Goal: Task Accomplishment & Management: Manage account settings

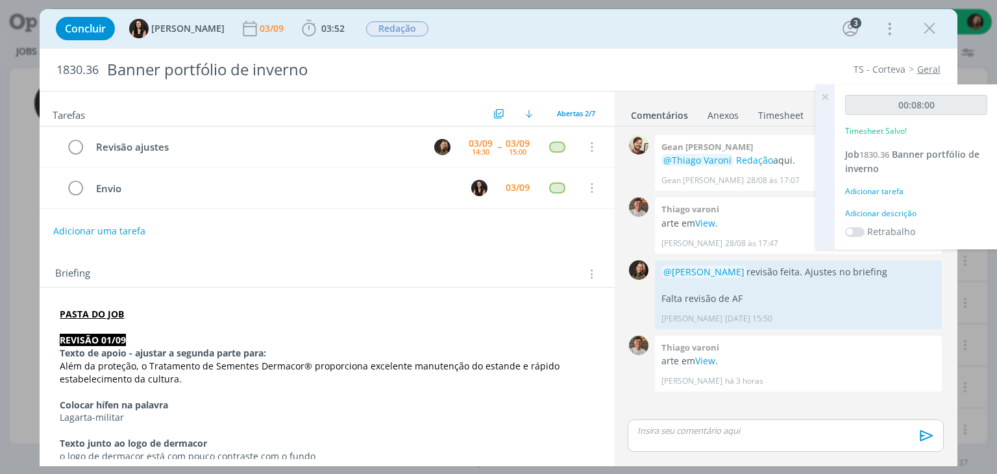
scroll to position [130, 0]
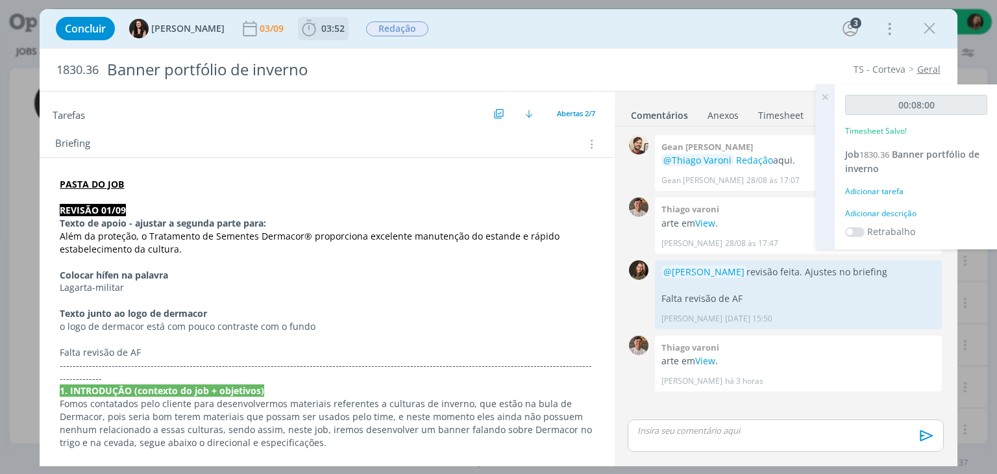
click at [299, 27] on icon "dialog" at bounding box center [308, 28] width 19 height 19
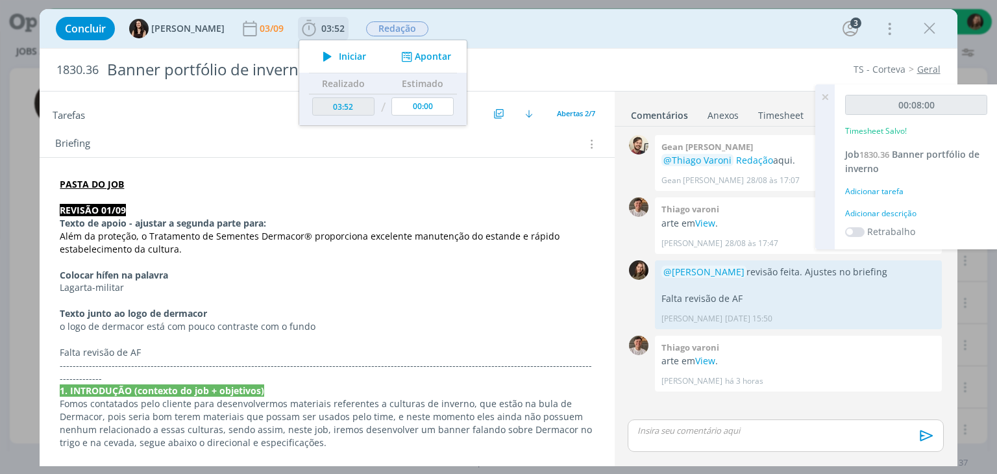
click at [316, 63] on icon "dialog" at bounding box center [327, 56] width 23 height 17
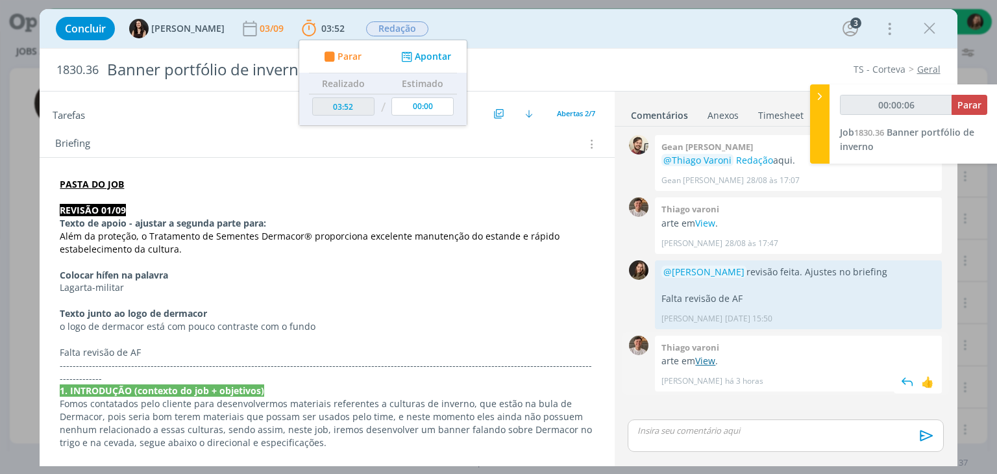
click at [708, 362] on link "View" at bounding box center [705, 360] width 20 height 12
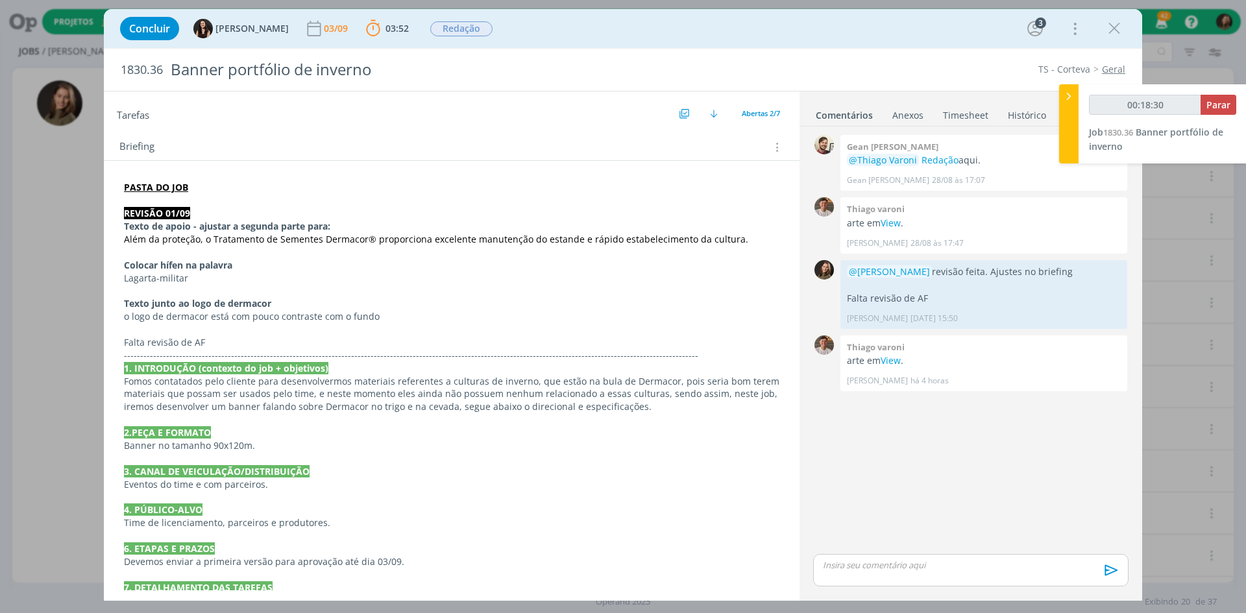
scroll to position [65, 0]
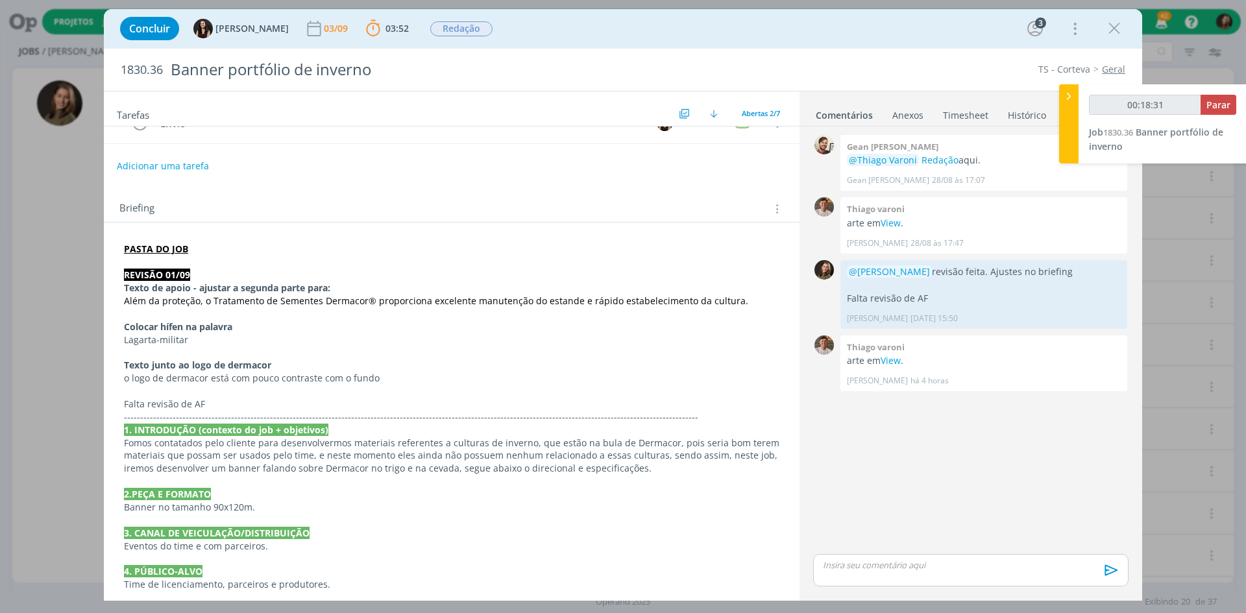
click at [118, 272] on div "PASTA DO JOB REVISÃO 01/09 Texto de apoio - ajustar a segunda parte para: Além …" at bounding box center [451, 565] width 675 height 654
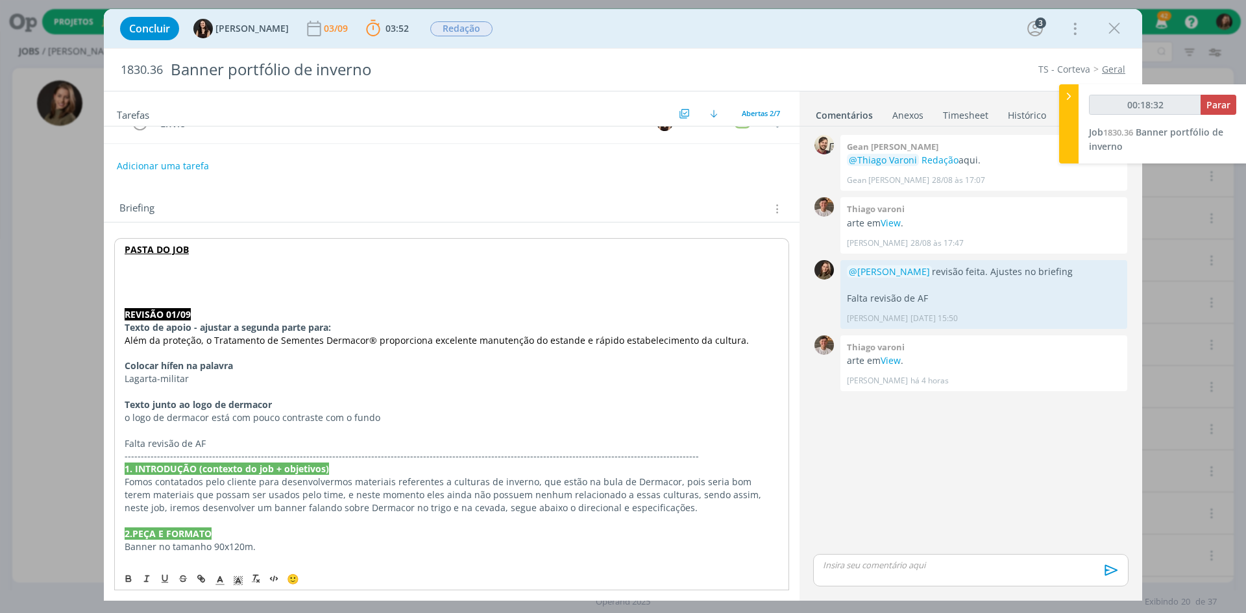
type input "00:18:33"
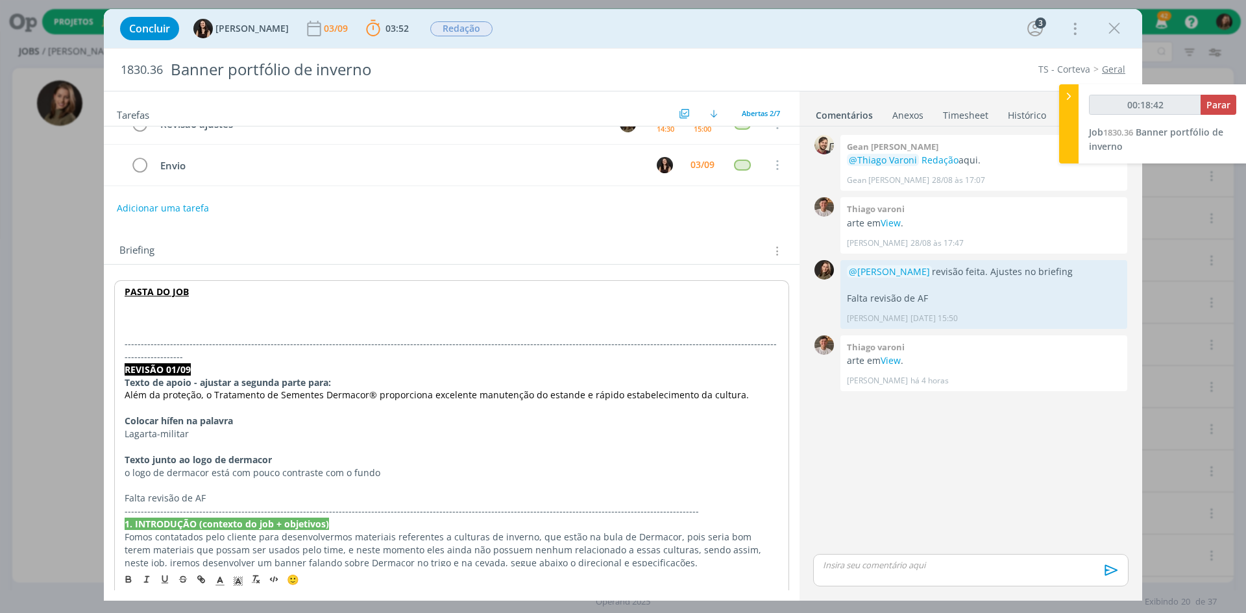
scroll to position [0, 0]
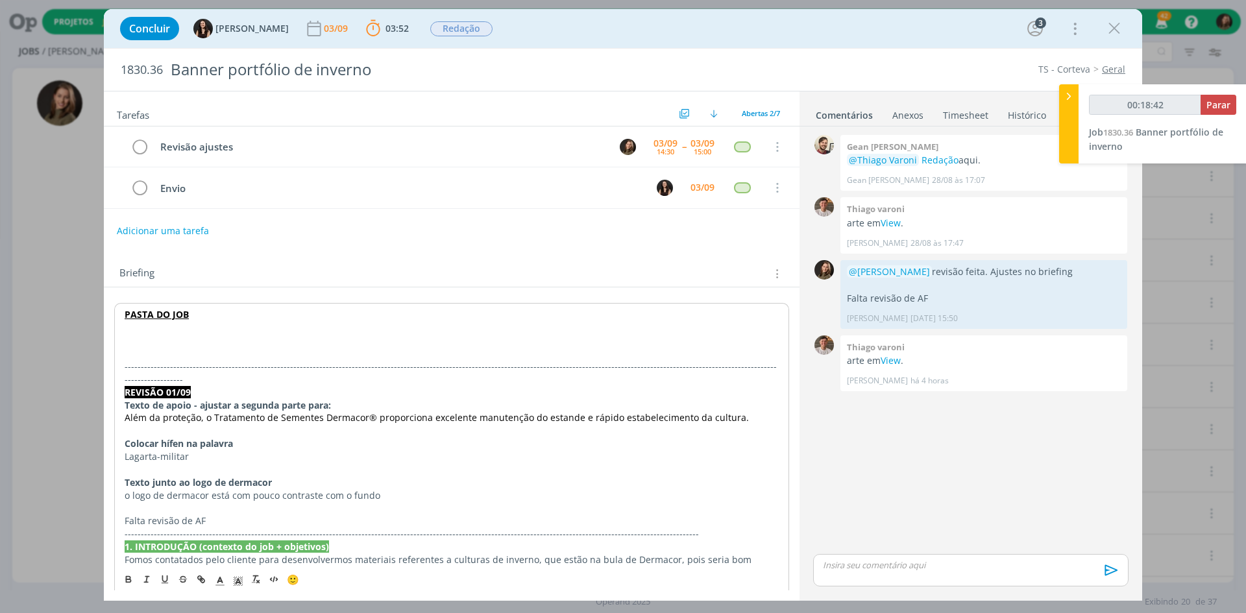
click at [177, 346] on p "dialog" at bounding box center [452, 340] width 654 height 13
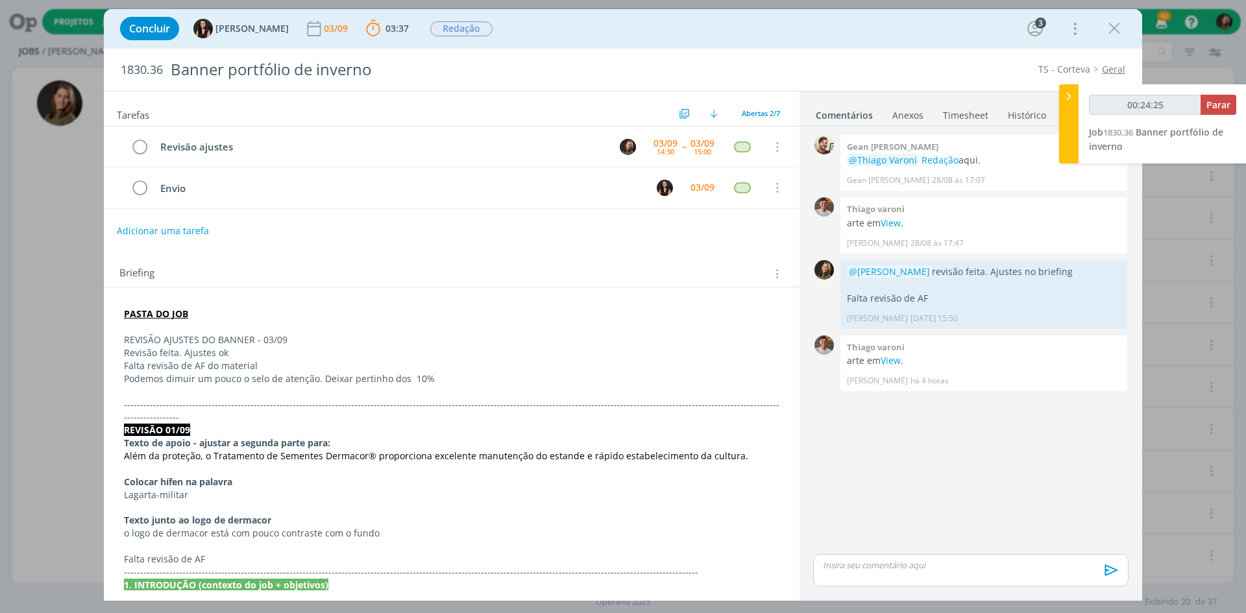
click at [248, 340] on p "REVISÃO AJUSTES DO BANNER - 03/09" at bounding box center [452, 340] width 656 height 13
click at [249, 341] on p "REVISÃO AJUSTES DO BANNER - 03/09" at bounding box center [452, 340] width 656 height 13
click at [249, 345] on p "REVISÃO AJUSTES DO BANNER - 03/09" at bounding box center [452, 340] width 656 height 13
click at [172, 336] on p "REVISÃO AJUSTES DO BANNER - 03/09" at bounding box center [452, 340] width 656 height 13
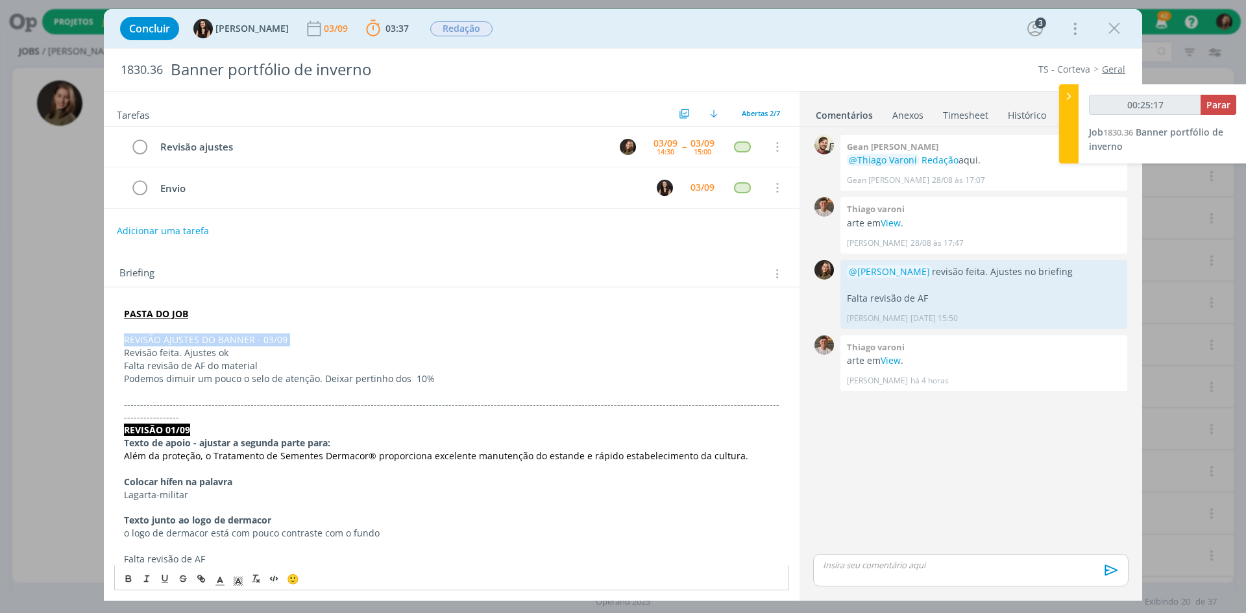
click at [173, 337] on p "REVISÃO AJUSTES DO BANNER - 03/09" at bounding box center [452, 340] width 656 height 13
click at [126, 473] on icon "dialog" at bounding box center [128, 580] width 5 height 3
click at [234, 473] on span "dialog" at bounding box center [238, 579] width 18 height 16
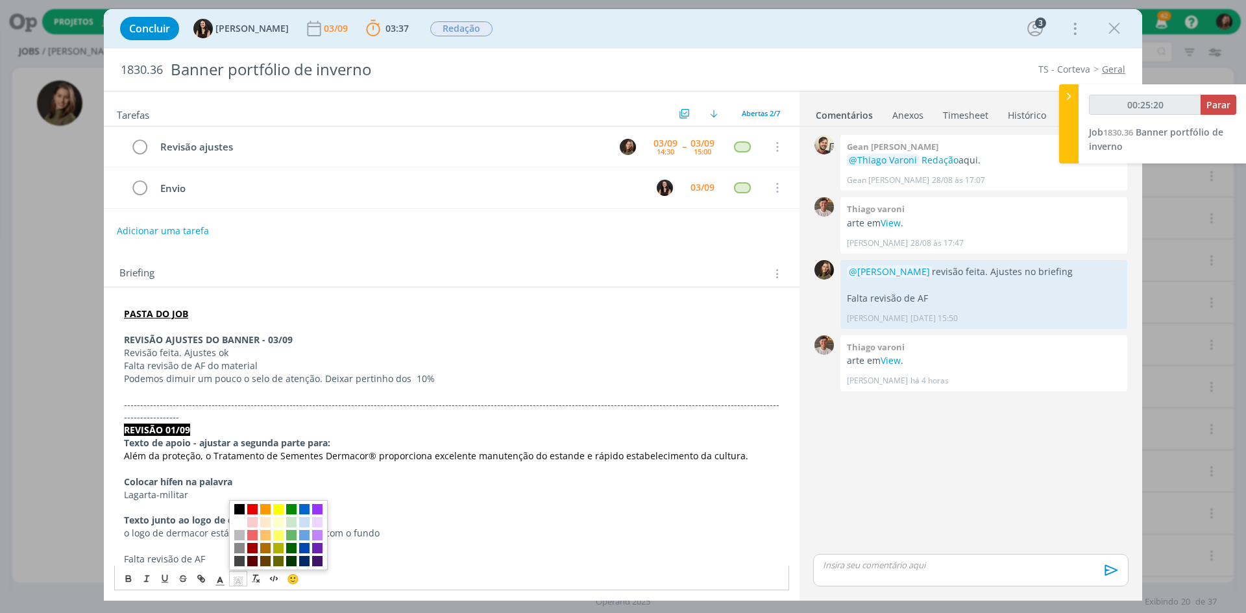
click at [239, 473] on span "dialog" at bounding box center [239, 509] width 10 height 10
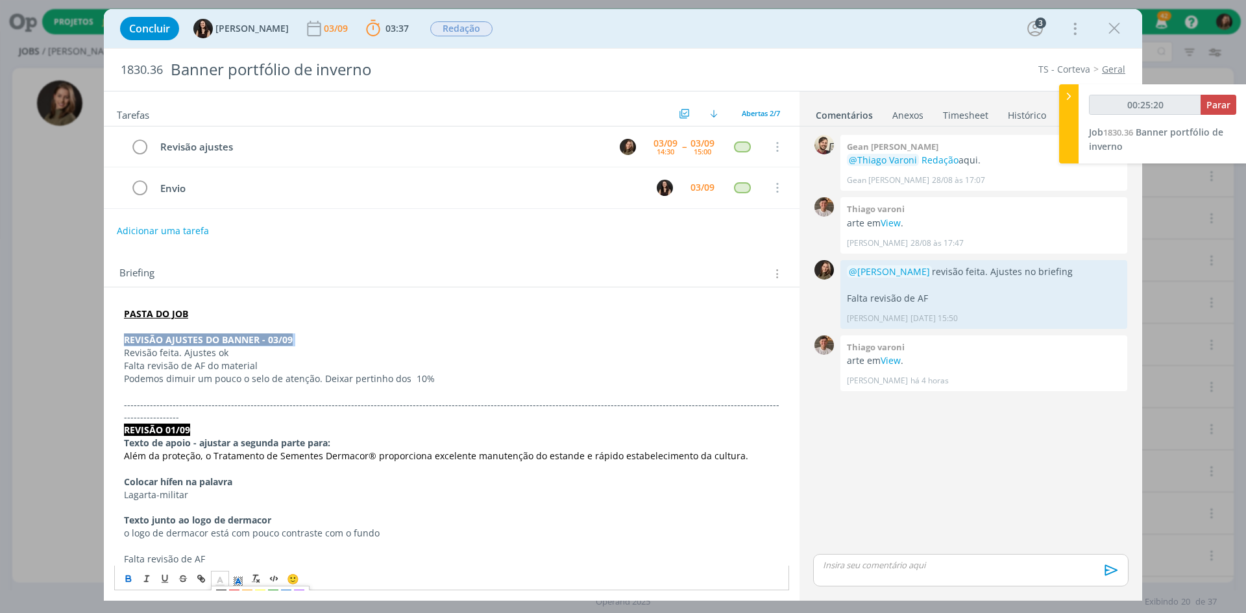
click at [222, 473] on icon "dialog" at bounding box center [220, 581] width 12 height 12
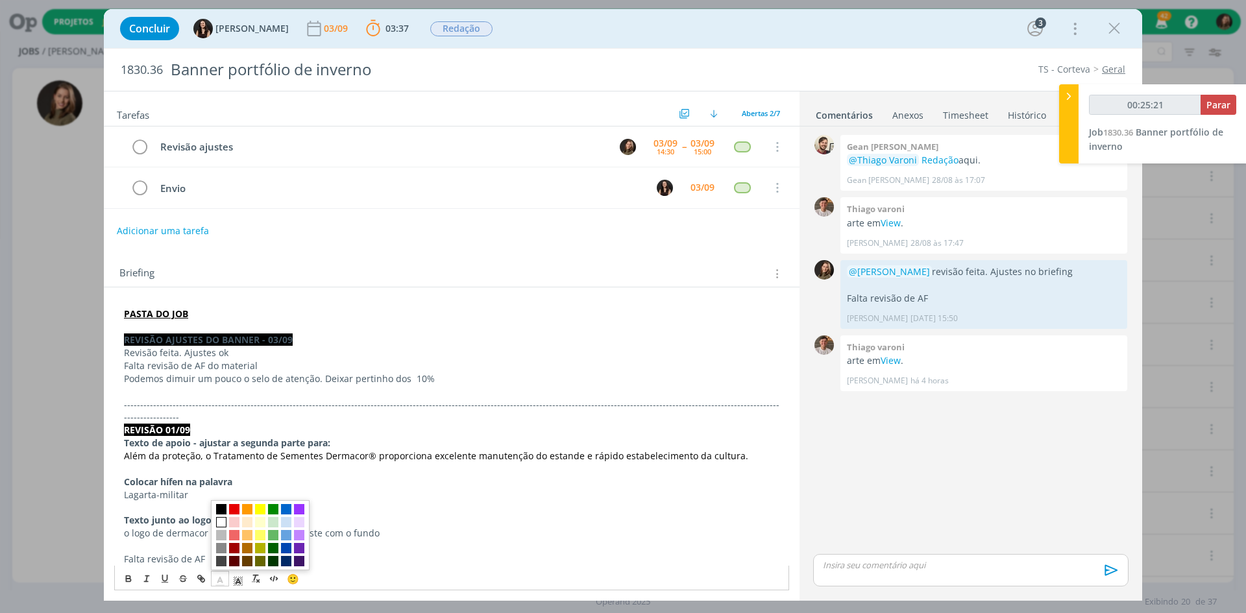
click at [221, 473] on span "dialog" at bounding box center [221, 522] width 10 height 10
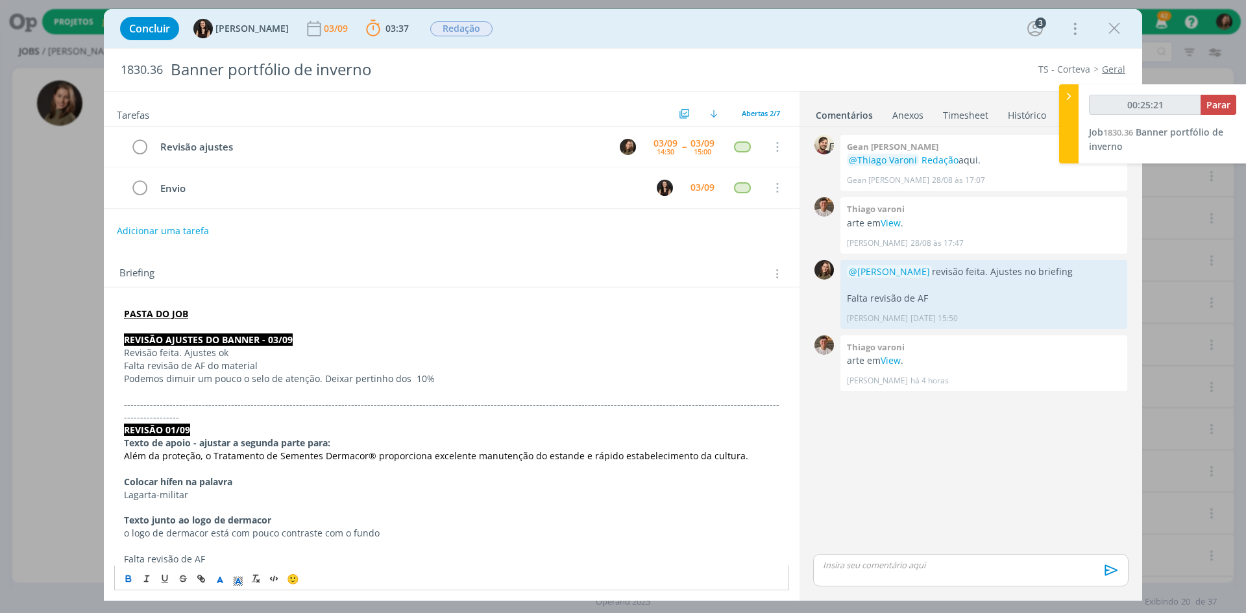
click at [251, 424] on p "REVISÃO 01/09" at bounding box center [452, 430] width 656 height 13
click at [872, 473] on div "dialog" at bounding box center [970, 570] width 315 height 32
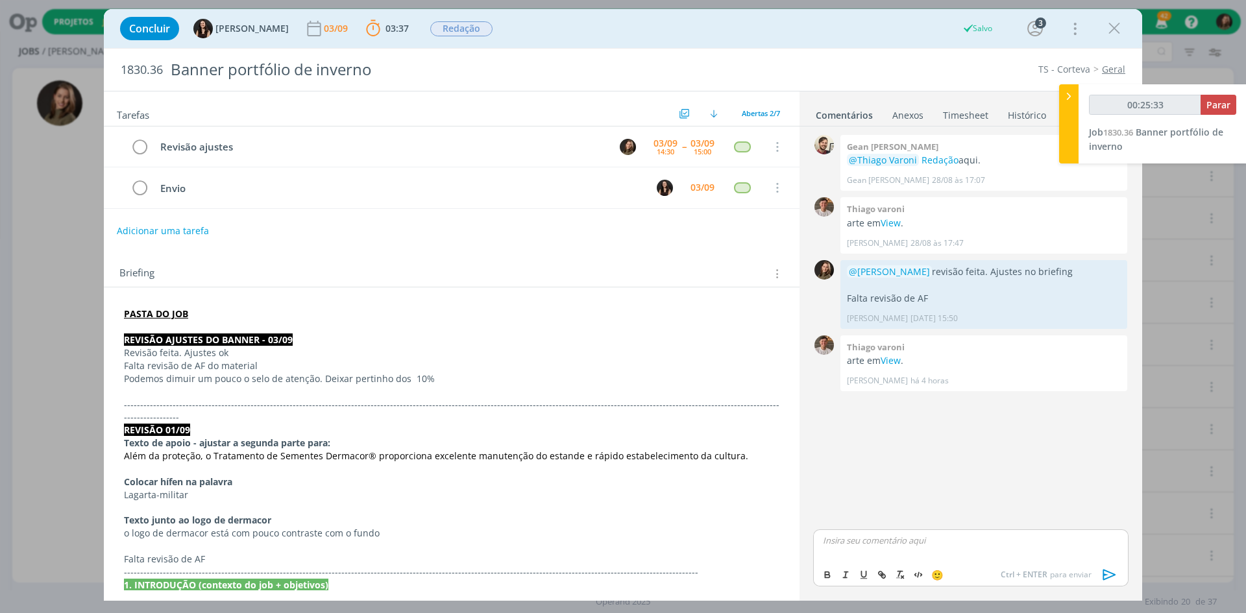
type input "00:25:34"
click at [867, 473] on span "[PERSON_NAME]" at bounding box center [894, 559] width 80 height 14
click at [913, 473] on p "dialog" at bounding box center [971, 540] width 295 height 12
click at [901, 473] on div "﻿ @ [PERSON_NAME] ﻿ revisão feita. AJustes ok. Falta revisã de AF" at bounding box center [970, 539] width 315 height 45
click at [871, 473] on p "Falta revisã de AF" at bounding box center [971, 551] width 295 height 12
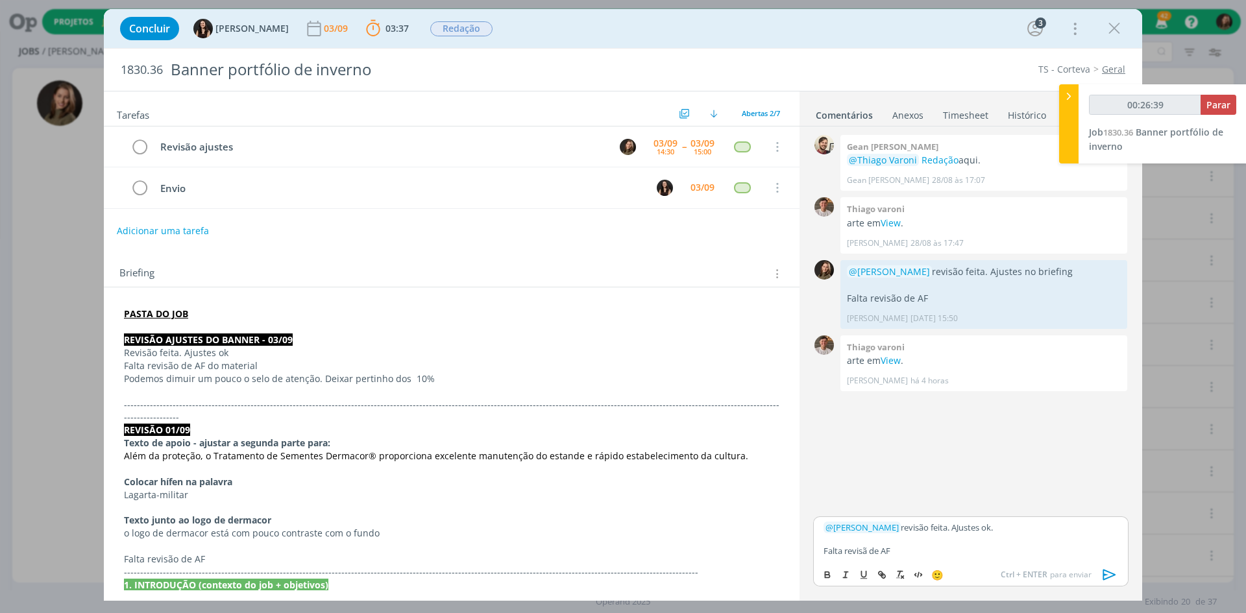
click at [867, 473] on p "Falta revisã de AF" at bounding box center [971, 551] width 295 height 12
click at [905, 473] on p "Falta revisão de AF" at bounding box center [971, 551] width 295 height 12
click at [900, 473] on p "Falta revisão de AF. Como está em pdf, já cnsigo ter uma noção do tamanho do se…" at bounding box center [971, 537] width 295 height 48
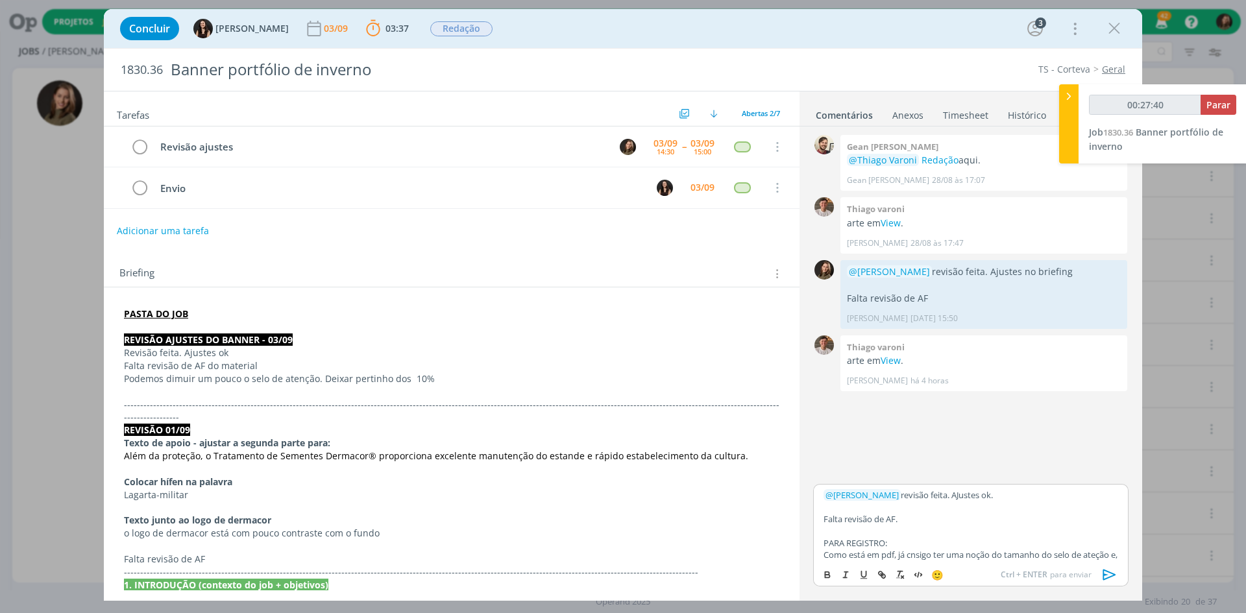
scroll to position [40, 0]
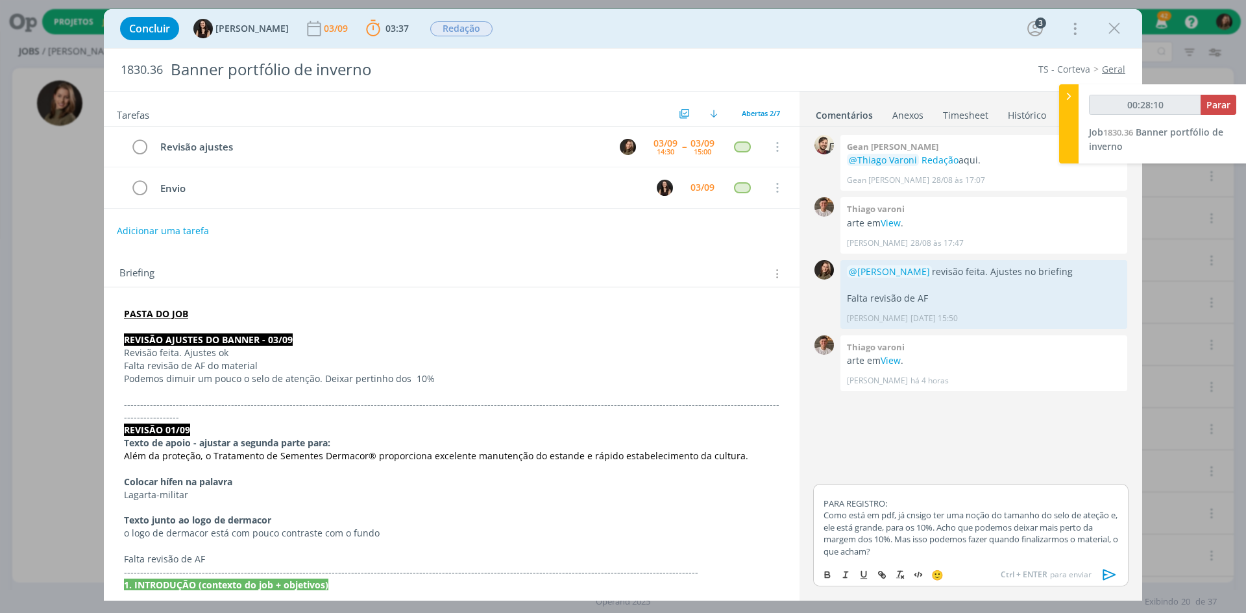
click at [4, 45] on div "Concluir [PERSON_NAME] [DATE] 03:37 Parar Apontar Data * [DATE] Horas * 00:00 T…" at bounding box center [623, 306] width 1246 height 613
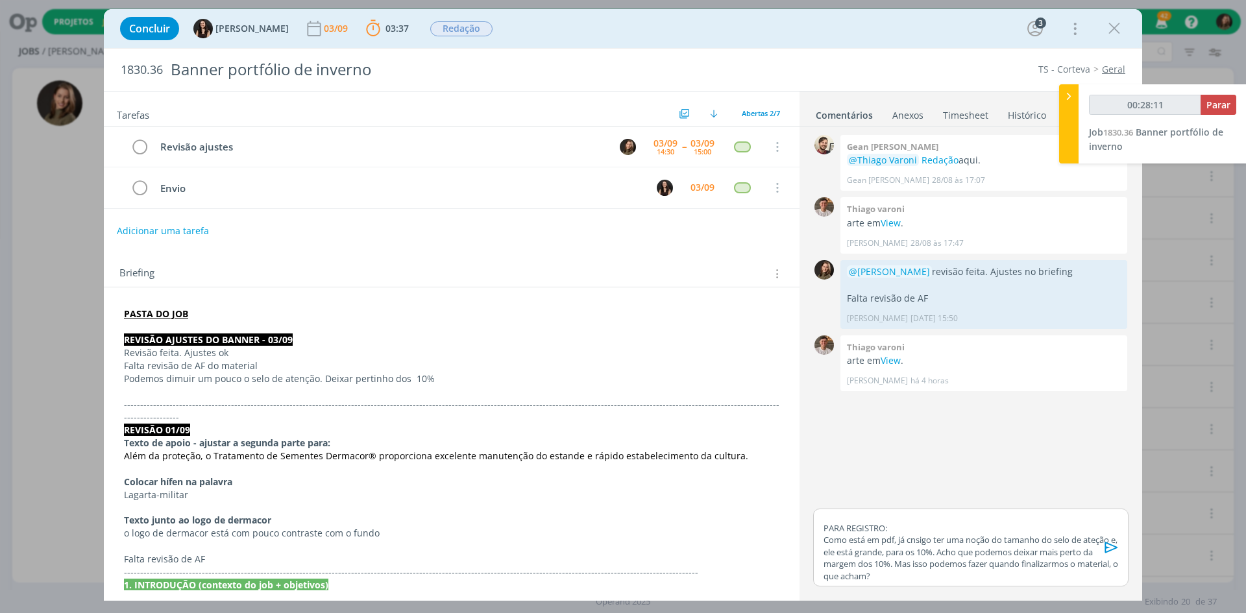
click at [937, 473] on p "Como está em pdf, já cnsigo ter uma noção do tamanho do selo de ateção e, ele e…" at bounding box center [971, 558] width 295 height 48
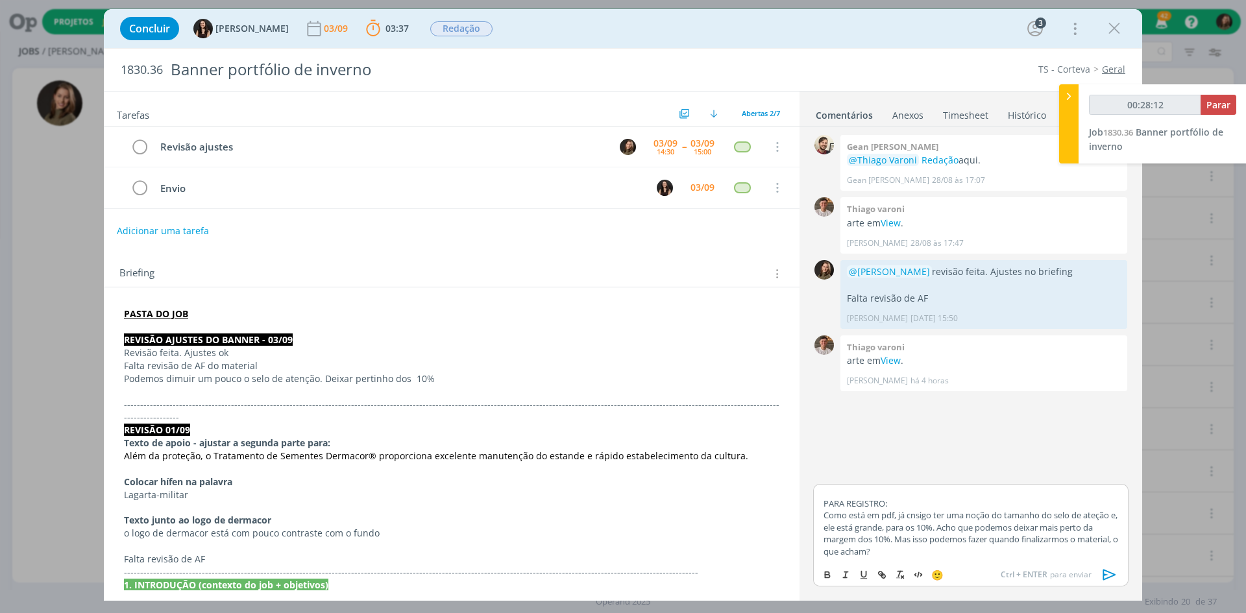
click at [938, 473] on p "Como está em pdf, já cnsigo ter uma noção do tamanho do selo de ateção e, ele e…" at bounding box center [971, 534] width 295 height 48
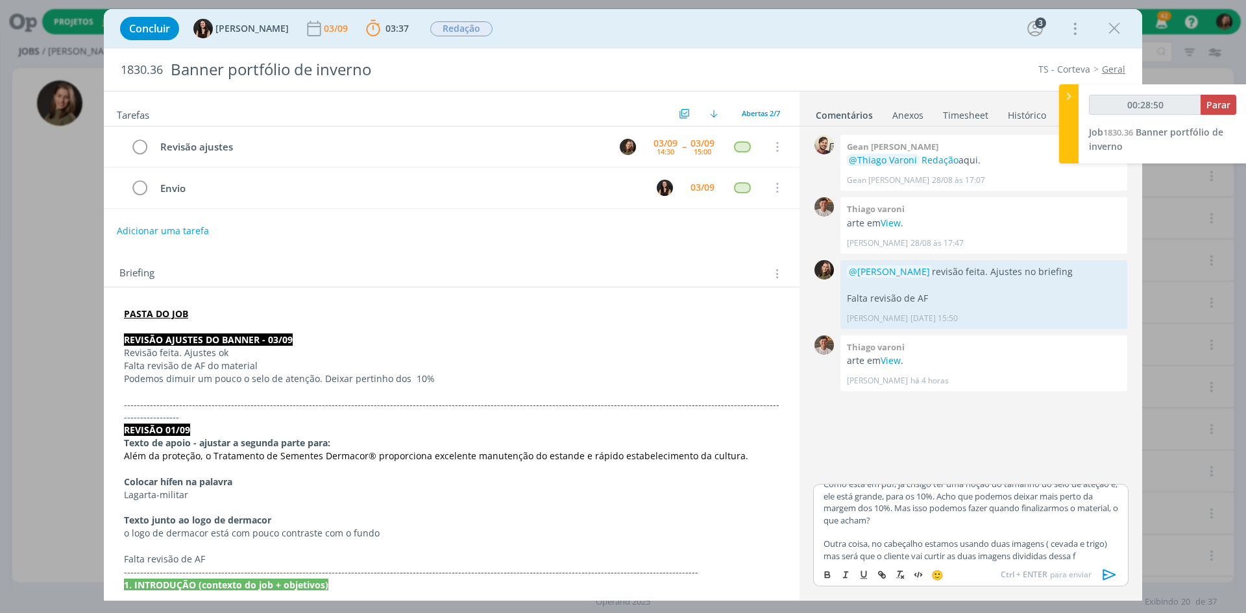
scroll to position [83, 0]
click at [996, 473] on icon "dialog" at bounding box center [1109, 574] width 19 height 19
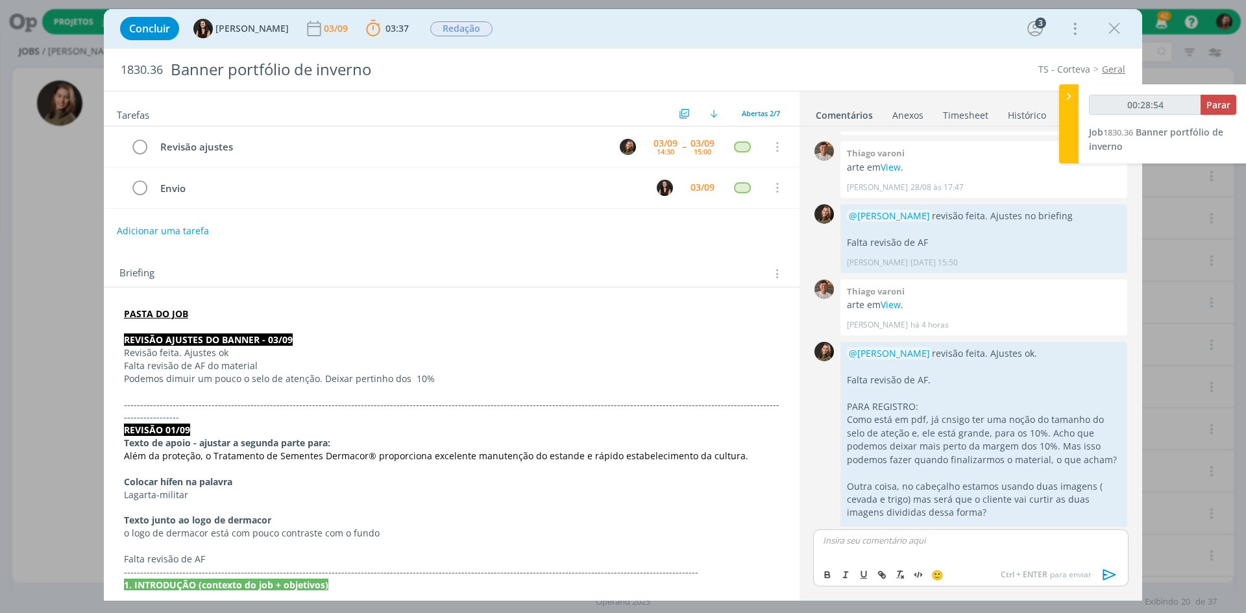
scroll to position [75, 0]
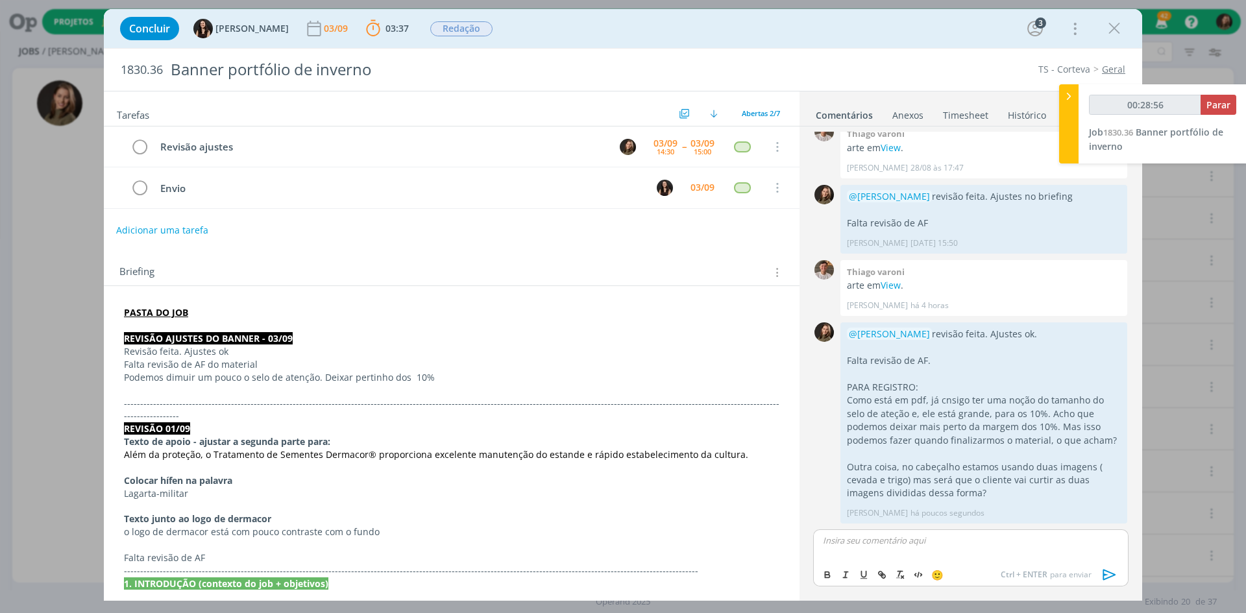
click at [184, 228] on button "Adicionar uma tarefa" at bounding box center [162, 230] width 92 height 22
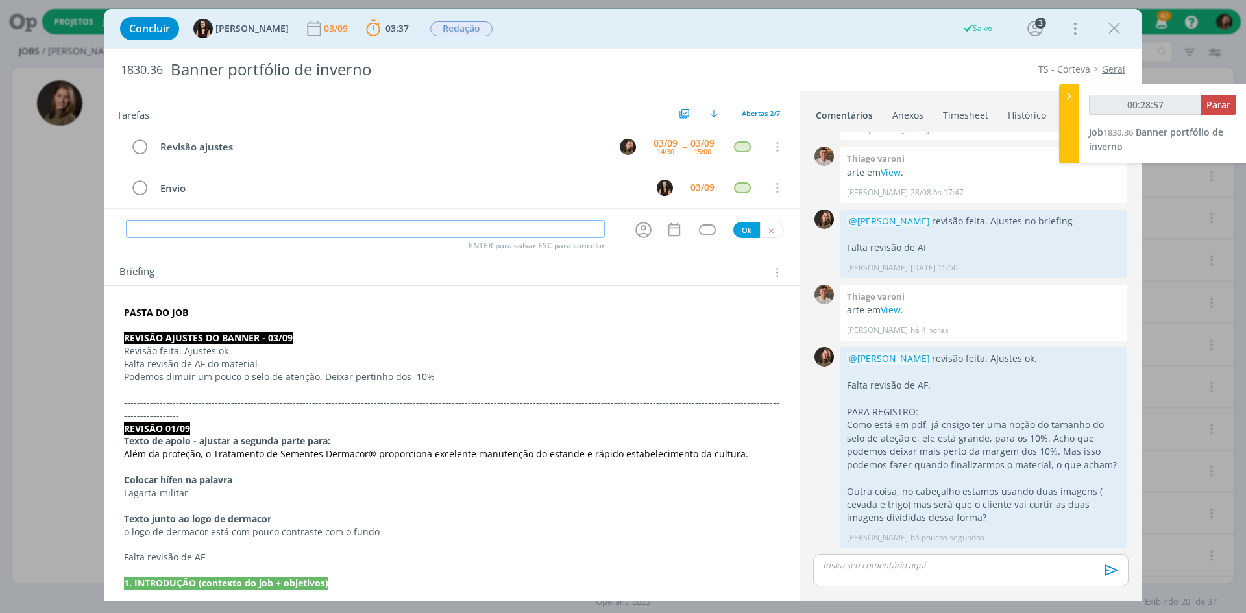
click at [180, 234] on input "dialog" at bounding box center [365, 229] width 479 height 18
type input "00:28:58"
type input "ver com"
type input "00:28:59"
type input "ver comentários"
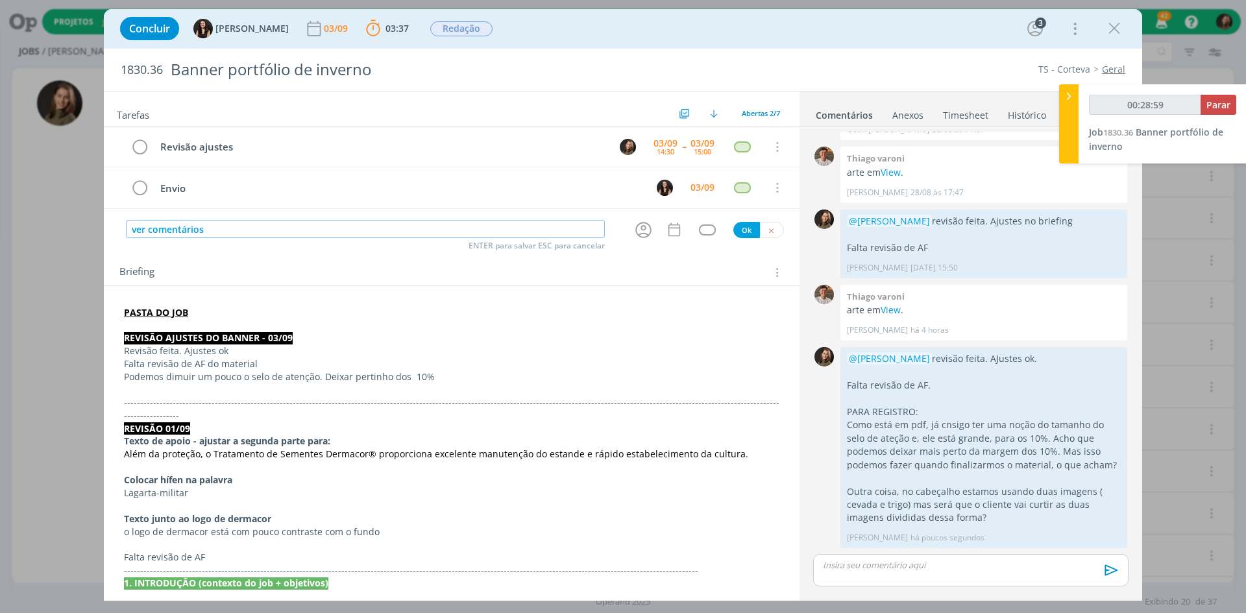
type input "00:29:00"
type input "ver comentários [DATE]"
type input "00:29:01"
type input "ver comentários [DATE]"
type input "00:29:02"
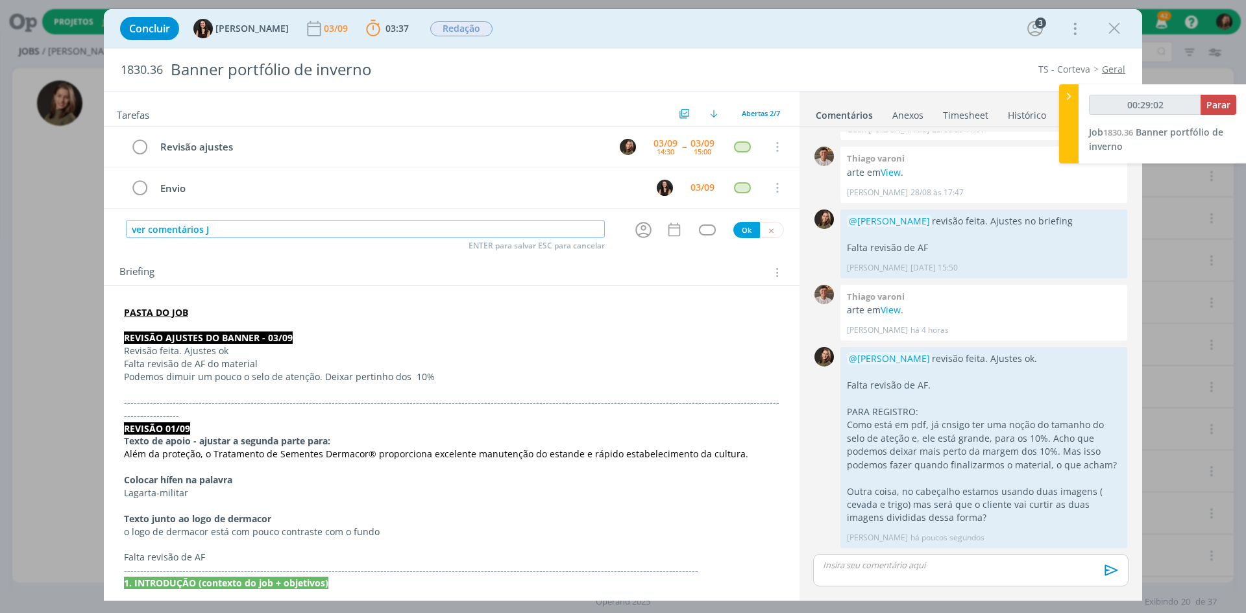
type input "ver comentários Ju"
type input "00:29:03"
type input "ver comentários Ju e dar"
type input "00:29:04"
type input "ver comentários Ju e dar continu"
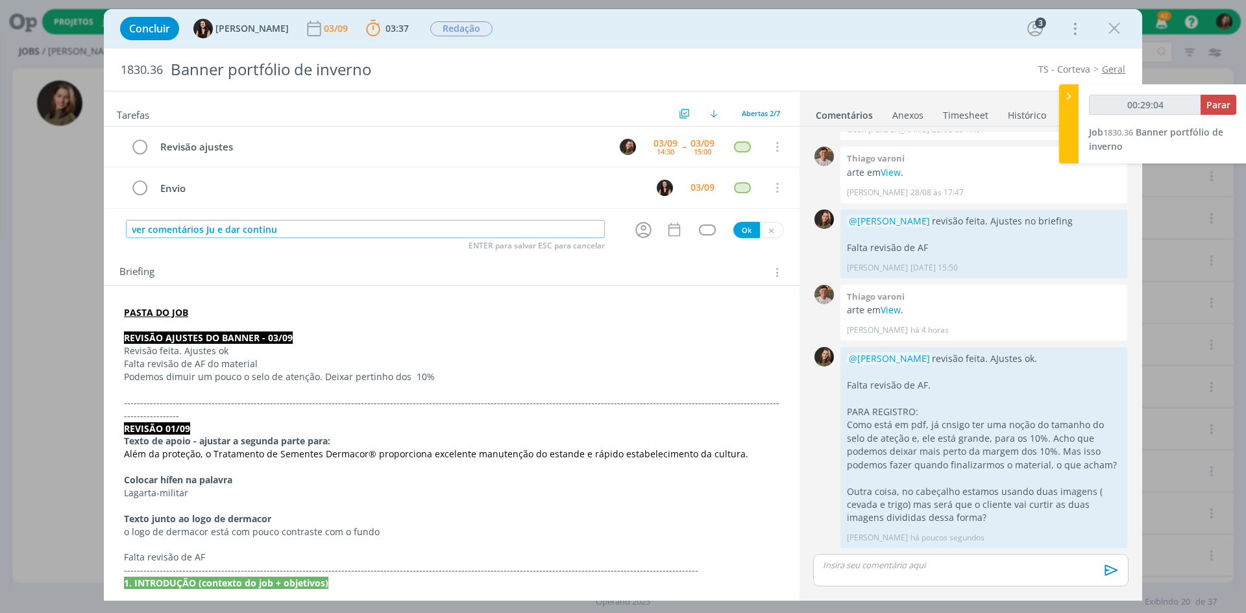
type input "00:29:05"
type input "ver comentários Ju e dar continudaa"
type input "00:29:06"
type input "ver comentários Ju e dar continu"
type input "00:29:07"
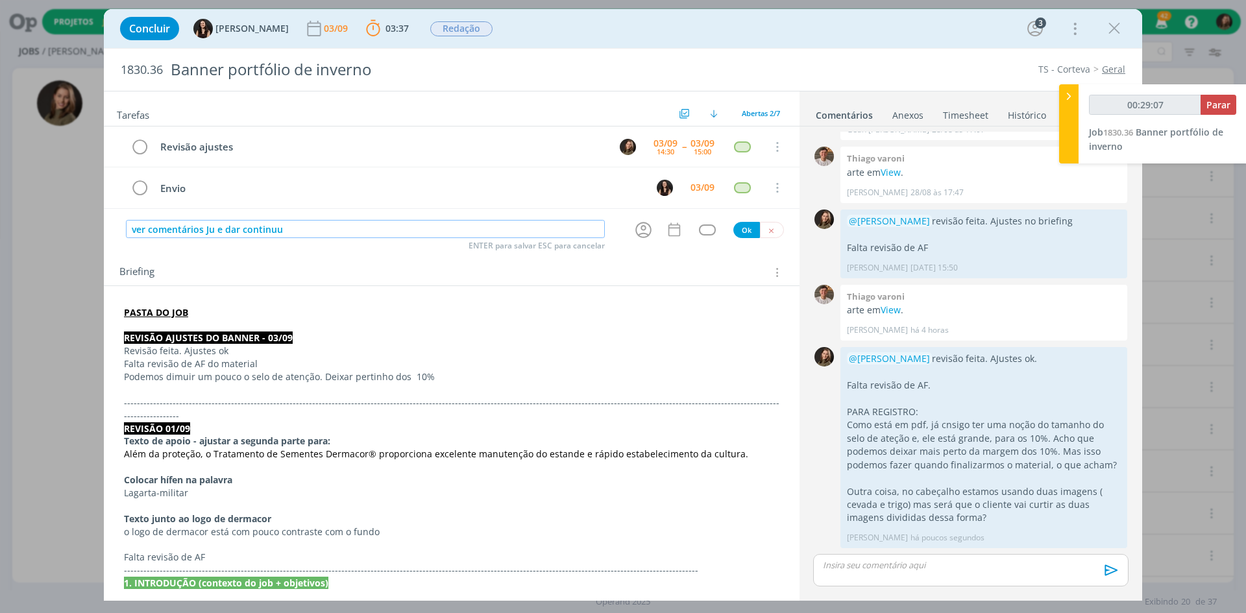
type input "ver comentários Ju e dar continu"
type input "00:29:08"
type input "ver comentários Ju e dar continui"
type input "00:29:09"
type input "ver comentários Ju e dar continuidade"
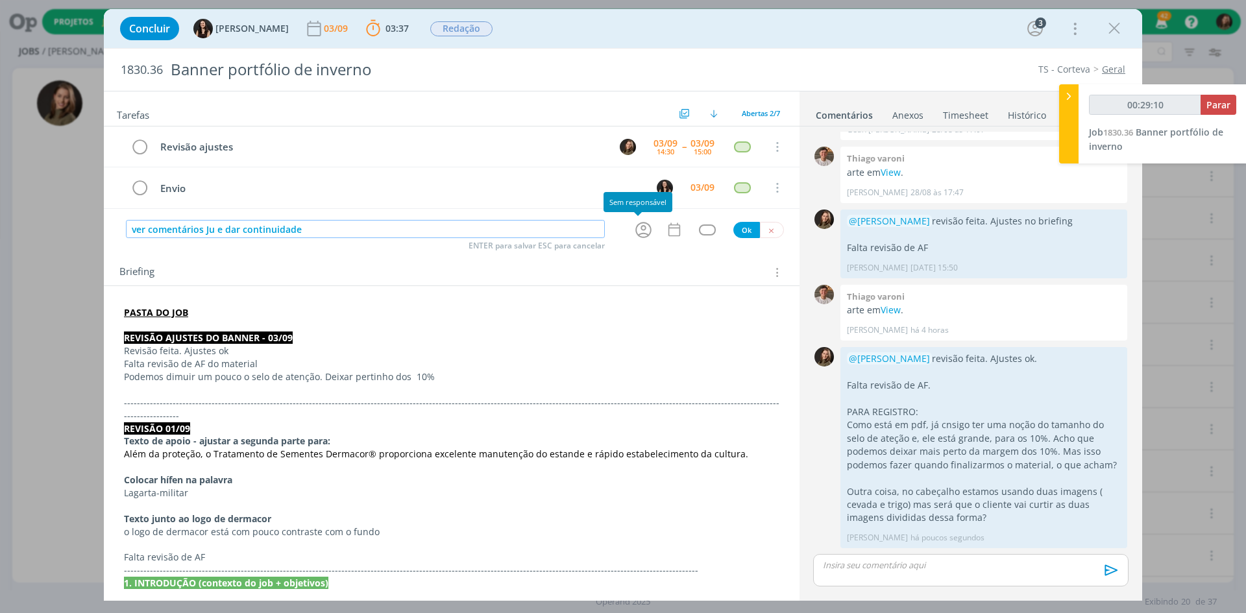
type input "00:29:11"
click at [636, 234] on icon "dialog" at bounding box center [643, 230] width 16 height 16
type input "ver comentários Ju e dar continuidade"
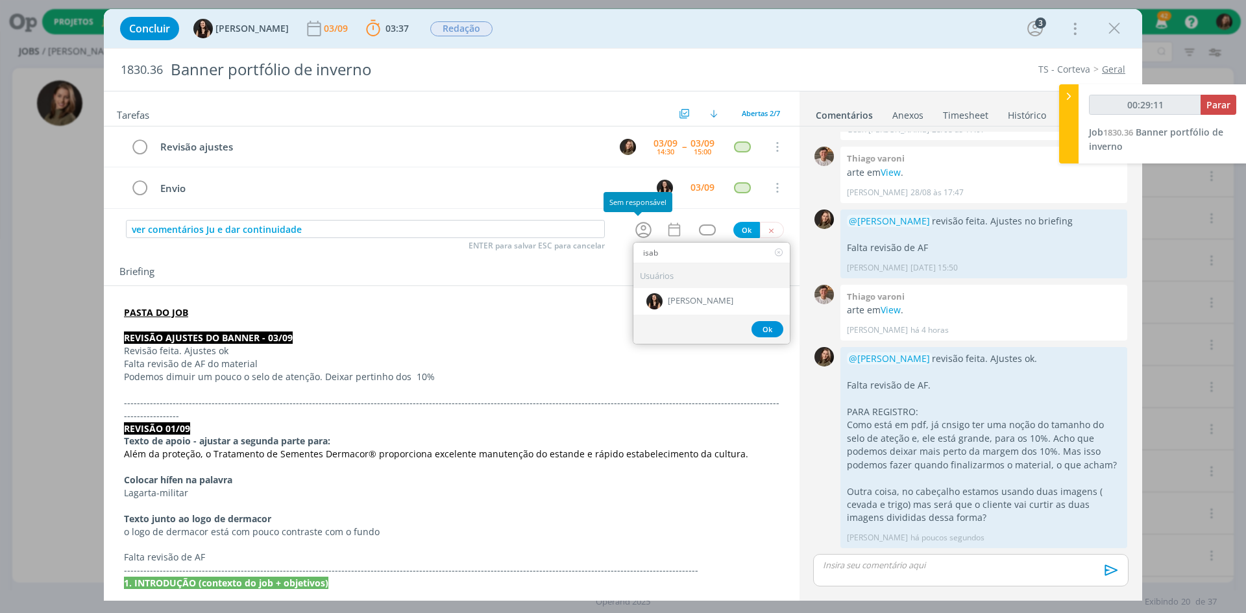
type input "isabe"
type input "00:29:13"
type input "isabe"
click at [734, 295] on div "[PERSON_NAME]" at bounding box center [711, 301] width 156 height 27
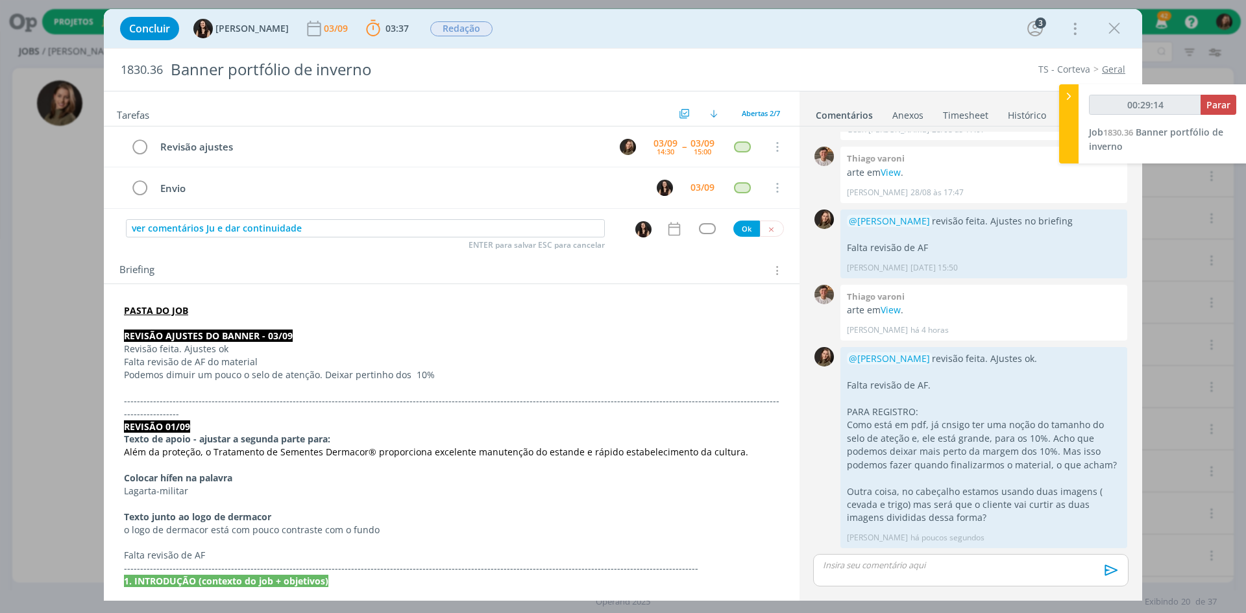
click at [669, 230] on icon "dialog" at bounding box center [675, 229] width 12 height 14
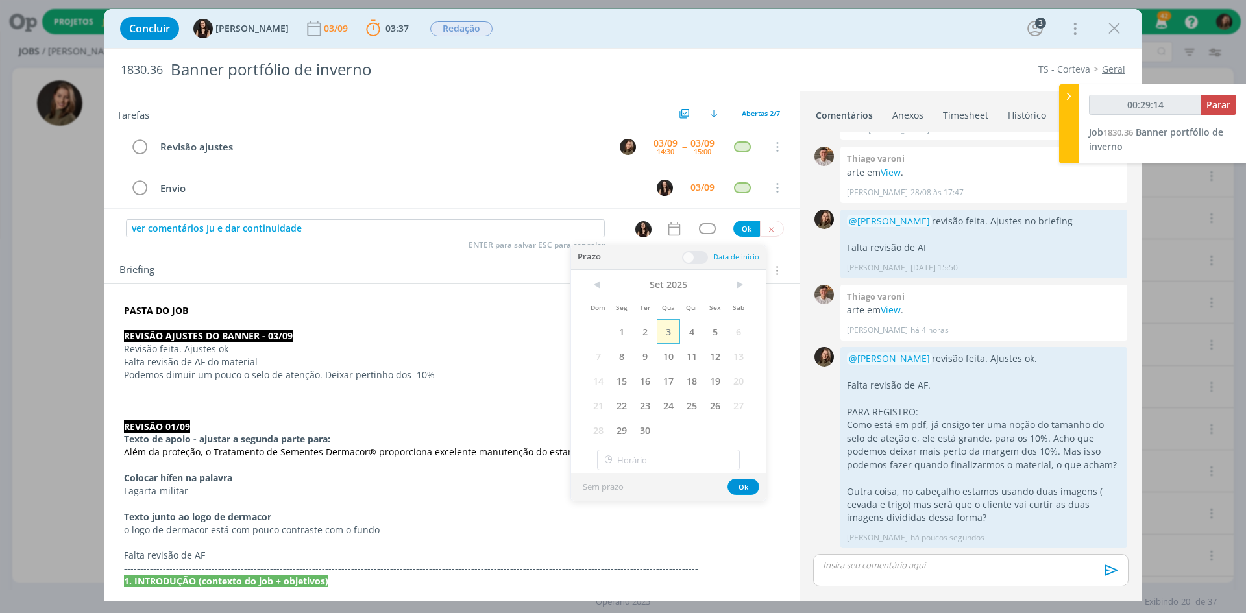
click at [670, 326] on span "3" at bounding box center [668, 331] width 23 height 25
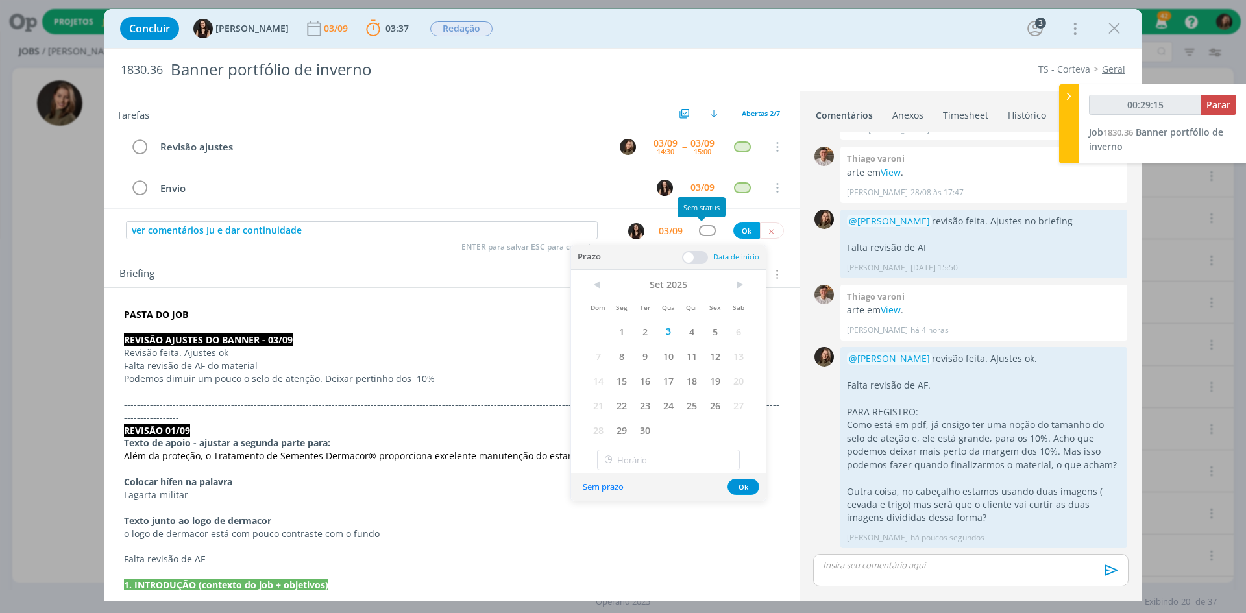
click at [707, 230] on div "dialog" at bounding box center [707, 230] width 16 height 11
type input "00:29:16"
type input "ate"
click at [663, 338] on span "3" at bounding box center [664, 337] width 23 height 25
click at [745, 473] on button "Ok" at bounding box center [740, 492] width 32 height 16
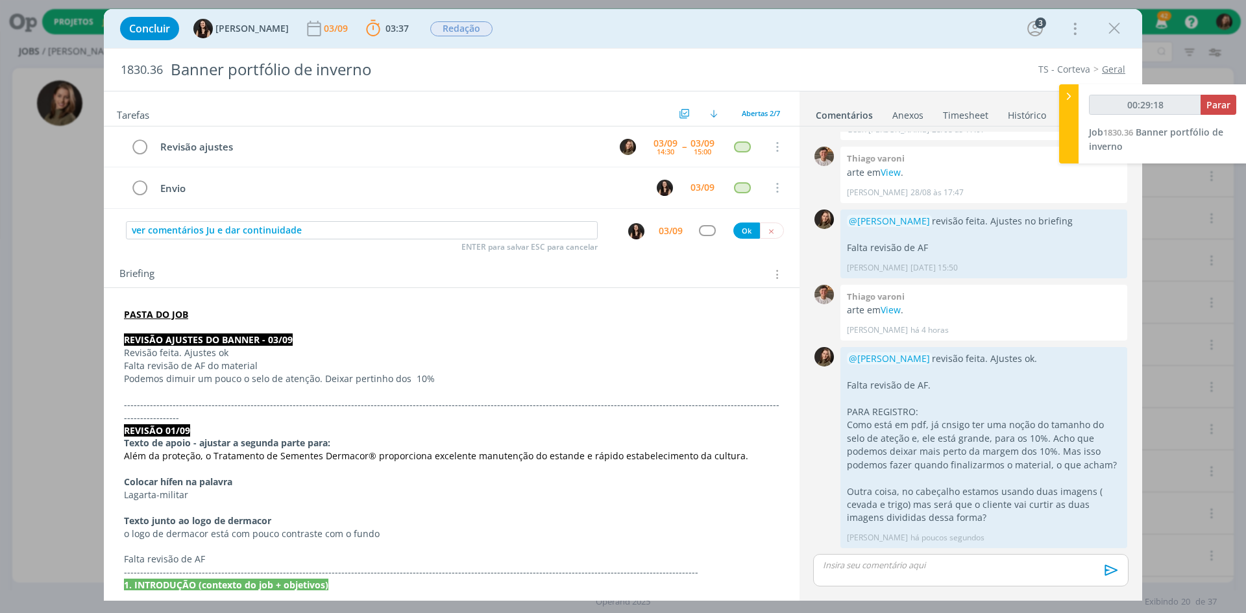
type input "00:29:19"
click at [704, 229] on div "dialog" at bounding box center [707, 230] width 16 height 11
type input "[DEMOGRAPHIC_DATA]"
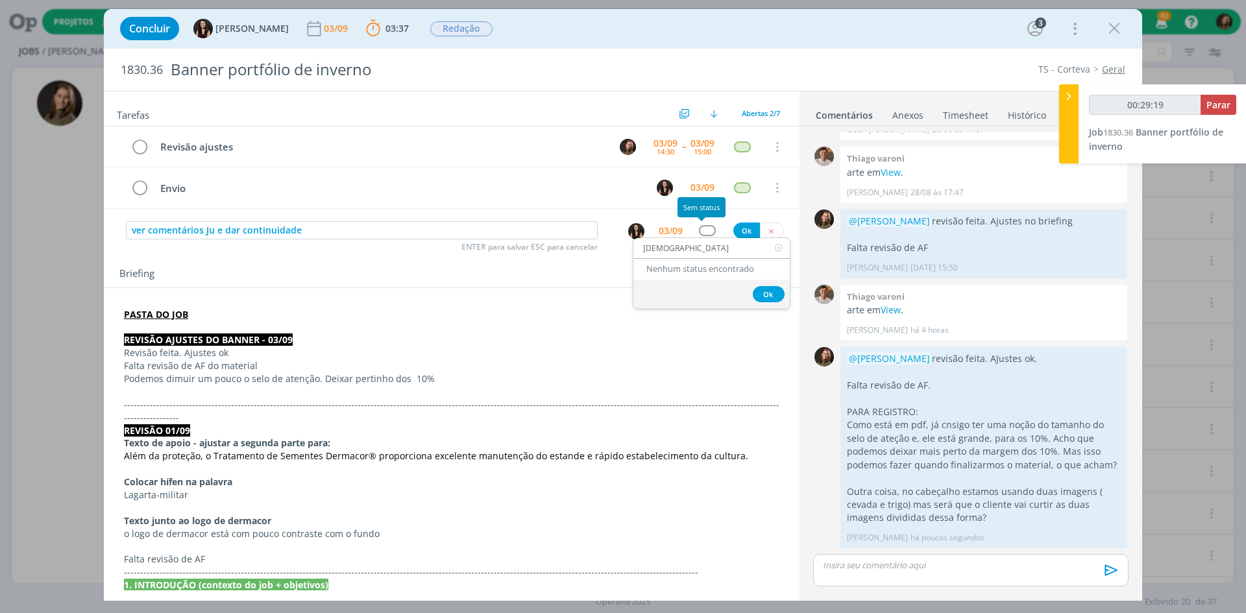
type input "00:29:20"
type input "ate"
type input "00:29:21"
click at [726, 269] on link "Atendimento" at bounding box center [711, 271] width 156 height 24
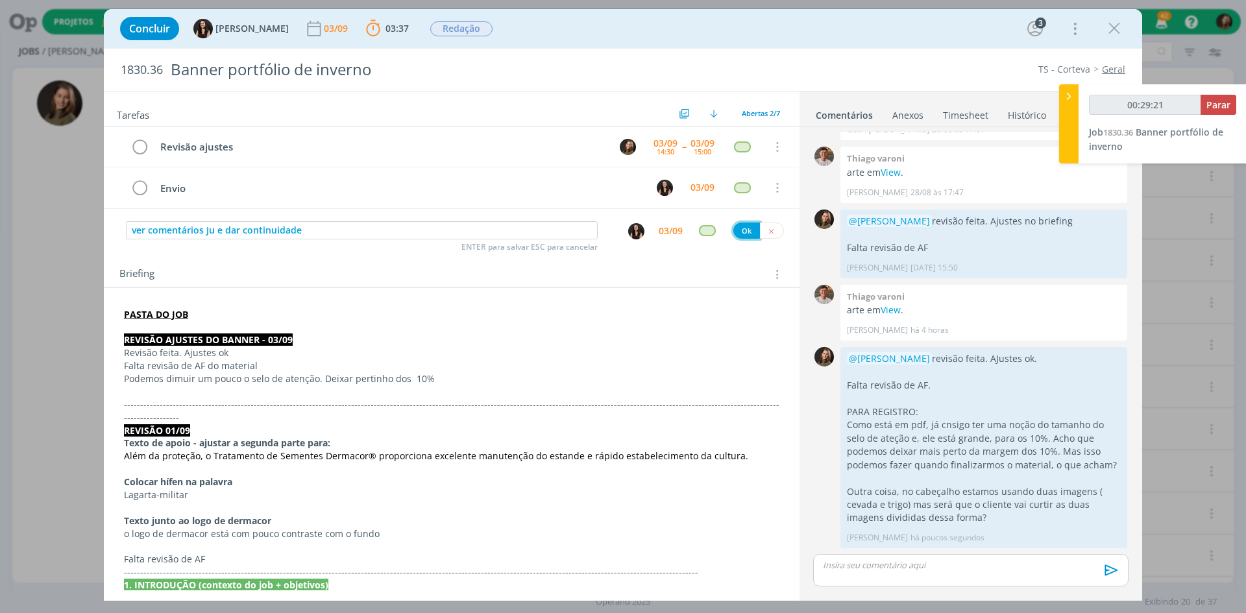
click at [734, 234] on button "Ok" at bounding box center [746, 231] width 27 height 16
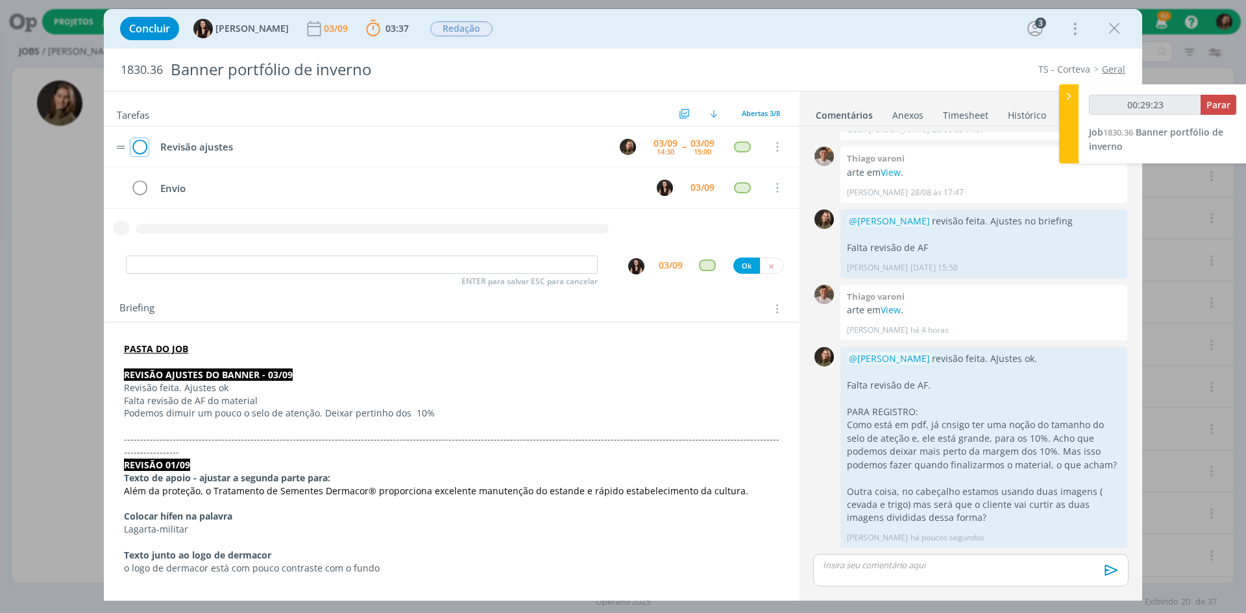
click at [134, 145] on icon "dialog" at bounding box center [139, 147] width 18 height 19
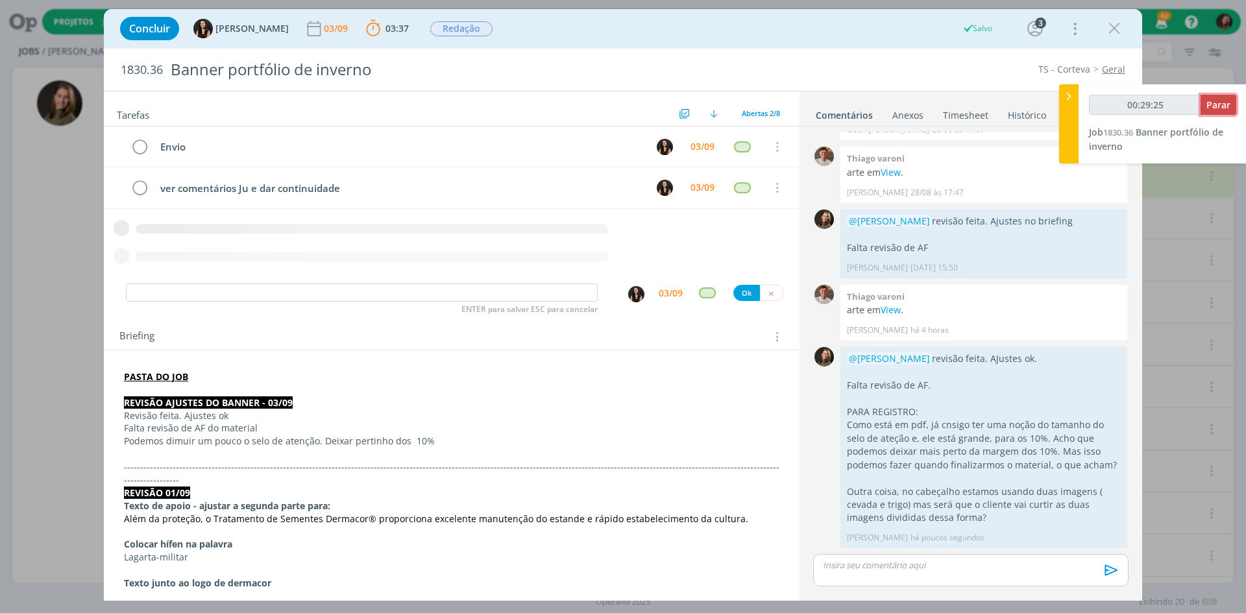
click at [996, 109] on span "Parar" at bounding box center [1219, 105] width 24 height 12
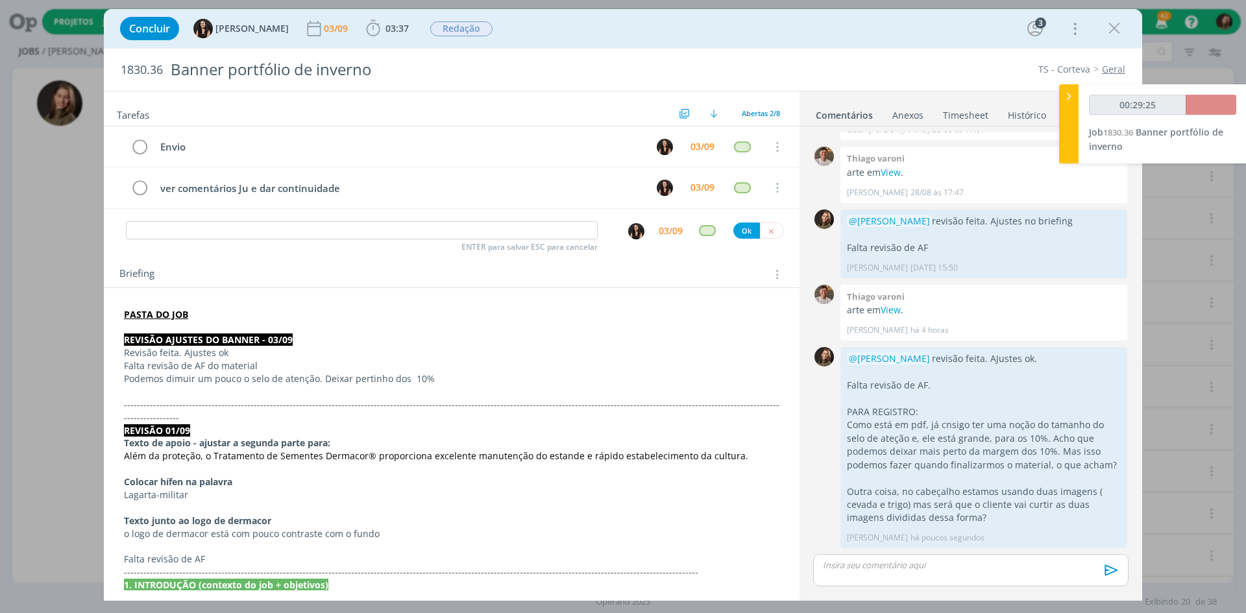
type input "00:30:00"
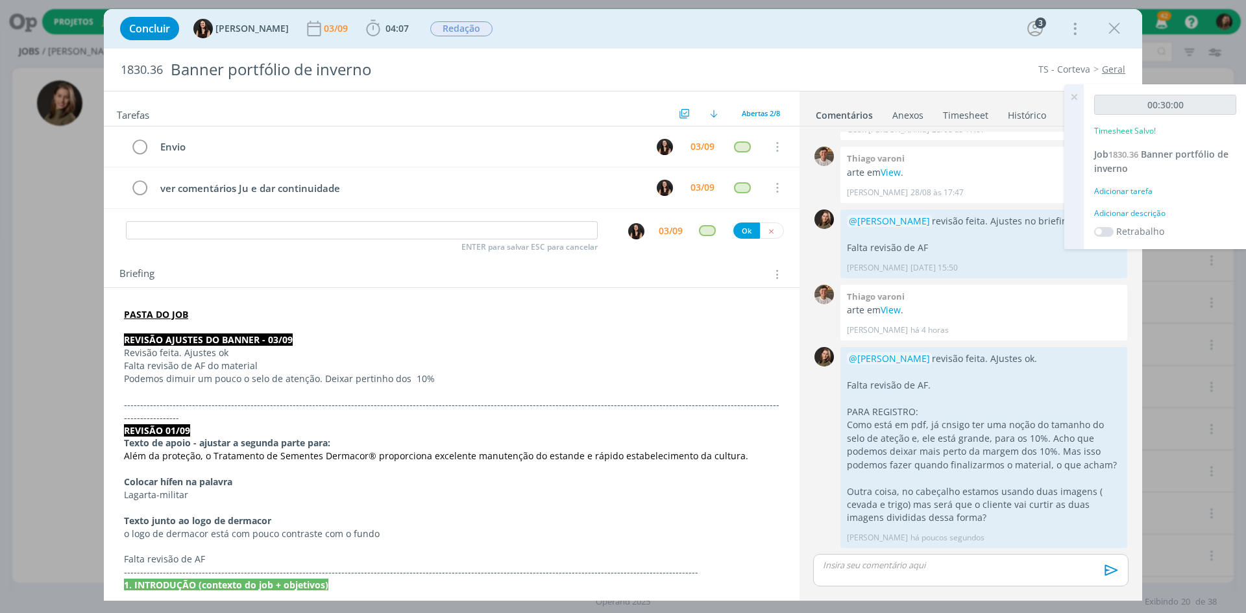
click at [996, 206] on div "00:30:00 Timesheet Salvo! Job 1830.36 Banner portfólio de inverno Adicionar tar…" at bounding box center [1165, 166] width 163 height 165
click at [996, 215] on div "Adicionar descrição" at bounding box center [1165, 214] width 142 height 12
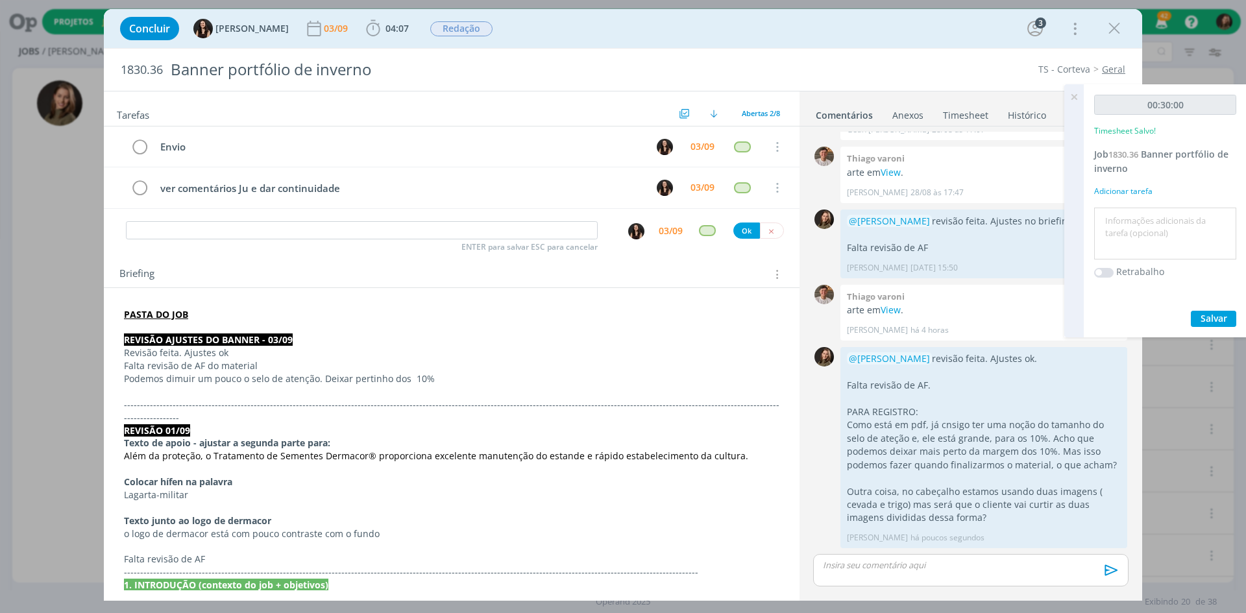
click at [996, 215] on textarea at bounding box center [1166, 234] width 136 height 46
type textarea "revisão ajustes"
click at [996, 374] on div "Concluir [PERSON_NAME] [DATE] 04:07 Iniciar Apontar Data * [DATE] Horas * 00:00…" at bounding box center [623, 306] width 1246 height 613
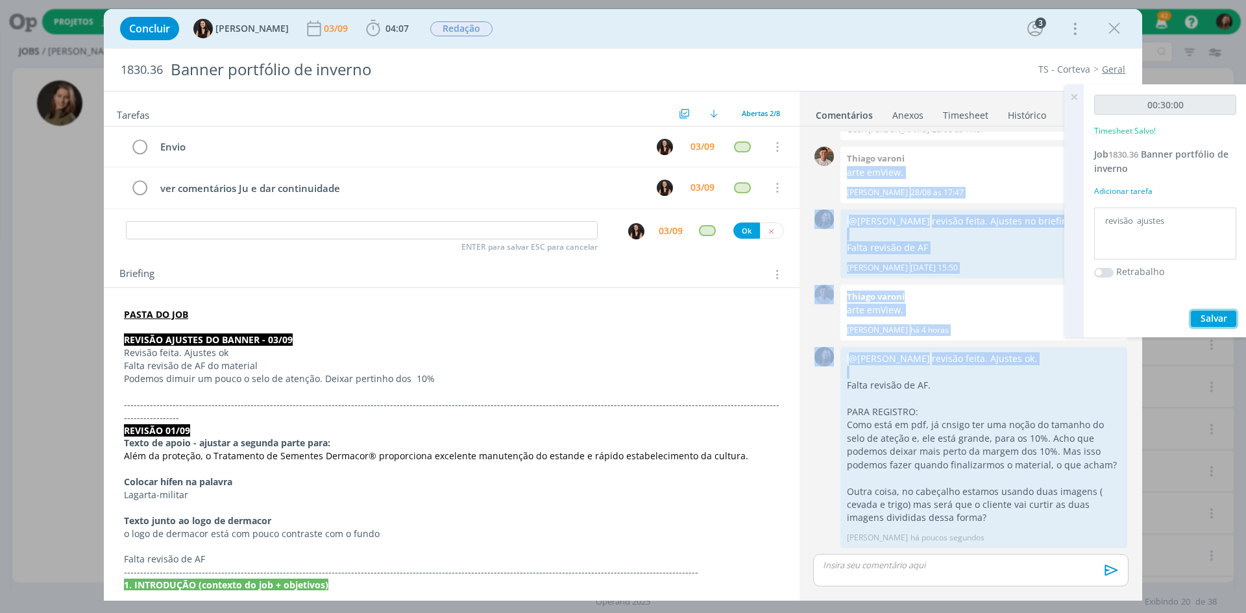
click at [996, 316] on span "Salvar" at bounding box center [1214, 318] width 27 height 12
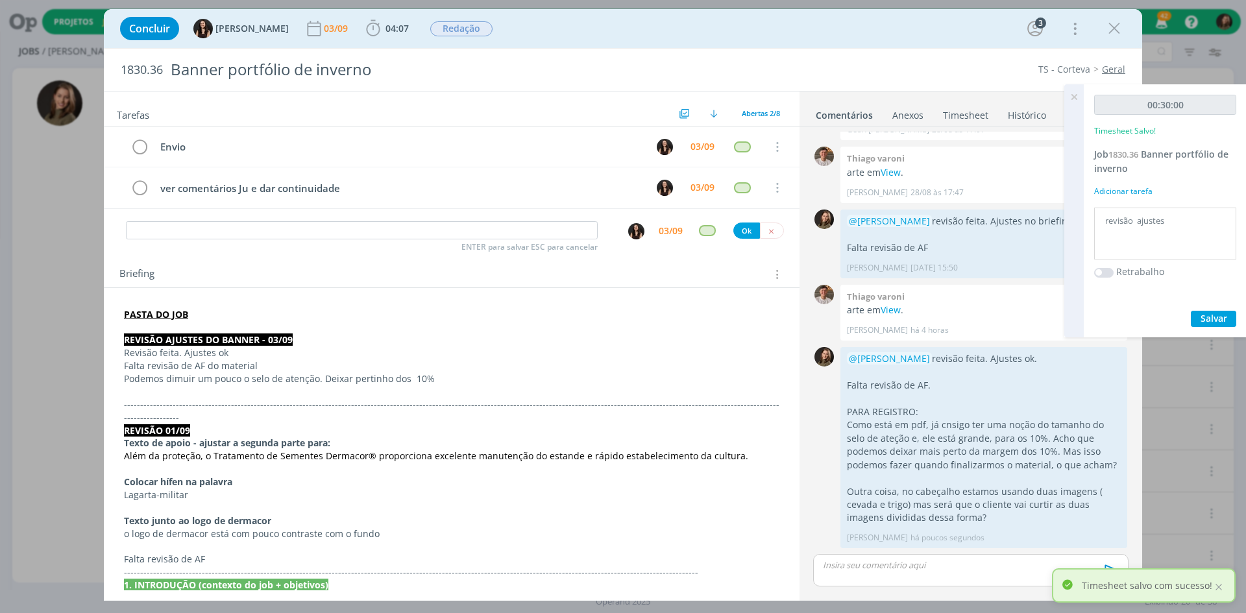
click at [996, 95] on icon at bounding box center [1074, 96] width 23 height 25
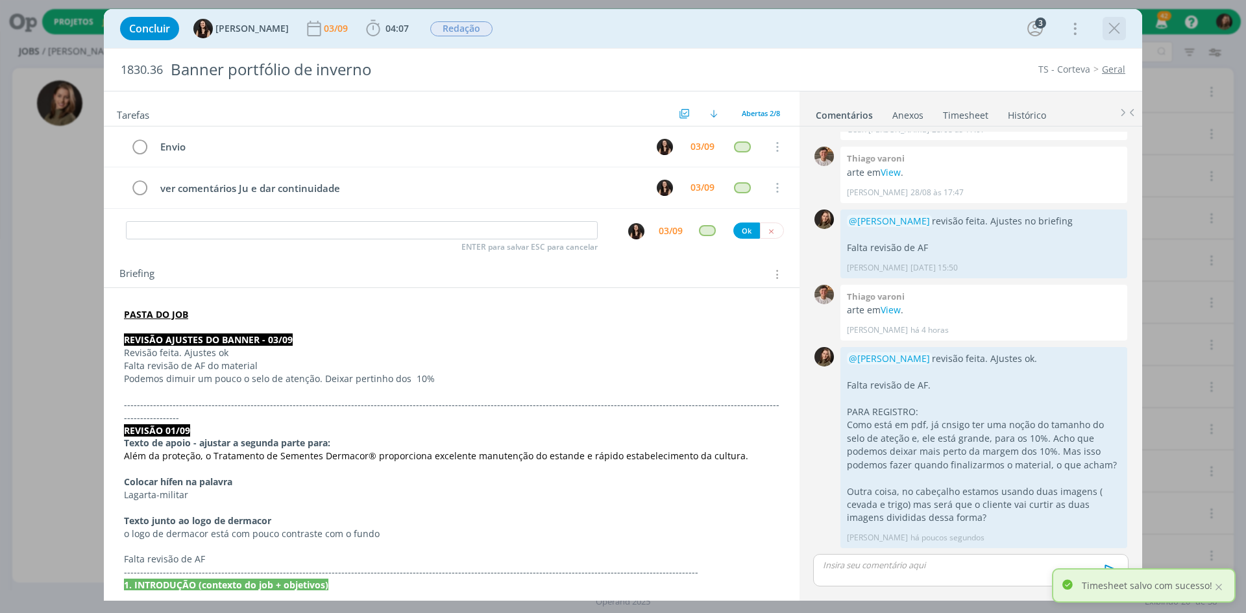
click at [996, 32] on icon "dialog" at bounding box center [1114, 28] width 19 height 19
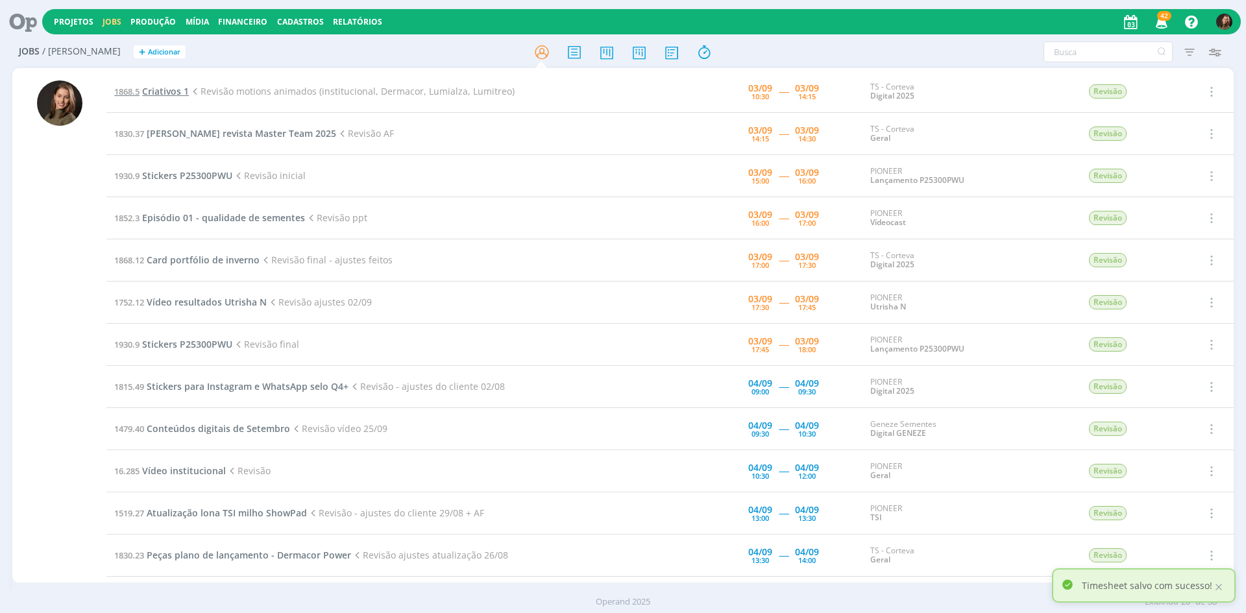
click at [168, 94] on span "Criativos 1" at bounding box center [165, 91] width 47 height 12
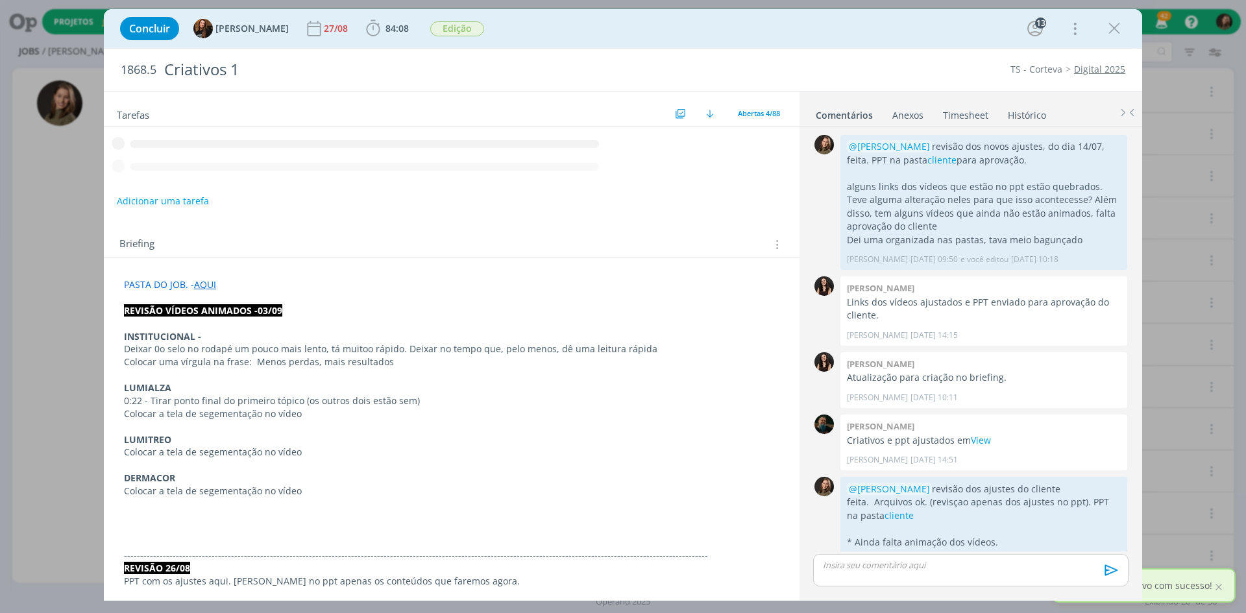
scroll to position [1588, 0]
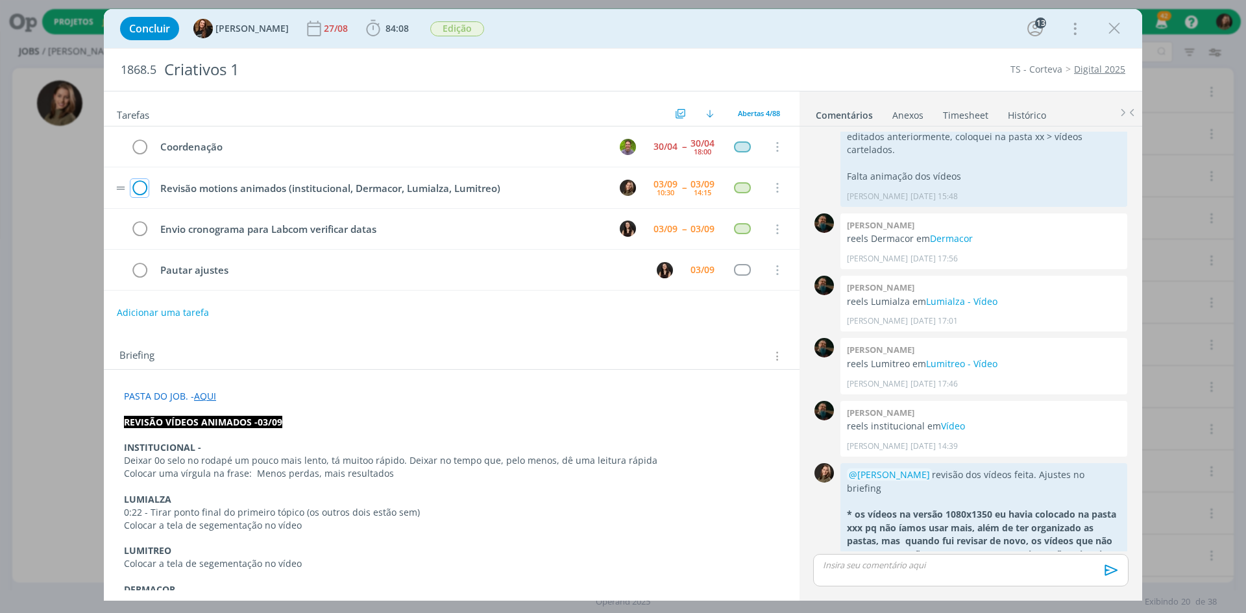
click at [138, 186] on icon "dialog" at bounding box center [139, 187] width 18 height 19
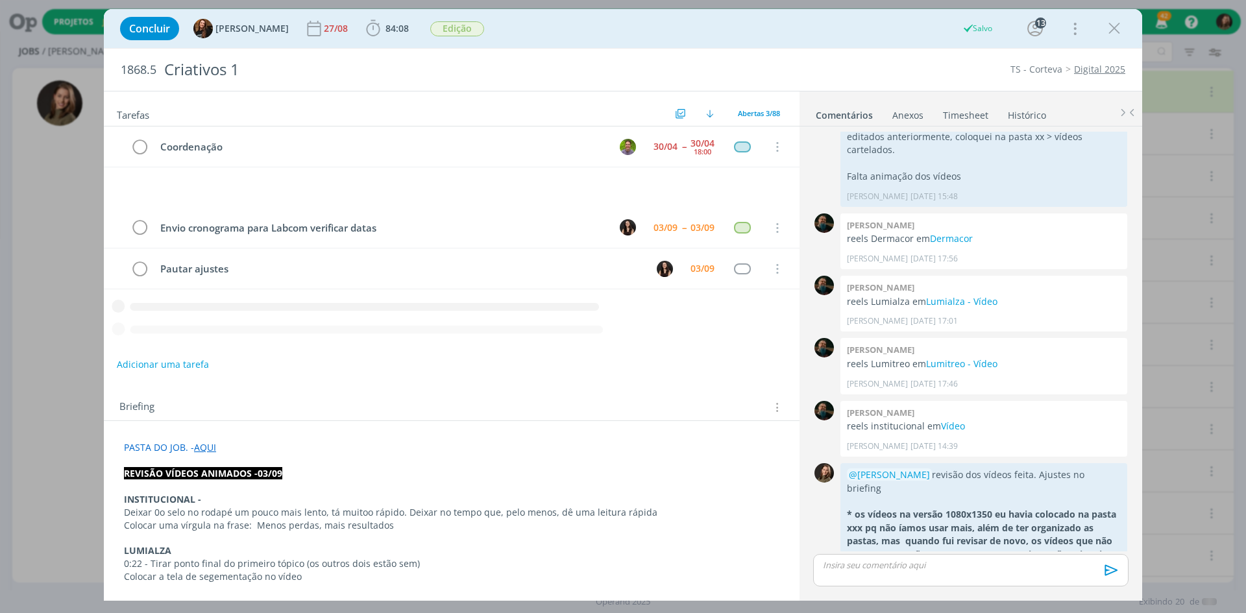
click at [996, 28] on div "dialog" at bounding box center [1114, 28] width 23 height 23
click at [996, 28] on icon "dialog" at bounding box center [1114, 28] width 19 height 19
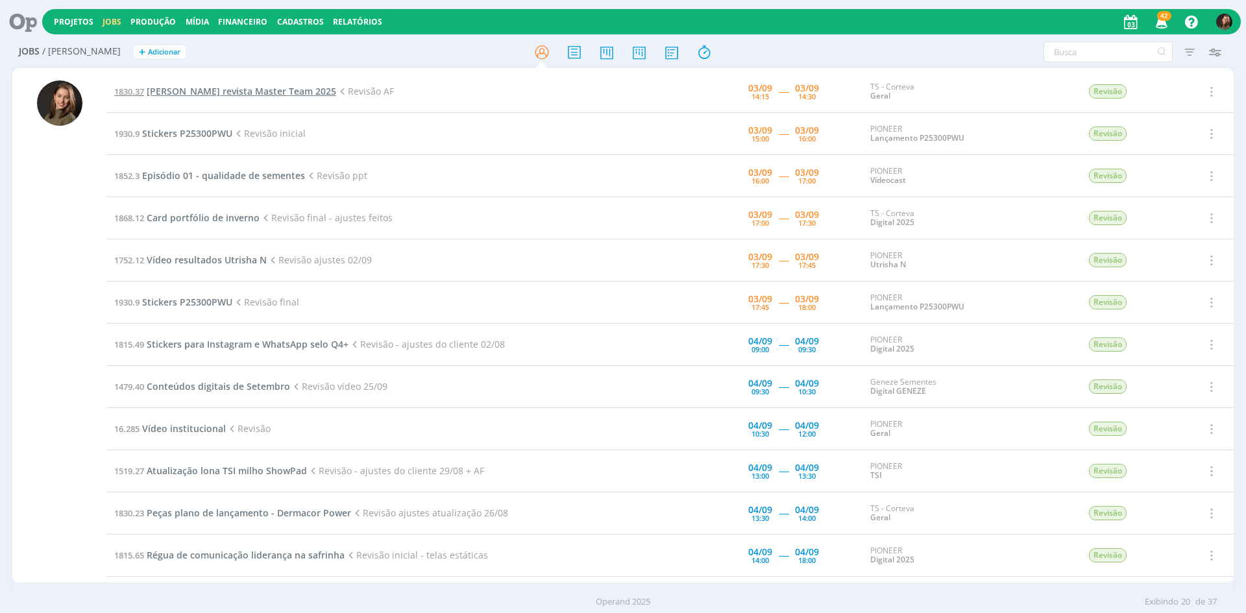
click at [192, 93] on span "[PERSON_NAME] revista Master Team 2025" at bounding box center [242, 91] width 190 height 12
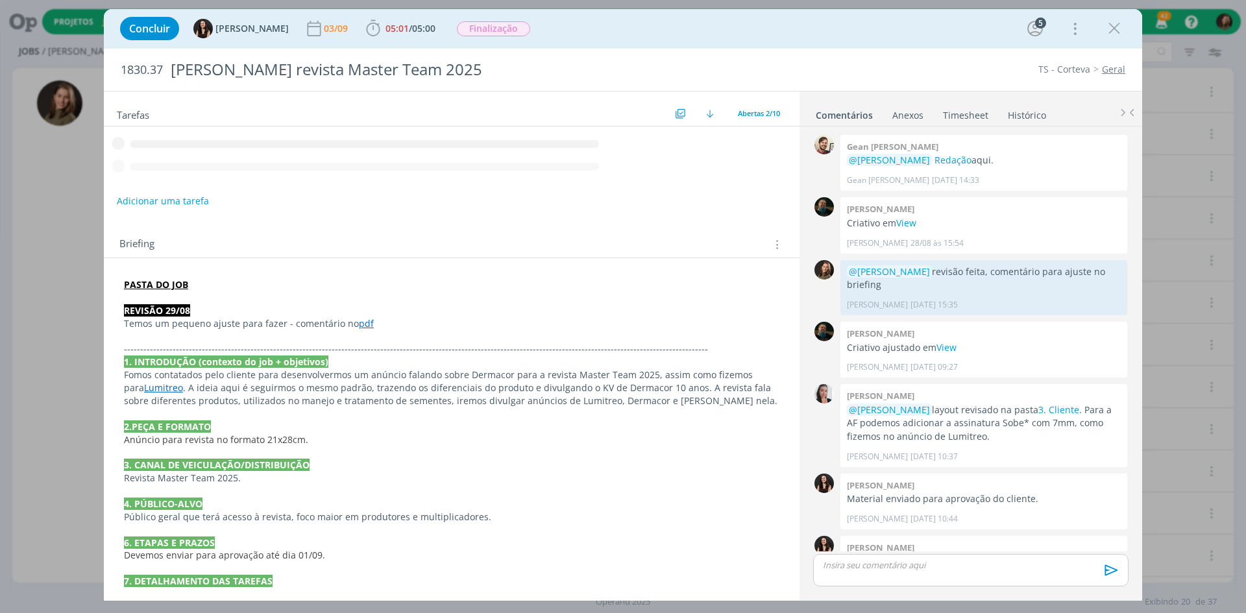
scroll to position [56, 0]
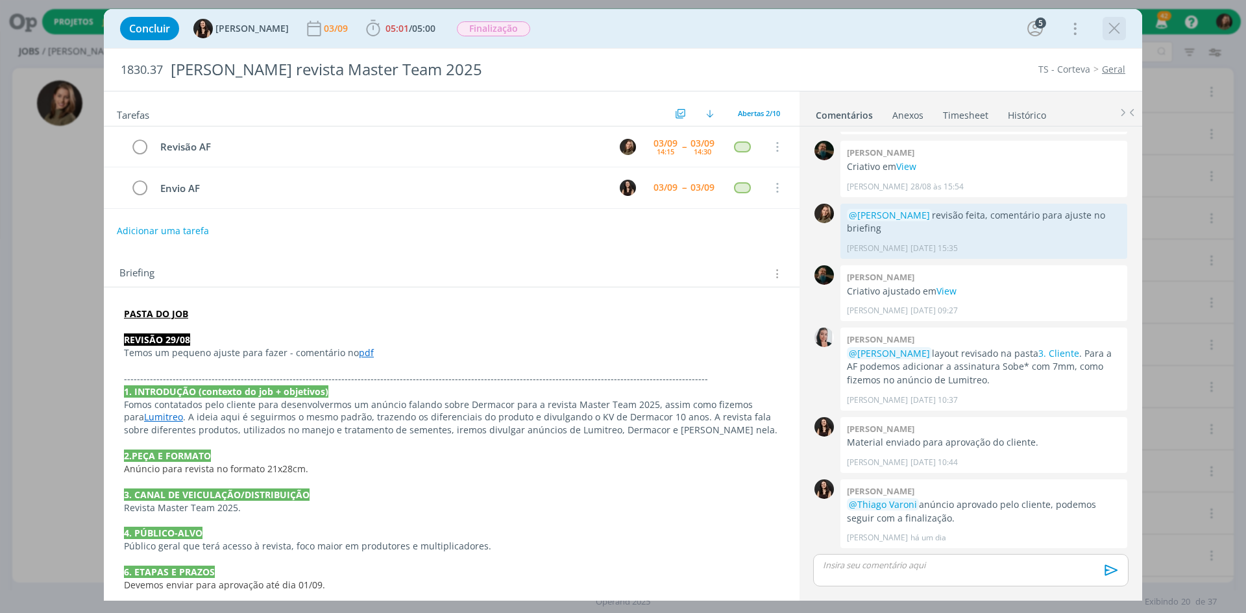
click at [996, 27] on icon "dialog" at bounding box center [1114, 28] width 19 height 19
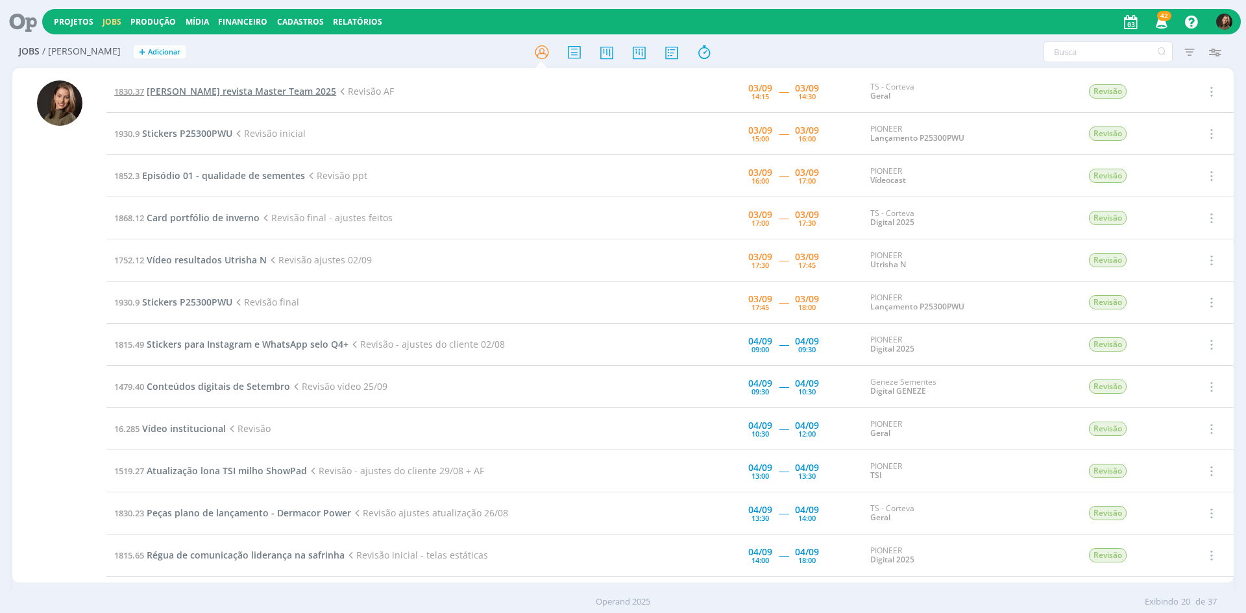
click at [225, 85] on span "[PERSON_NAME] revista Master Team 2025" at bounding box center [242, 91] width 190 height 12
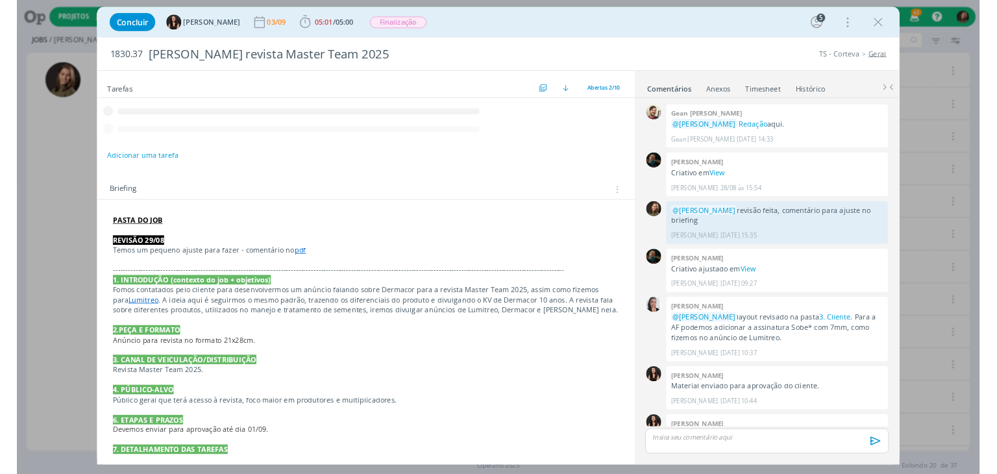
scroll to position [56, 0]
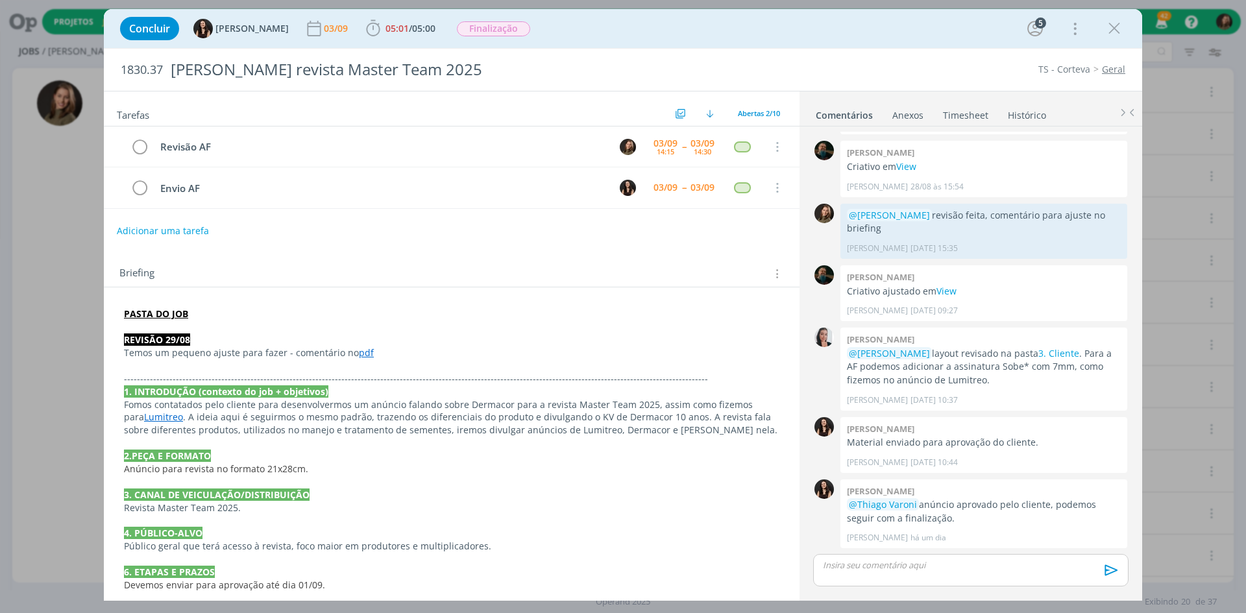
drag, startPoint x: 58, startPoint y: 353, endPoint x: 69, endPoint y: 353, distance: 10.4
click at [60, 353] on div "Concluir [PERSON_NAME] [DATE] 05:01 / 05:00 Iniciar Apontar Data * [DATE] Horas…" at bounding box center [623, 306] width 1246 height 613
click at [64, 307] on div "Concluir [PERSON_NAME] [DATE] 05:01 / 05:00 Iniciar Apontar Data * [DATE] Horas…" at bounding box center [623, 306] width 1246 height 613
drag, startPoint x: 1107, startPoint y: 22, endPoint x: 458, endPoint y: 177, distance: 668.0
click at [456, 175] on div "Concluir [PERSON_NAME] [DATE] 05:01 / 05:00 Iniciar Apontar Data * [DATE] Horas…" at bounding box center [623, 305] width 1039 height 592
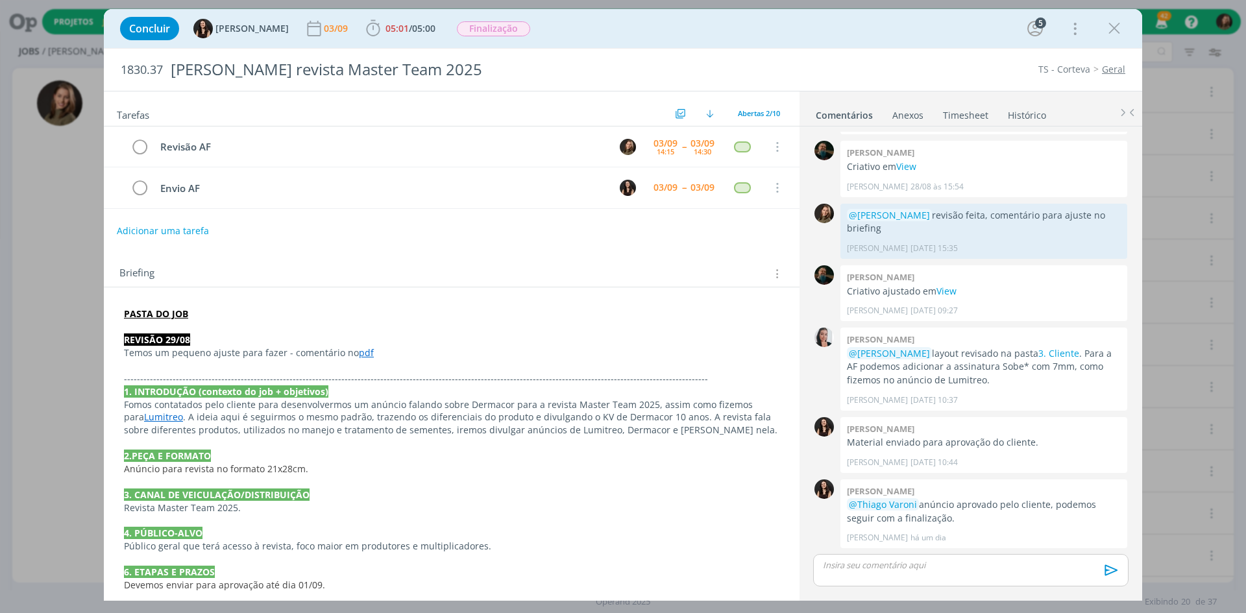
click at [56, 212] on div "Concluir [PERSON_NAME] [DATE] 05:01 / 05:00 Iniciar Apontar Data * [DATE] Horas…" at bounding box center [623, 306] width 1246 height 613
click at [996, 28] on icon "dialog" at bounding box center [1114, 28] width 19 height 19
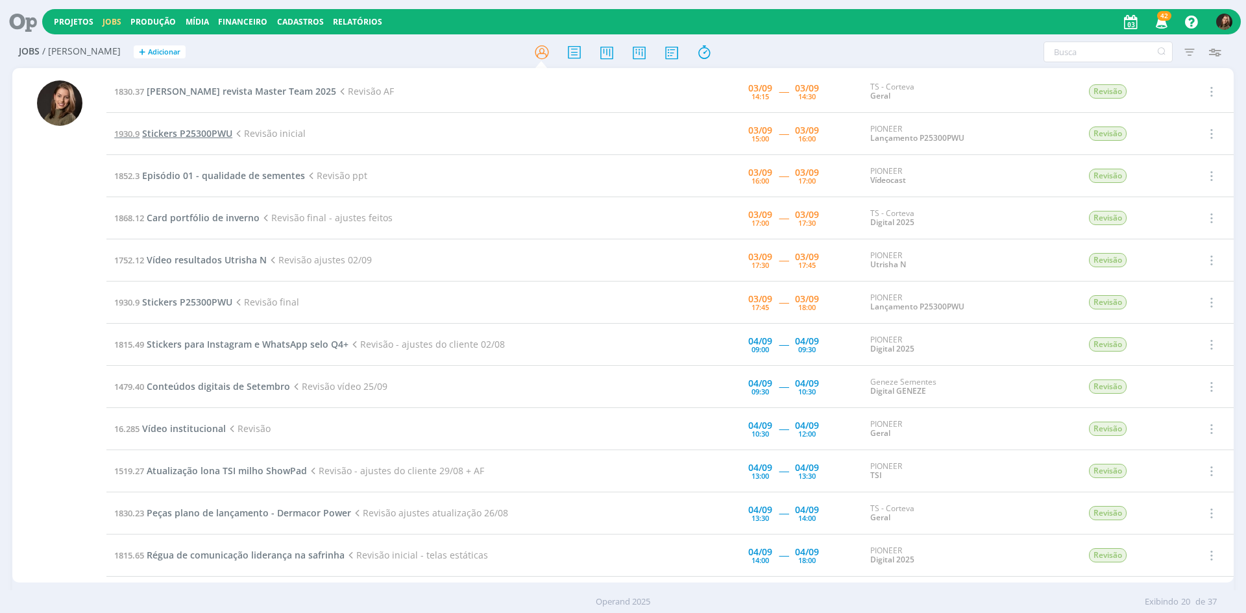
click at [192, 134] on span "Stickers P25300PWU" at bounding box center [187, 133] width 90 height 12
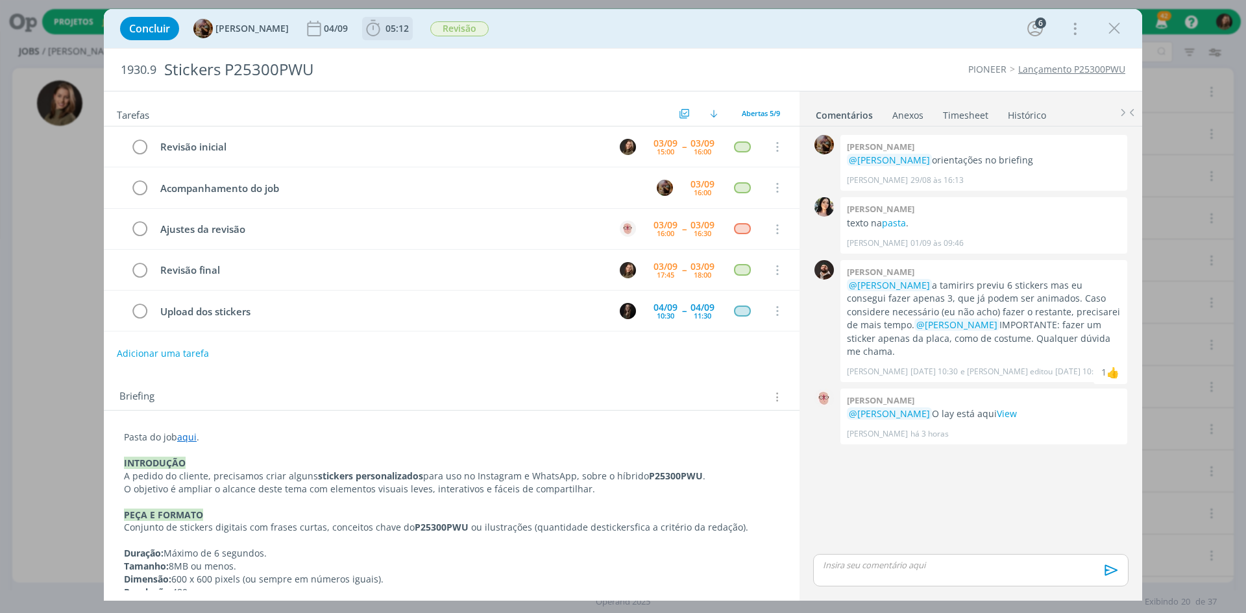
click at [397, 27] on span "05:12" at bounding box center [397, 28] width 23 height 12
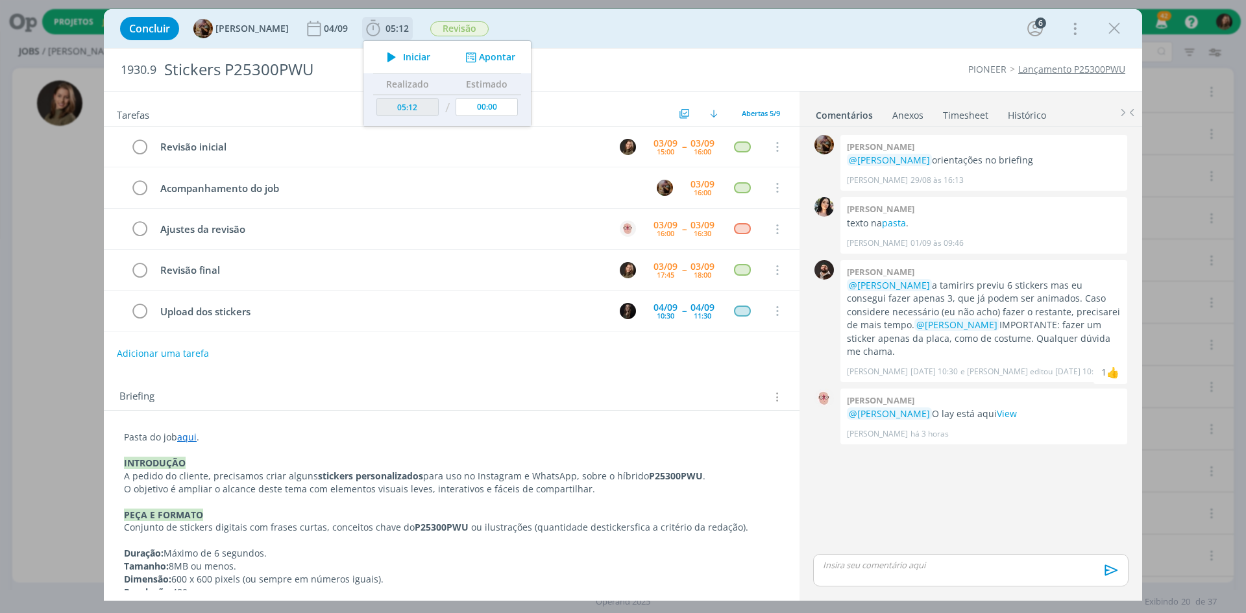
click at [415, 60] on span "Iniciar" at bounding box center [416, 57] width 27 height 9
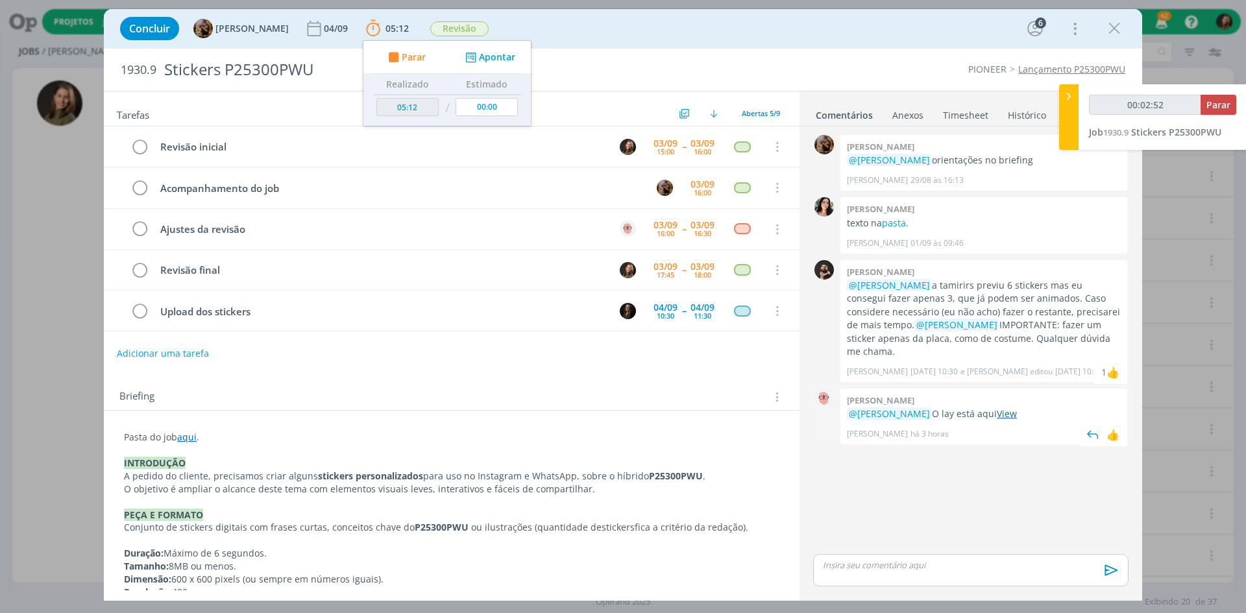
click at [996, 408] on link "View" at bounding box center [1007, 414] width 20 height 12
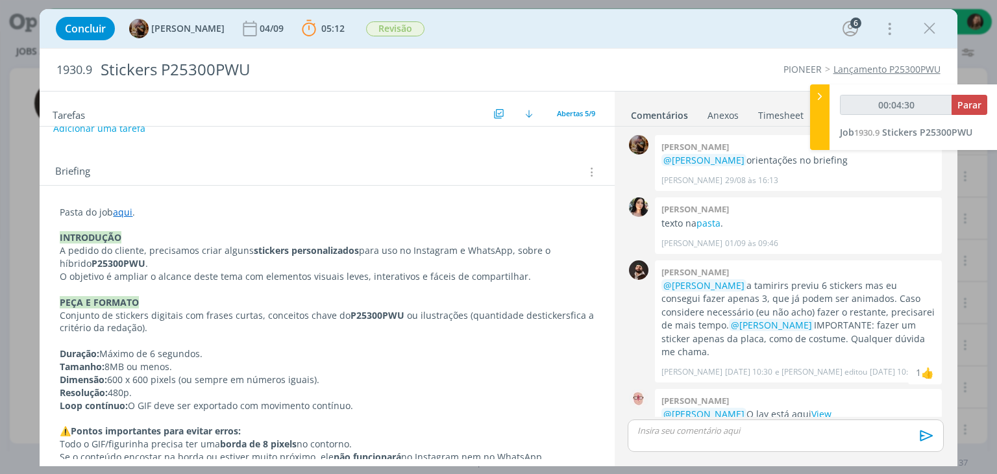
scroll to position [239, 0]
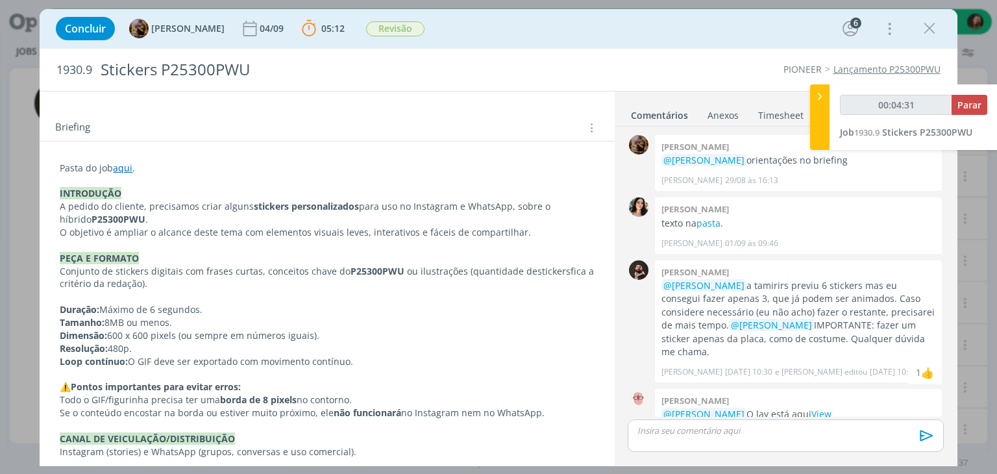
click at [65, 187] on strong "INTRODUÇÃO" at bounding box center [91, 193] width 62 height 12
click at [51, 190] on div "Pasta do job aqui . INTRODUÇÃO A pedido do cliente, precisamos criar alguns sti…" at bounding box center [327, 407] width 554 height 500
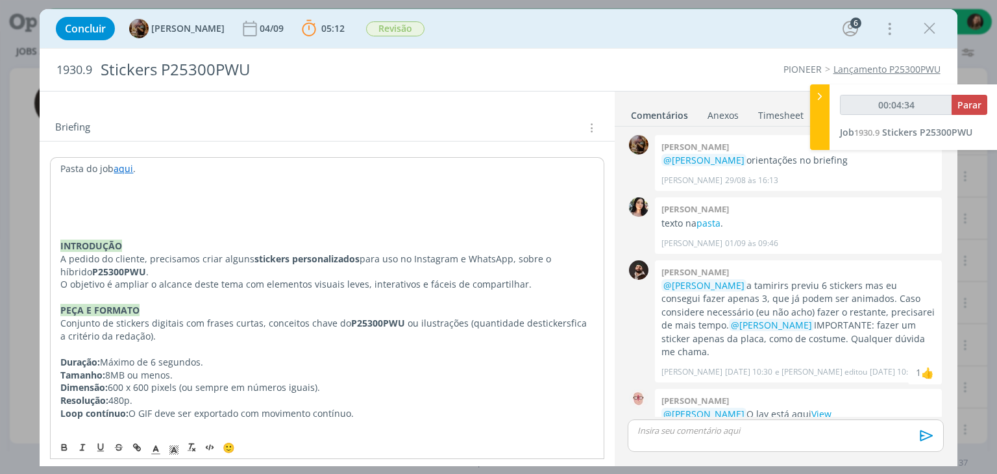
type input "00:04:35"
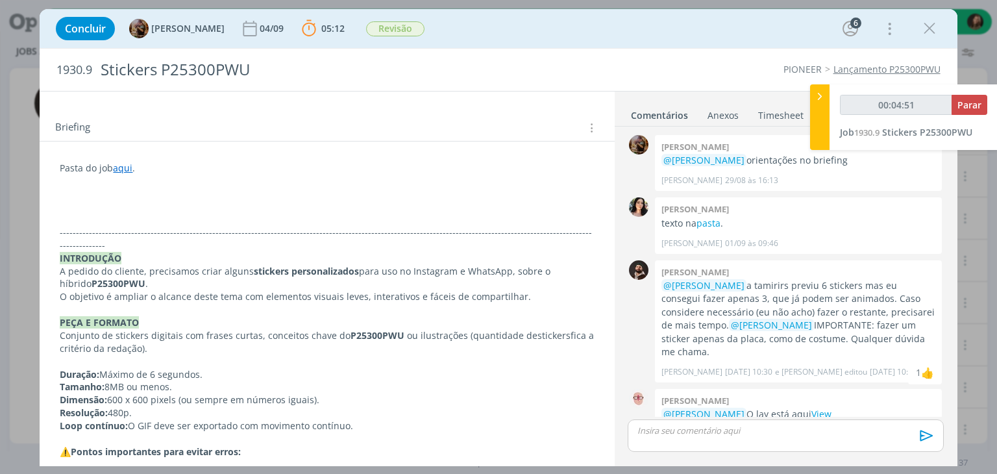
click at [106, 185] on p "dialog" at bounding box center [327, 180] width 534 height 13
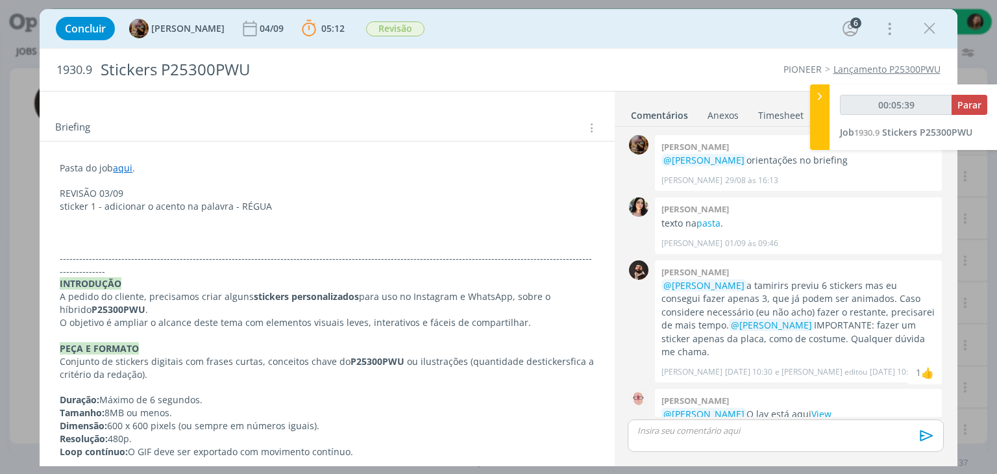
click at [98, 208] on p "sticker 1 - adicionar o acento na palavra - RÉGUA" at bounding box center [327, 206] width 534 height 13
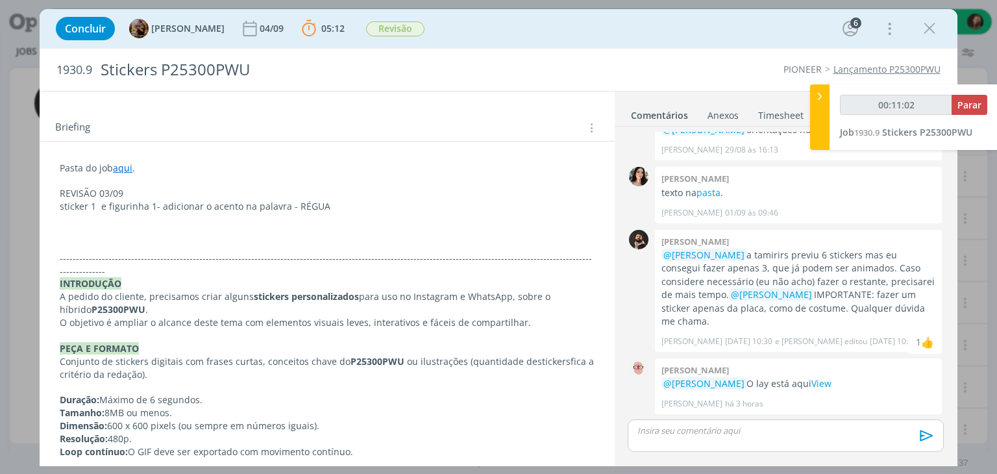
click at [94, 190] on p "REVISÃO 03/09" at bounding box center [327, 193] width 534 height 13
click at [95, 190] on p "REVISÃO 03/09" at bounding box center [327, 193] width 534 height 13
click at [65, 444] on icon "dialog" at bounding box center [64, 445] width 4 height 3
click at [176, 441] on span "dialog" at bounding box center [174, 447] width 18 height 16
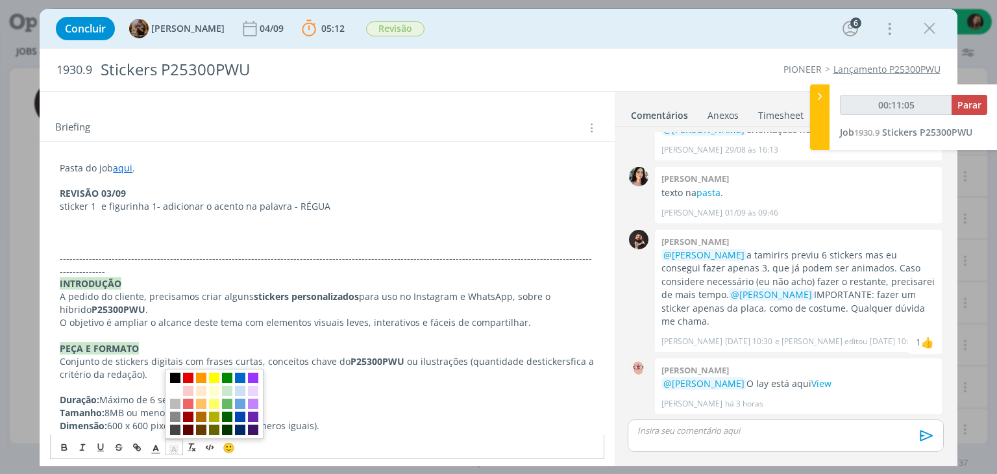
click at [171, 377] on span "dialog" at bounding box center [175, 378] width 10 height 10
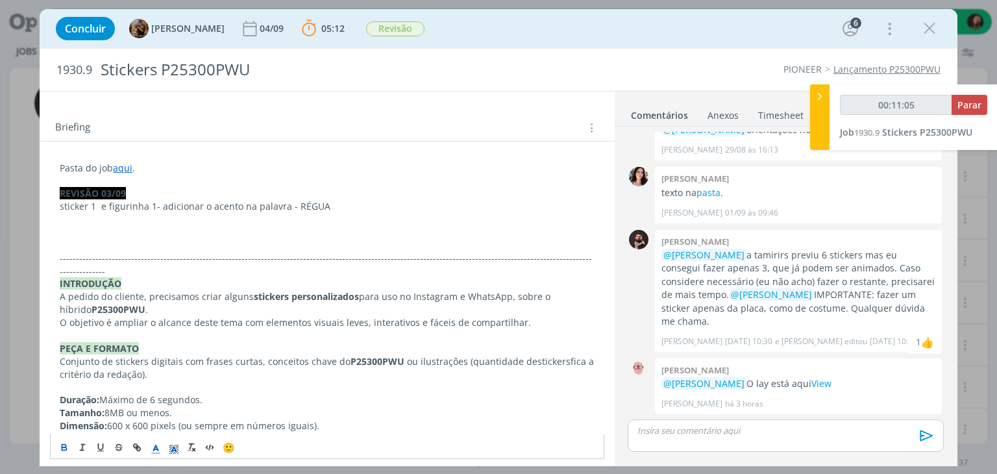
click at [154, 446] on icon "dialog" at bounding box center [156, 449] width 12 height 12
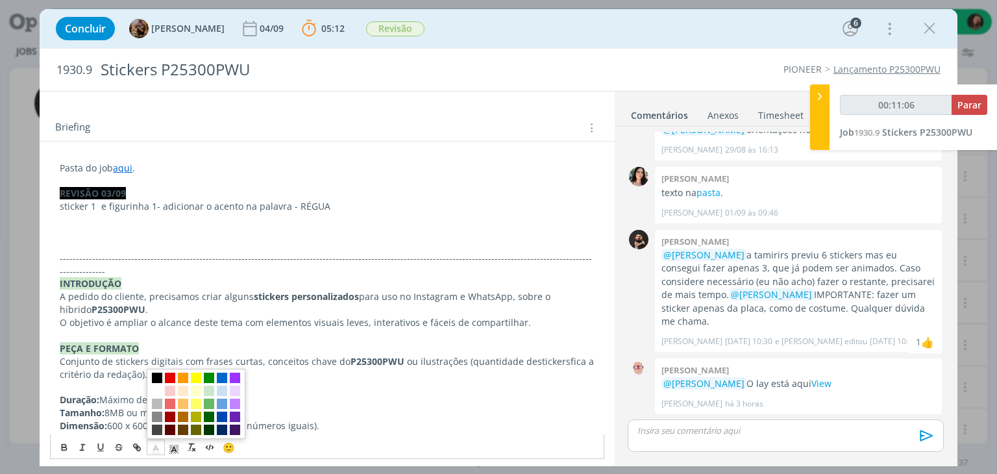
click at [156, 395] on span "dialog" at bounding box center [196, 404] width 99 height 70
click at [154, 388] on span "dialog" at bounding box center [157, 391] width 10 height 10
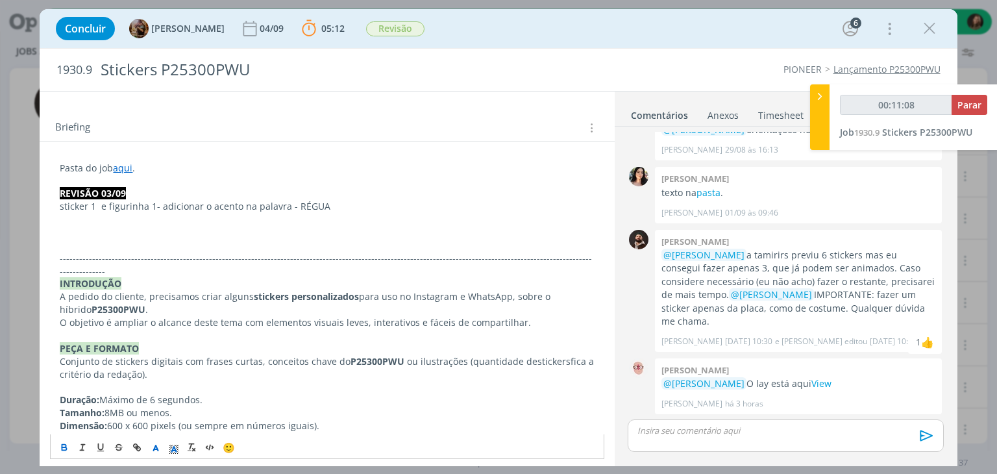
click at [134, 242] on p "dialog" at bounding box center [327, 245] width 534 height 13
drag, startPoint x: 56, startPoint y: 203, endPoint x: 147, endPoint y: 221, distance: 92.7
click at [154, 206] on div "Pasta do job aqui . REVISÃO 03/09 sticker 1 e figurinha 1- adicionar o acento n…" at bounding box center [327, 451] width 554 height 589
click at [60, 447] on icon "dialog" at bounding box center [64, 447] width 10 height 10
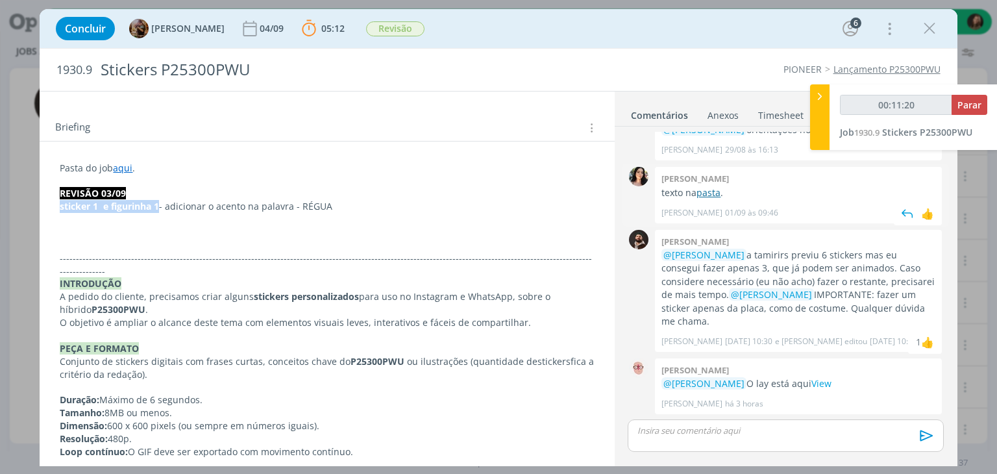
click at [718, 193] on link "pasta" at bounding box center [708, 192] width 24 height 12
click at [62, 221] on div "Pasta do job aqui . REVISÃO 03/09 sticker 1 e figurinha 1 - adicionar o acento …" at bounding box center [327, 451] width 554 height 589
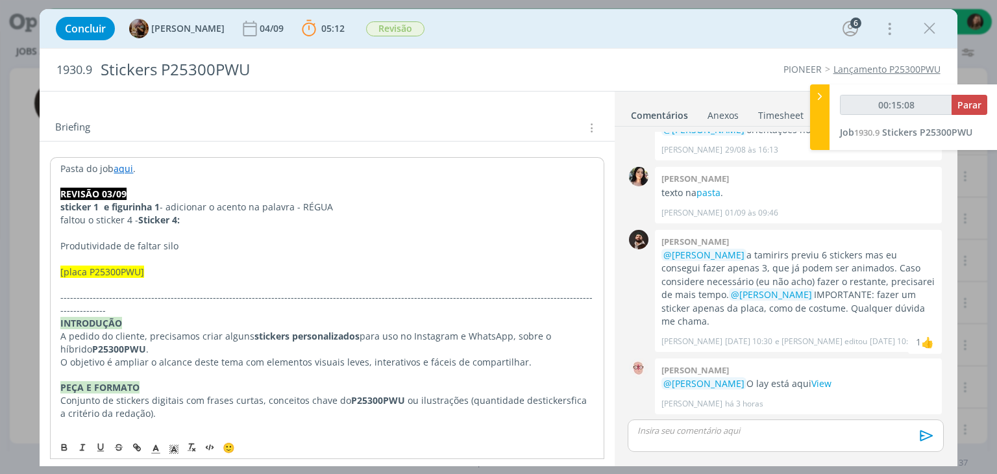
click at [138, 220] on p "faltou o sticker 4 - Sticker 4:" at bounding box center [326, 220] width 533 height 13
drag, startPoint x: 138, startPoint y: 220, endPoint x: 58, endPoint y: 219, distance: 79.2
click at [58, 219] on div "Pasta do job aqui . REVISÃO 03/09 sticker 1 e figurinha 1 - adicionar o acento …" at bounding box center [327, 471] width 554 height 629
click at [60, 242] on div "Pasta do job aqui . REVISÃO 03/09 sticker 1 e figurinha 1 - adicionar o acento …" at bounding box center [327, 471] width 554 height 629
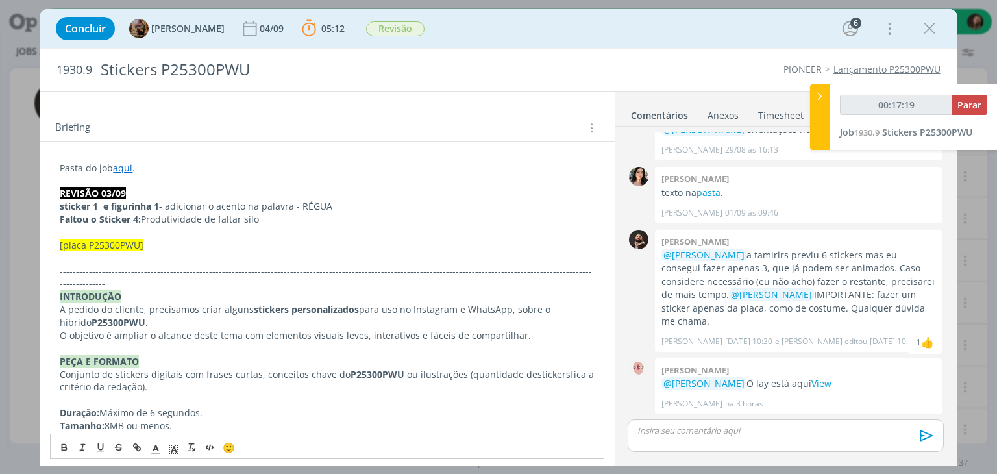
click at [88, 224] on p "Faltou o Sticker 4: Produtividade de faltar silo" at bounding box center [327, 219] width 534 height 13
click at [50, 227] on div "Pasta do job aqui . REVISÃO 03/09 sticker 1 e figurinha 1 - adicionar o acento …" at bounding box center [327, 458] width 554 height 602
click at [101, 215] on strong "Faltou o Sticker 4:" at bounding box center [100, 219] width 81 height 12
drag, startPoint x: 99, startPoint y: 215, endPoint x: 140, endPoint y: 219, distance: 41.1
click at [140, 219] on strong "Faltou o Sticker 4:" at bounding box center [100, 219] width 81 height 12
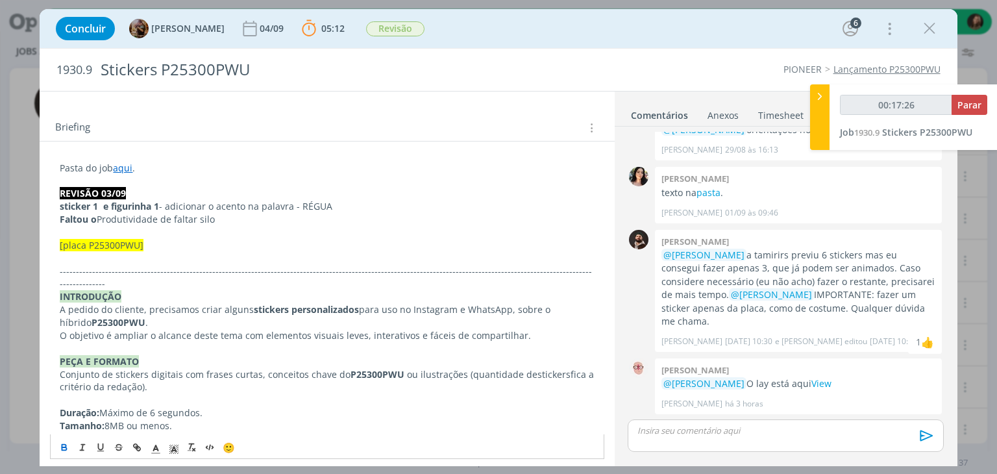
click at [62, 219] on strong "Faltou o" at bounding box center [78, 219] width 37 height 12
click at [138, 215] on strong "Faltou o" at bounding box center [119, 219] width 37 height 12
click at [70, 227] on p "dialog" at bounding box center [327, 232] width 534 height 13
click at [66, 206] on strong "sticker 1 e figurinha 1" at bounding box center [109, 206] width 99 height 12
click at [56, 221] on div "Pasta do job aqui . REVISÃO 03/09 sticker 1 e figurinha 1 - adicionar o acento …" at bounding box center [327, 458] width 554 height 602
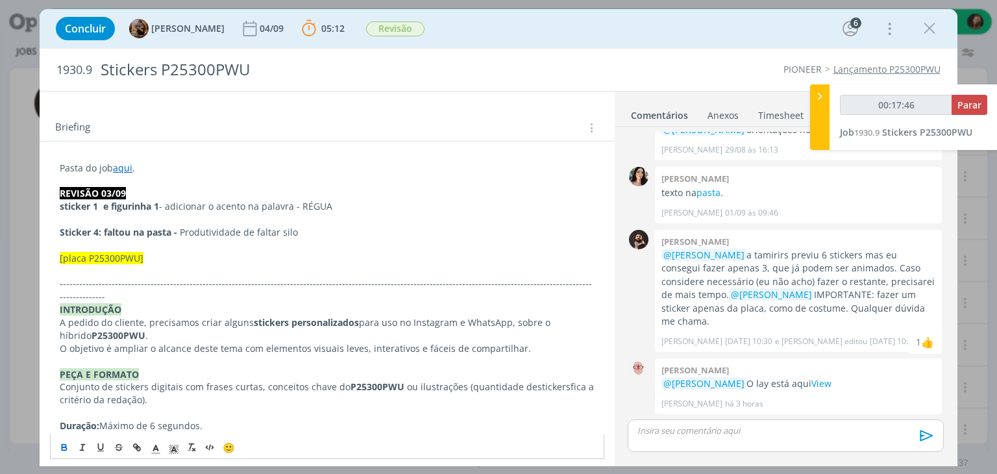
click at [68, 208] on strong "sticker 1 e figurinha 1" at bounding box center [109, 206] width 99 height 12
click at [64, 204] on strong "sticker 1 e figurinha 1" at bounding box center [109, 206] width 99 height 12
drag, startPoint x: 93, startPoint y: 233, endPoint x: 60, endPoint y: 236, distance: 33.3
click at [60, 236] on strong "Sticker 4: faltou na pasta -" at bounding box center [118, 232] width 117 height 12
copy strong "Sticker"
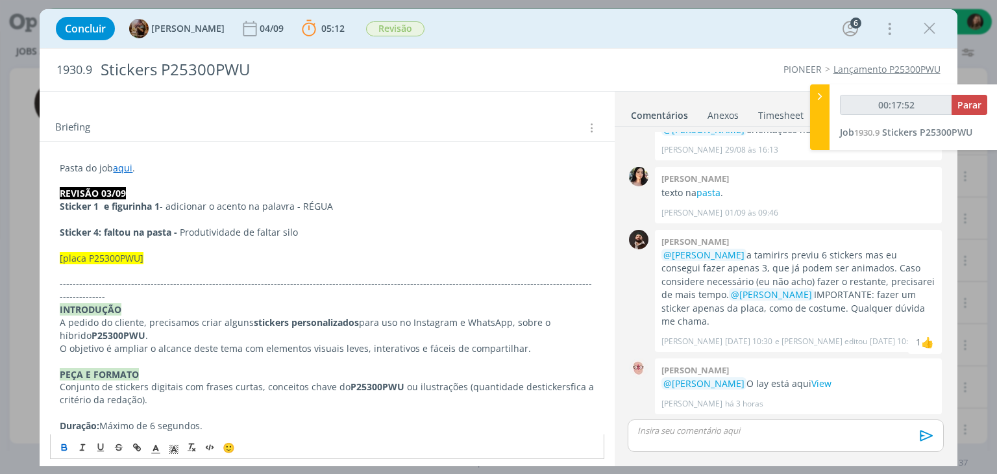
click at [68, 212] on div "Pasta do job aqui . REVISÃO 03/09 Sticker 1 e figurinha 1 - adicionar o acento …" at bounding box center [327, 464] width 554 height 615
click at [65, 215] on p "dialog" at bounding box center [327, 219] width 534 height 13
drag, startPoint x: 105, startPoint y: 219, endPoint x: 540, endPoint y: 219, distance: 435.5
click at [540, 219] on p "Sticker 2- verificar o que aconteceu, ele está com fundo preto. Os demais estão…" at bounding box center [327, 219] width 534 height 13
click at [64, 448] on icon "dialog" at bounding box center [64, 447] width 10 height 10
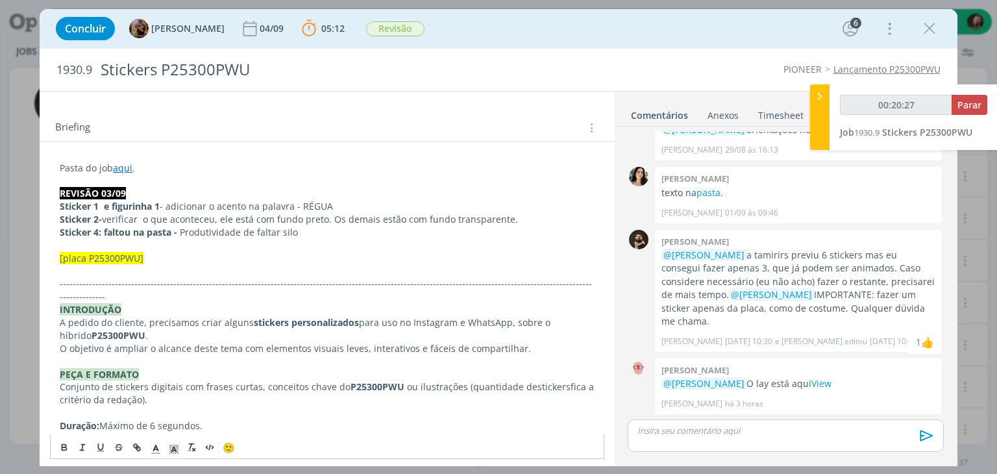
click at [350, 248] on p "dialog" at bounding box center [327, 245] width 534 height 13
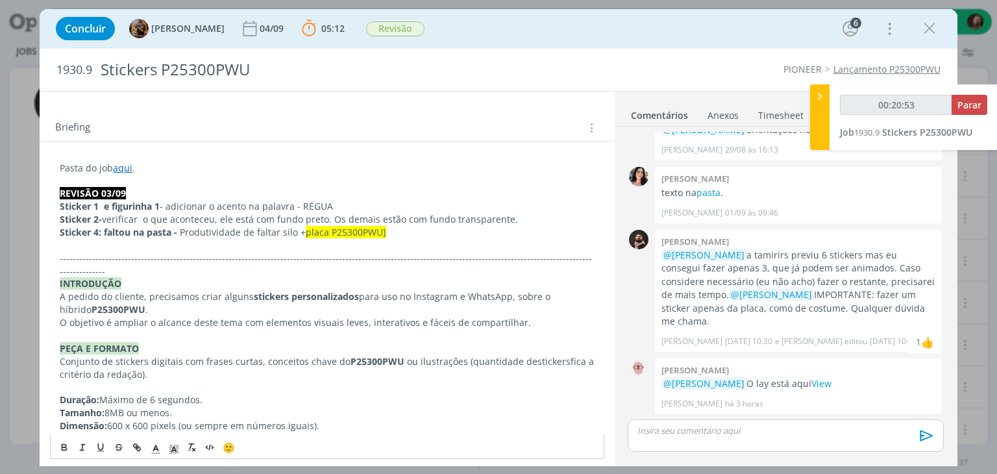
click at [272, 364] on p "Conjunto de stickers digitais com frases curtas, conceitos chave do P25300PWU o…" at bounding box center [327, 368] width 534 height 26
click at [406, 237] on p "Sticker 4: faltou na pasta - Produtividade de faltar silo + placa P25300PWU]" at bounding box center [327, 232] width 534 height 13
click at [408, 239] on p "dialog" at bounding box center [327, 245] width 534 height 13
drag, startPoint x: 379, startPoint y: 240, endPoint x: 405, endPoint y: 237, distance: 26.1
click at [382, 240] on p "dialog" at bounding box center [327, 245] width 534 height 13
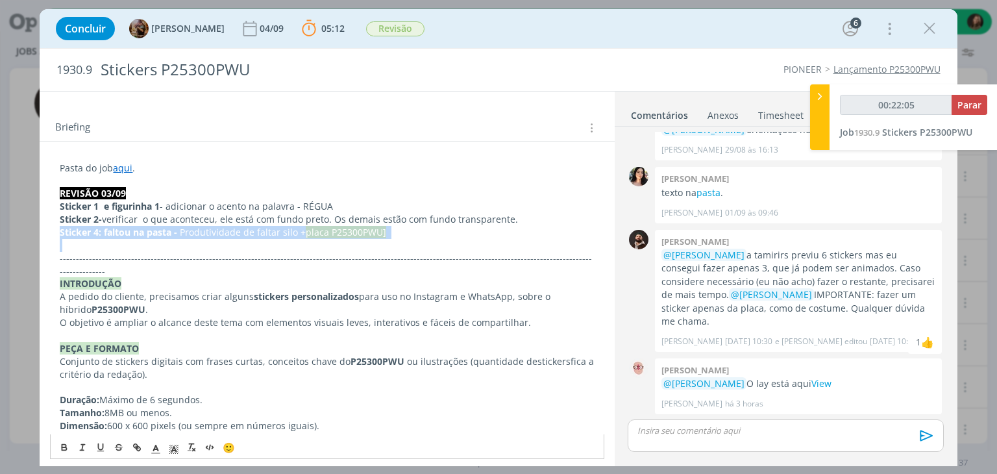
drag, startPoint x: 405, startPoint y: 237, endPoint x: 47, endPoint y: 229, distance: 357.7
click at [47, 229] on div "Pasta do job aqui . REVISÃO 03/09 Sticker 1 e figurinha 1 - adicionar o acento …" at bounding box center [327, 458] width 574 height 635
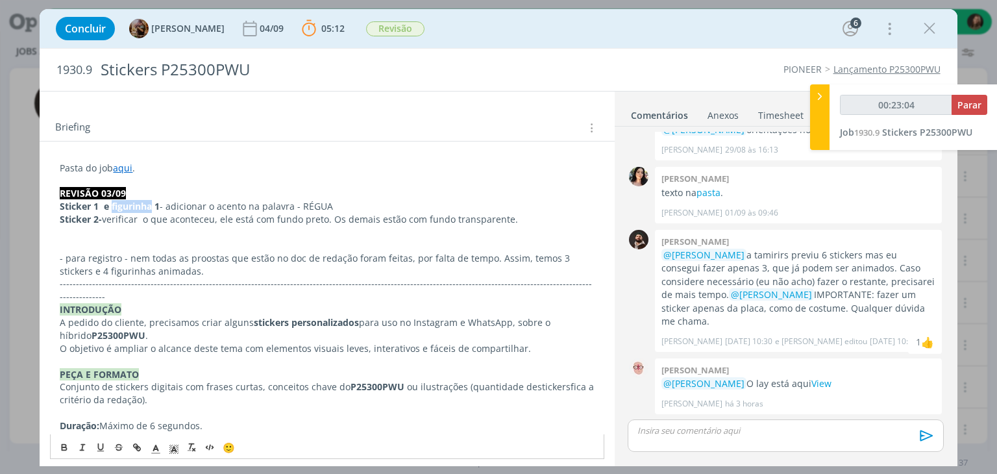
drag, startPoint x: 153, startPoint y: 206, endPoint x: 111, endPoint y: 204, distance: 41.6
click at [111, 204] on strong "Sticker 1 e figurinha 1" at bounding box center [110, 206] width 100 height 12
drag, startPoint x: 138, startPoint y: 271, endPoint x: 97, endPoint y: 271, distance: 40.2
click at [97, 271] on p "- para registro - nem todas as proostas que estão no doc de redação foram feita…" at bounding box center [327, 265] width 534 height 26
click at [148, 271] on p "- para registro - nem todas as proostas que estão no doc de redação foram feita…" at bounding box center [327, 265] width 534 height 26
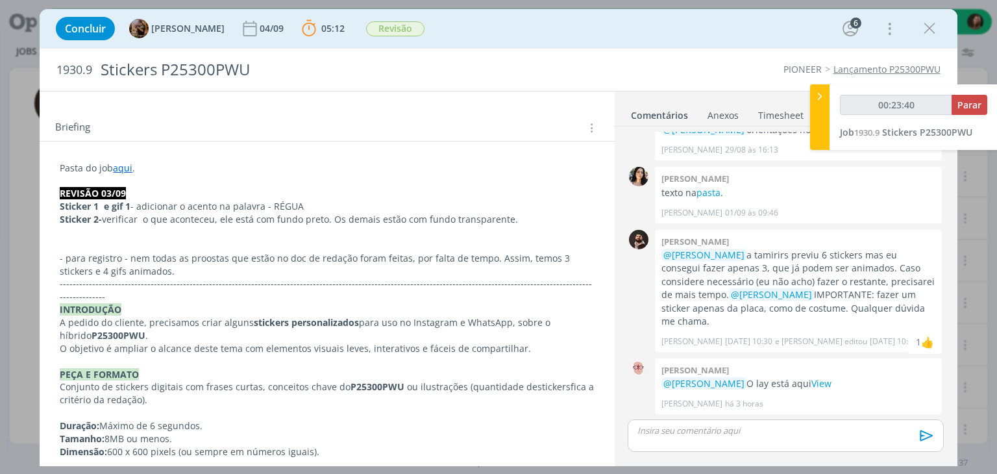
drag, startPoint x: 519, startPoint y: 216, endPoint x: 431, endPoint y: 228, distance: 89.1
click at [519, 216] on p "Sticker 2- verificar o que aconteceu, ele está com fundo preto. Os demais estão…" at bounding box center [327, 219] width 534 height 13
click at [64, 228] on p "dialog" at bounding box center [327, 232] width 534 height 13
click at [241, 237] on p "Gif 2 - centralizar as informações e a placa" at bounding box center [327, 232] width 534 height 13
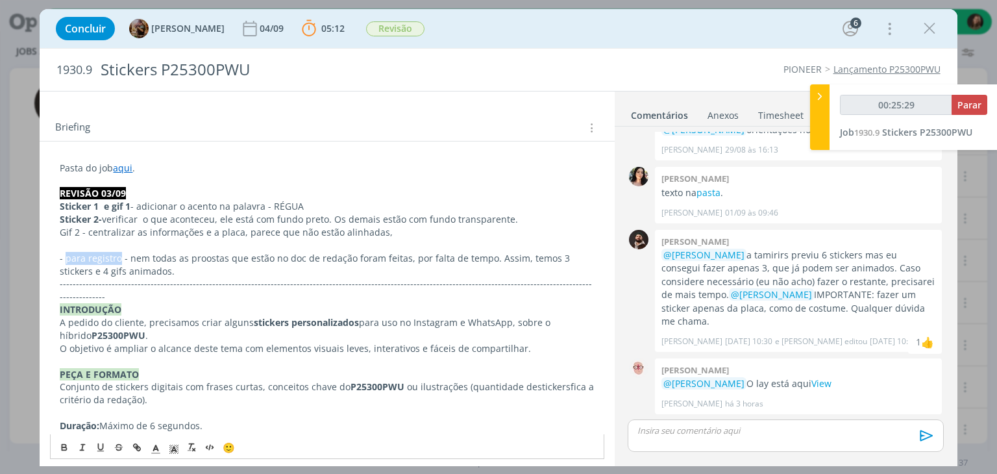
drag, startPoint x: 120, startPoint y: 258, endPoint x: 95, endPoint y: 275, distance: 30.4
click at [67, 258] on p "- para registro - nem todas as proostas que estão no doc de redação foram feita…" at bounding box center [327, 265] width 534 height 26
drag, startPoint x: 86, startPoint y: 232, endPoint x: 49, endPoint y: 233, distance: 36.4
click at [50, 233] on div "Pasta do job aqui . REVISÃO 03/09 Sticker 1 e gif 1 - adicionar o acento na pal…" at bounding box center [327, 464] width 554 height 615
click at [68, 447] on icon "dialog" at bounding box center [64, 447] width 10 height 10
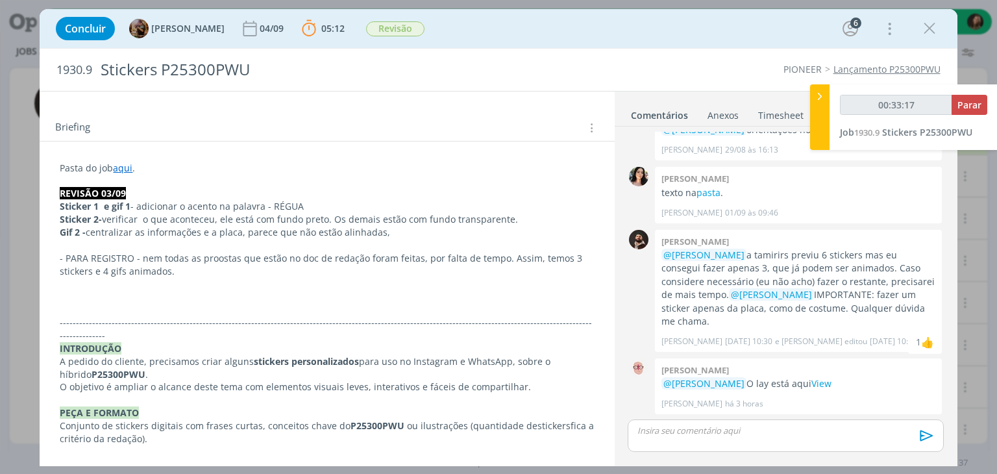
type input "00:34:17"
type input "00:02:45"
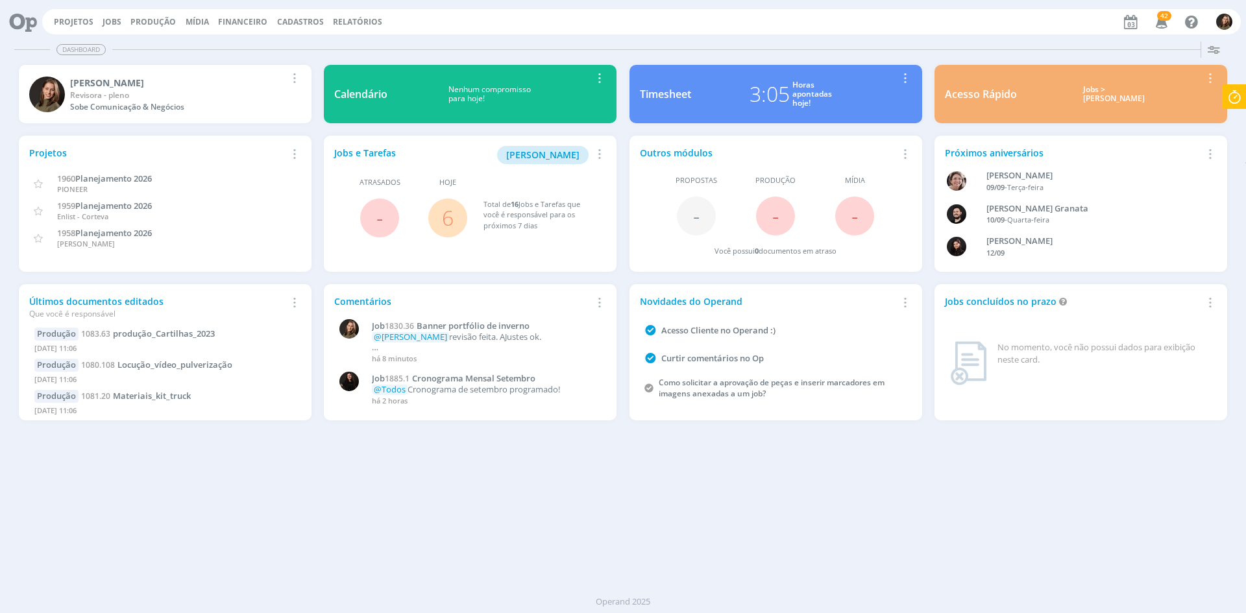
click at [448, 221] on link "6" at bounding box center [448, 218] width 12 height 28
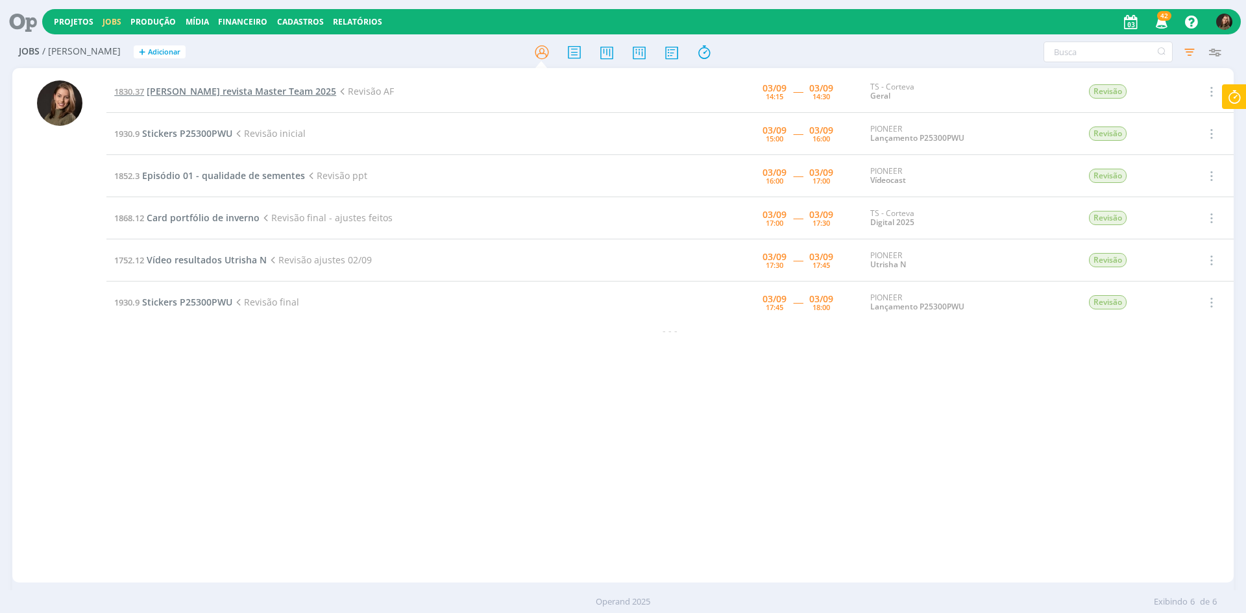
click at [252, 96] on span "[PERSON_NAME] revista Master Team 2025" at bounding box center [242, 91] width 190 height 12
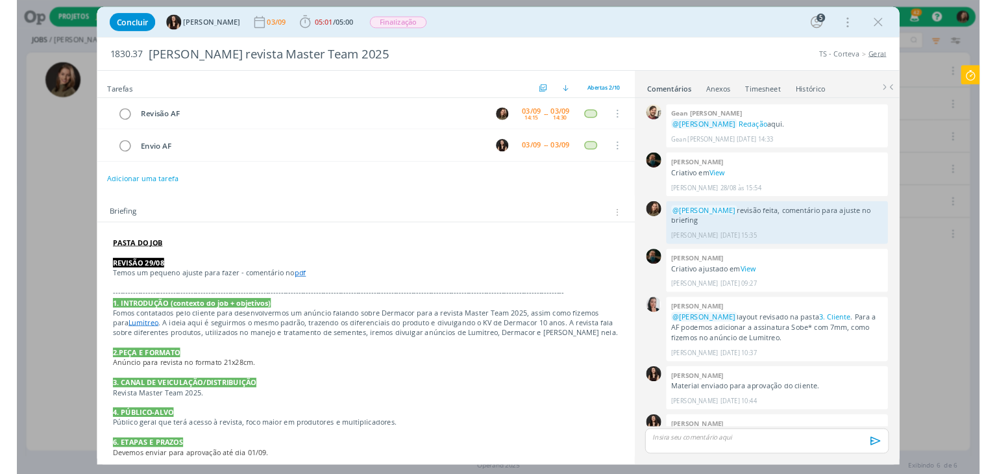
scroll to position [56, 0]
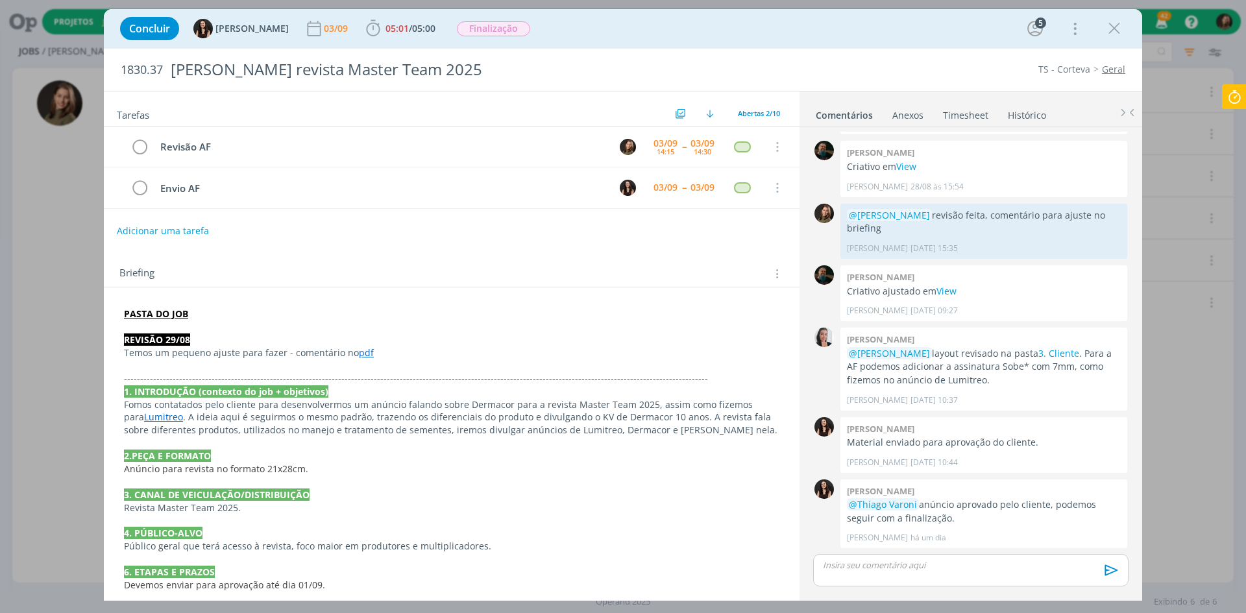
drag, startPoint x: 1120, startPoint y: 21, endPoint x: 1079, endPoint y: 275, distance: 257.2
click at [1120, 21] on icon "dialog" at bounding box center [1114, 28] width 19 height 19
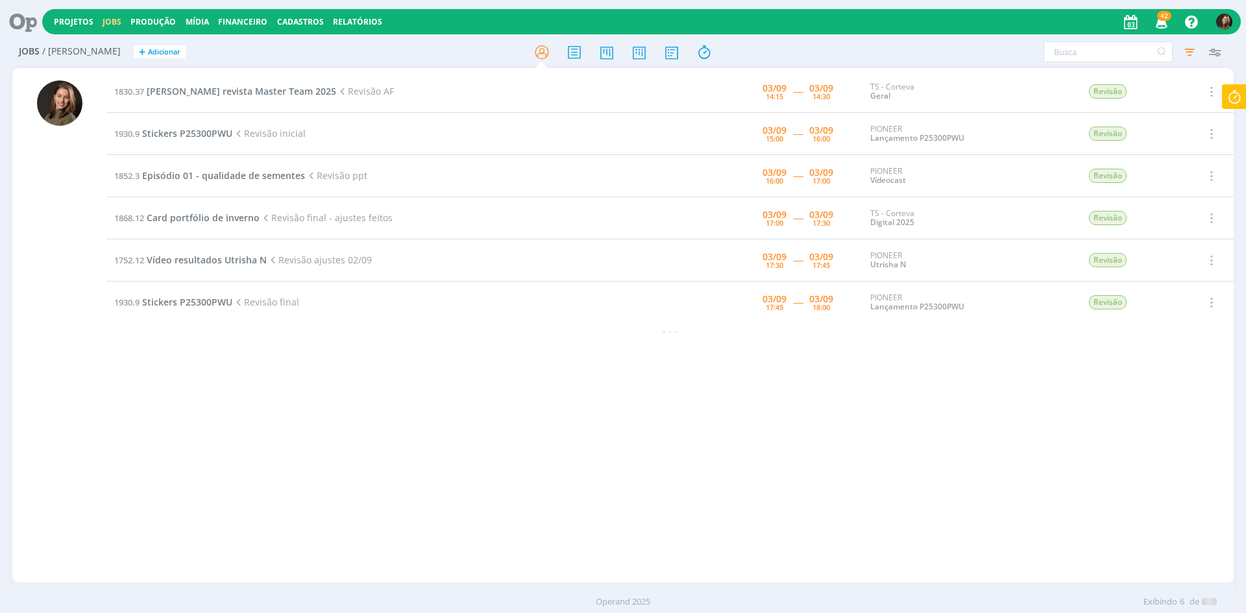
click at [190, 123] on td "1930.9 Stickers P25300PWU Revisão inicial" at bounding box center [380, 134] width 548 height 42
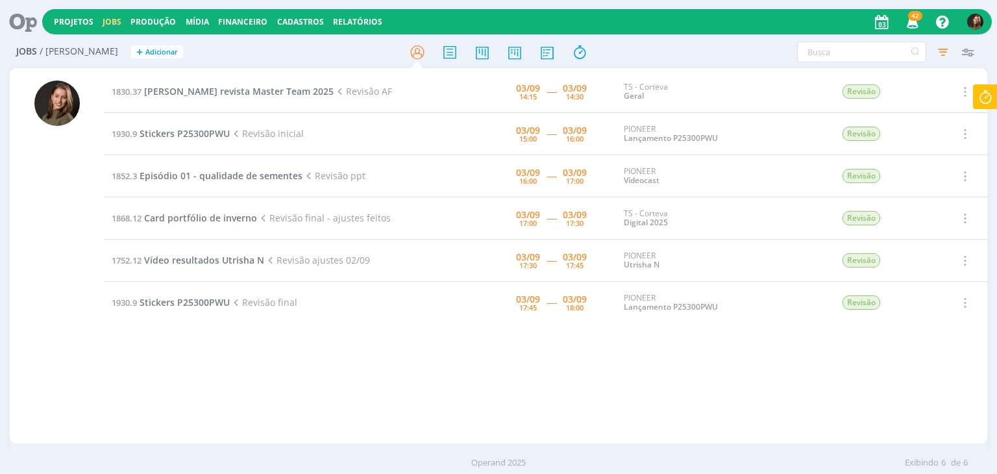
click at [992, 93] on icon at bounding box center [985, 96] width 23 height 25
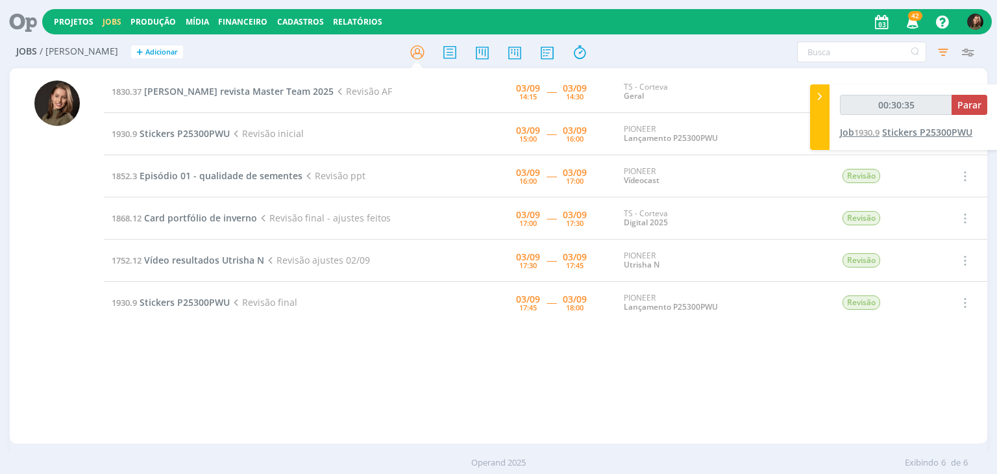
click at [904, 132] on span "Stickers P25300PWU" at bounding box center [927, 132] width 90 height 12
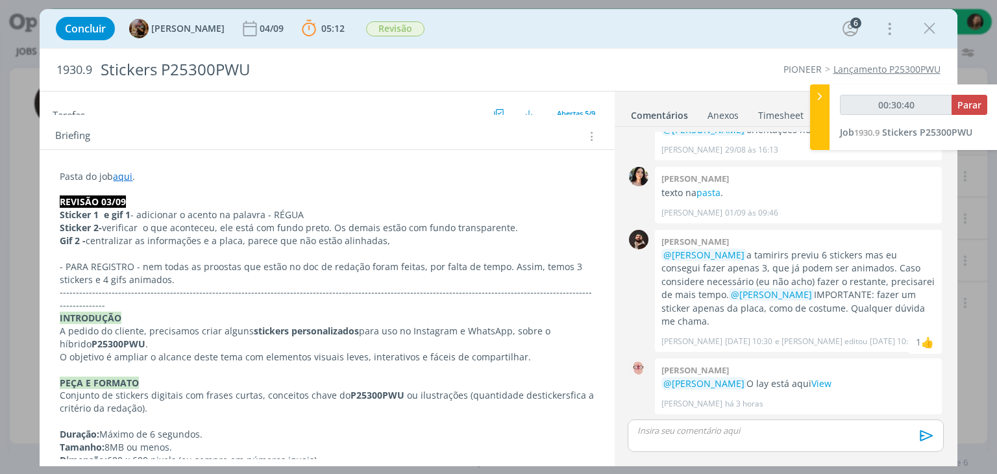
scroll to position [260, 0]
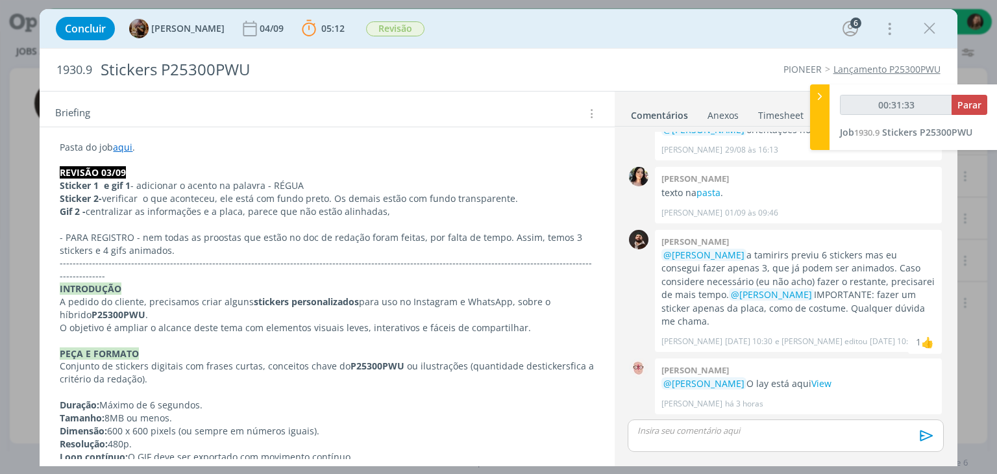
click at [653, 443] on div "dialog" at bounding box center [785, 435] width 315 height 32
type input "00:31:34"
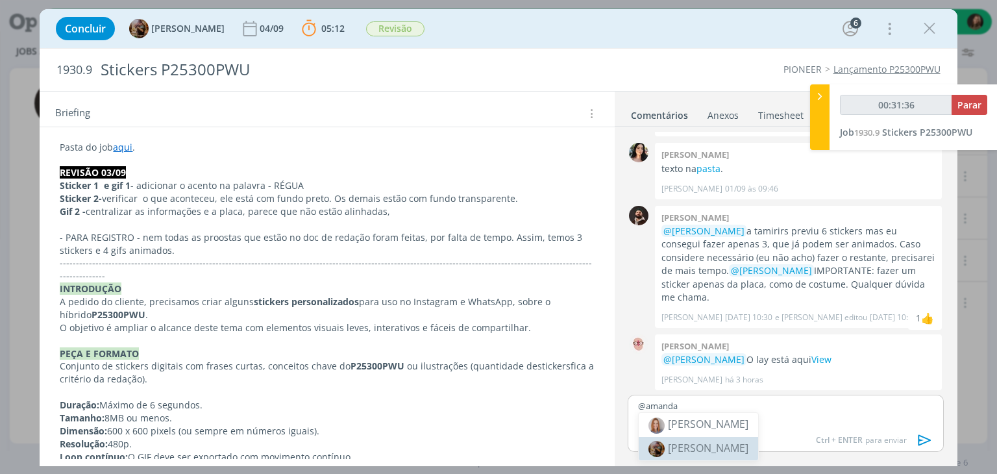
click at [718, 439] on li "[PERSON_NAME]" at bounding box center [698, 448] width 119 height 23
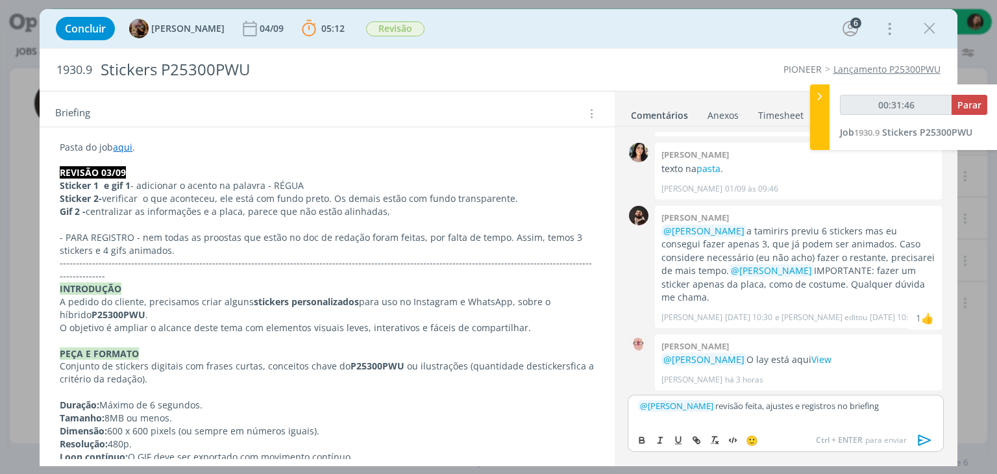
click at [918, 437] on icon "dialog" at bounding box center [924, 440] width 13 height 11
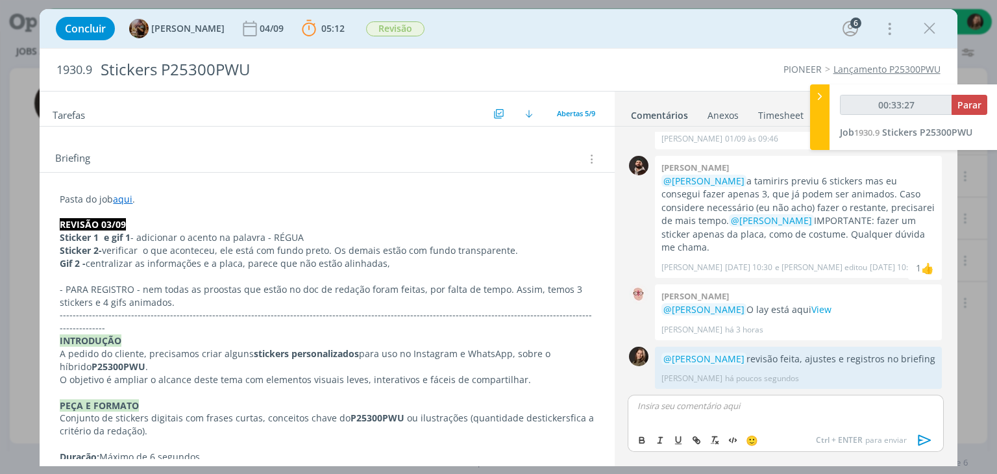
scroll to position [130, 0]
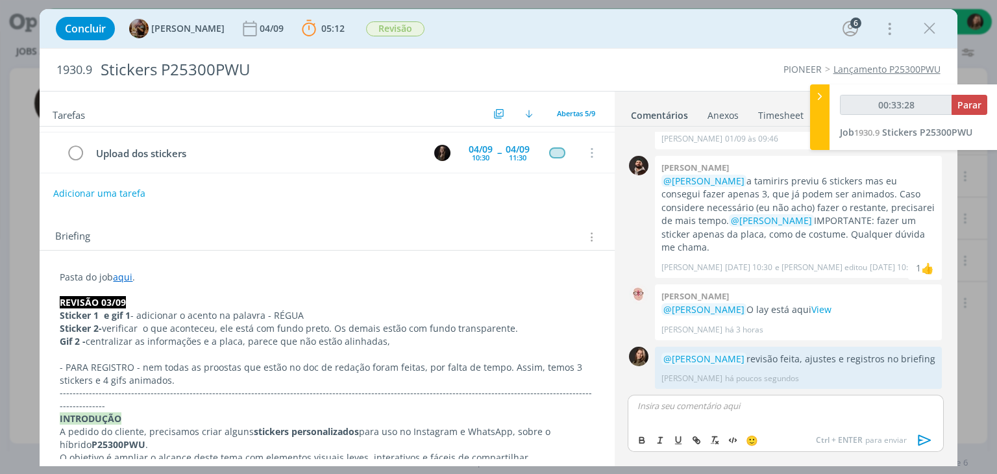
click at [160, 382] on p "- PARA REGISTRO - nem todas as proostas que estão no doc de redação foram feita…" at bounding box center [327, 374] width 534 height 26
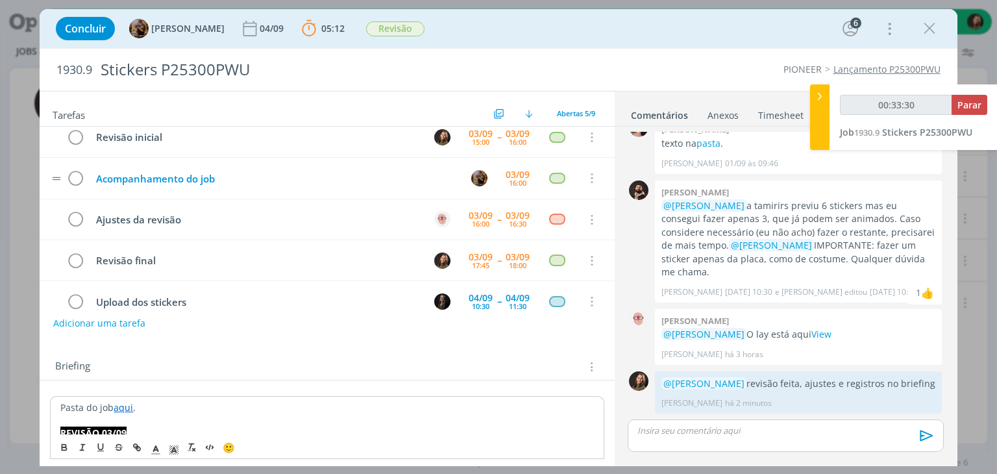
scroll to position [0, 0]
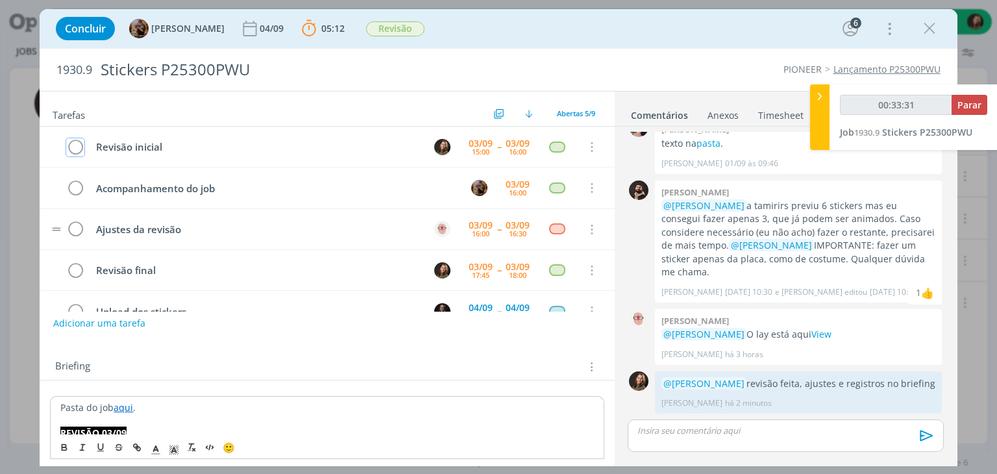
drag, startPoint x: 77, startPoint y: 144, endPoint x: 98, endPoint y: 215, distance: 73.9
click at [77, 143] on icon "dialog" at bounding box center [75, 147] width 18 height 19
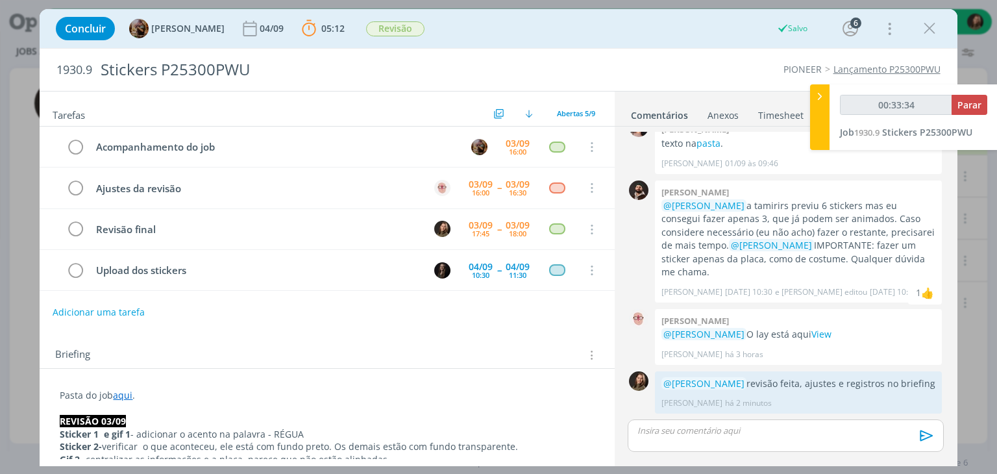
click at [88, 314] on button "Adicionar uma tarefa" at bounding box center [99, 312] width 92 height 22
type input "00:33:35"
type input "ver co"
type input "00:33:36"
type input "ver"
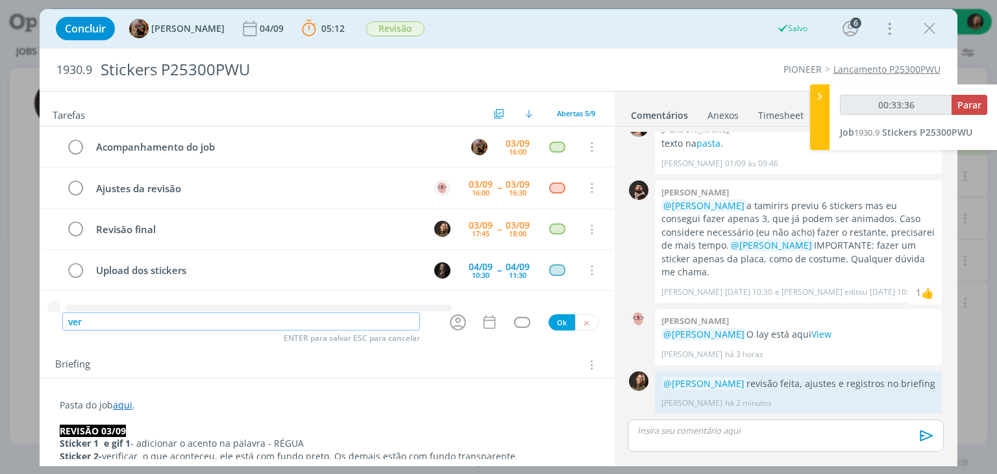
type input "00:33:37"
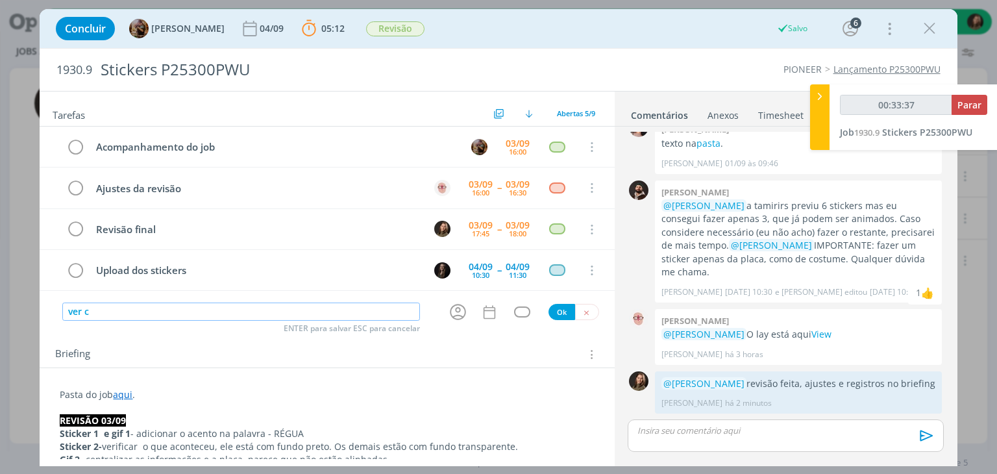
type input "ver co"
type input "00:33:38"
type input "ver comentá"
type input "00:33:39"
type input "ver comentário Ju"
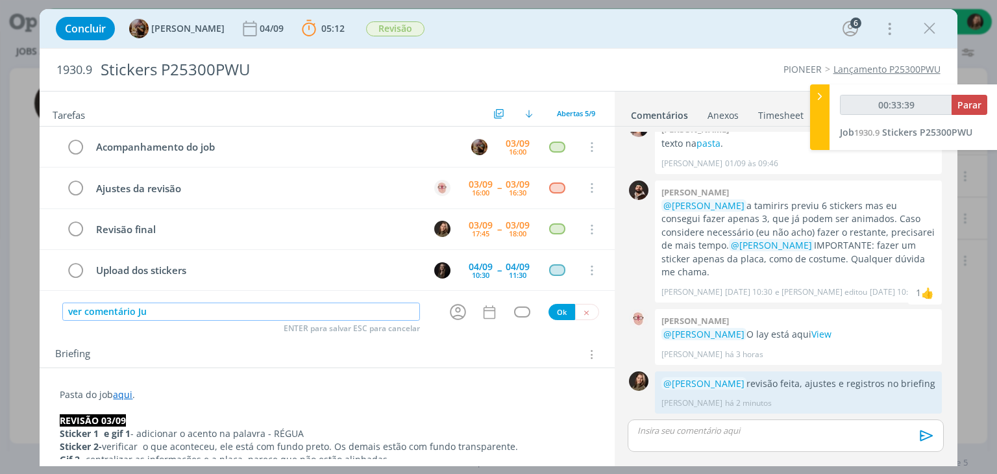
type input "00:33:40"
type input "ver comentário [PERSON_NAME]"
type input "00:33:41"
click at [454, 302] on icon "dialog" at bounding box center [458, 312] width 20 height 20
type input "ver comentário [PERSON_NAME]"
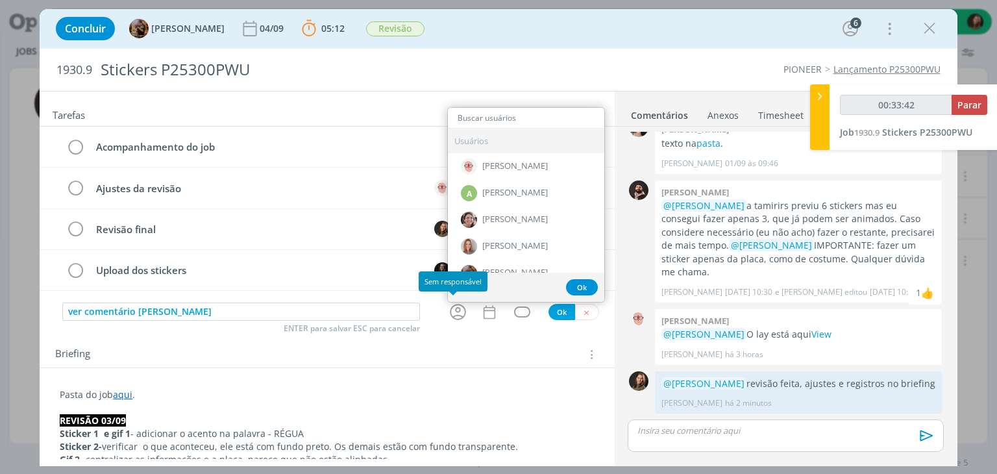
type input "00:33:43"
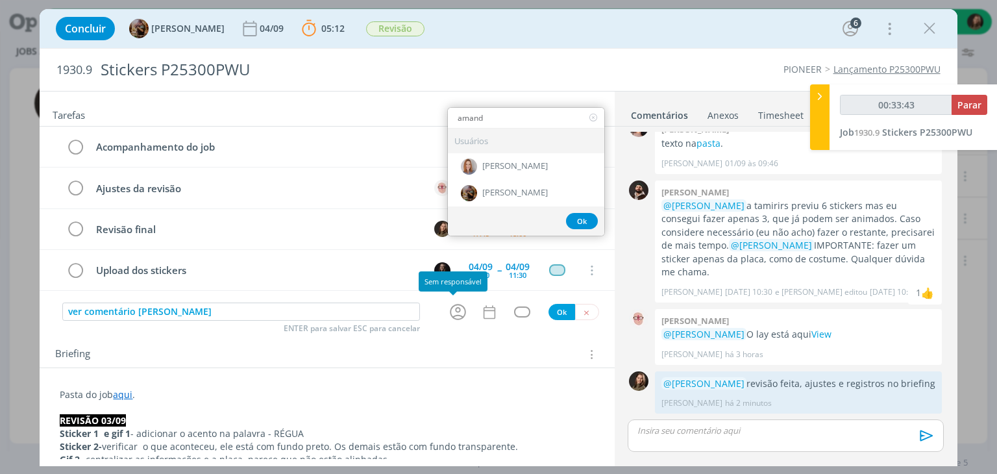
type input "amanda"
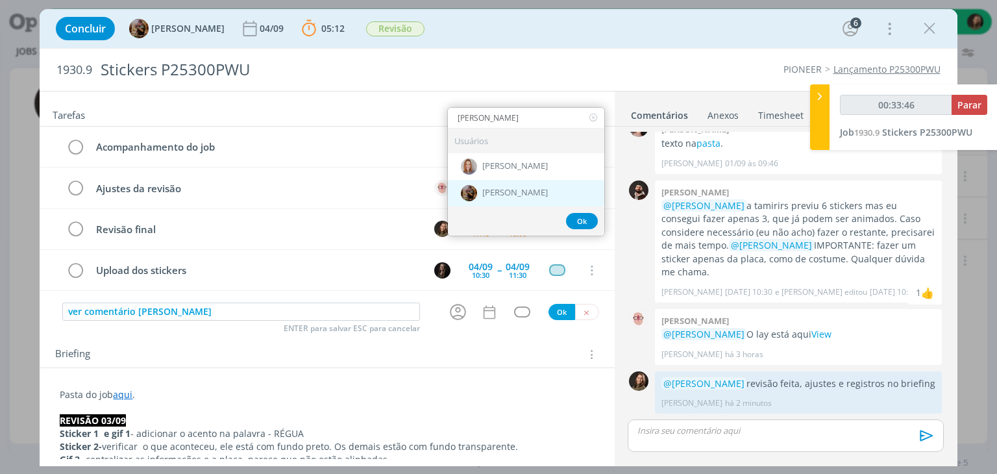
type input "00:33:47"
type input "amanda"
click at [494, 188] on span "[PERSON_NAME]" at bounding box center [515, 193] width 66 height 10
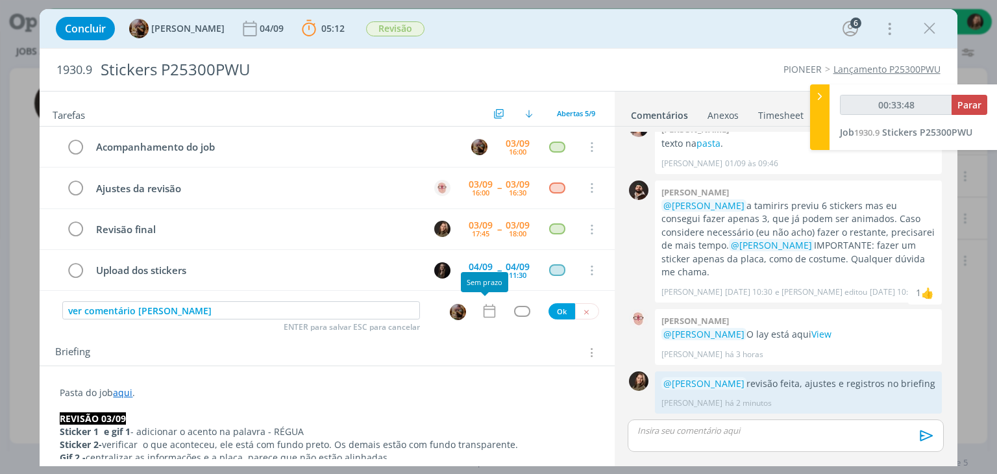
click at [484, 304] on icon "dialog" at bounding box center [489, 310] width 17 height 17
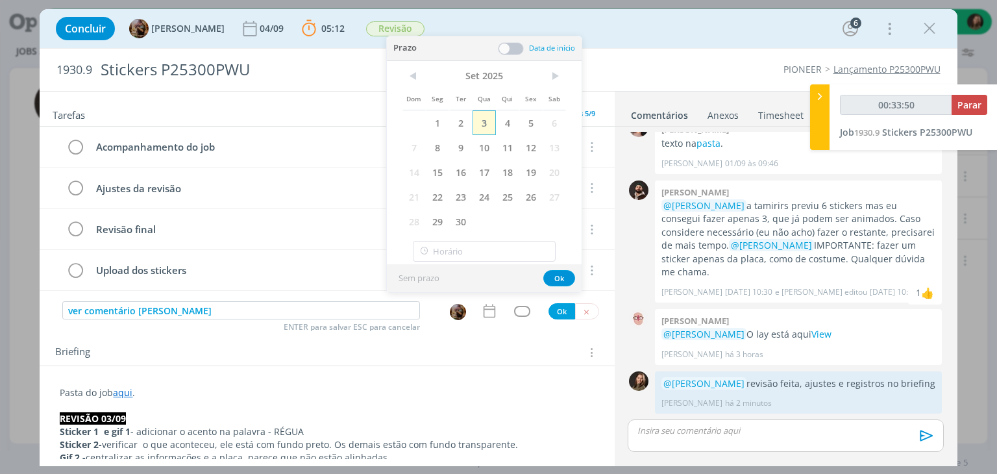
click at [488, 123] on span "3" at bounding box center [484, 122] width 23 height 25
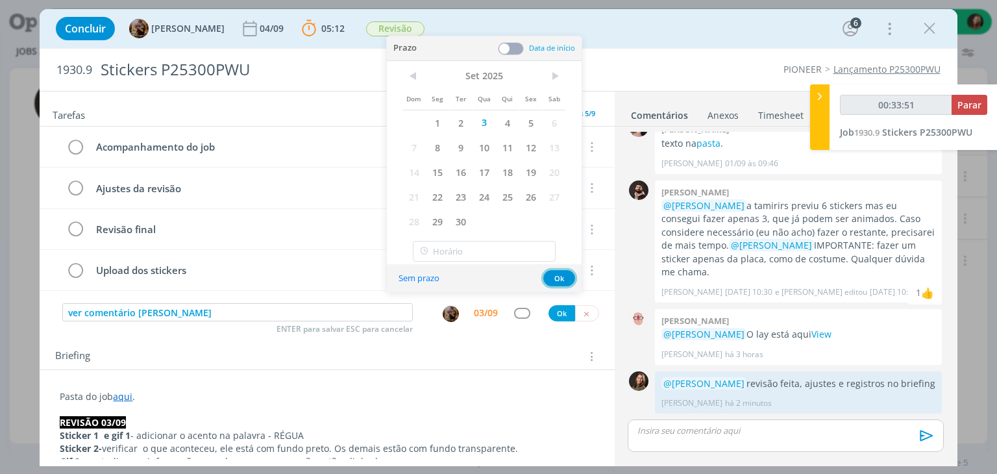
click at [556, 282] on button "Ok" at bounding box center [559, 278] width 32 height 16
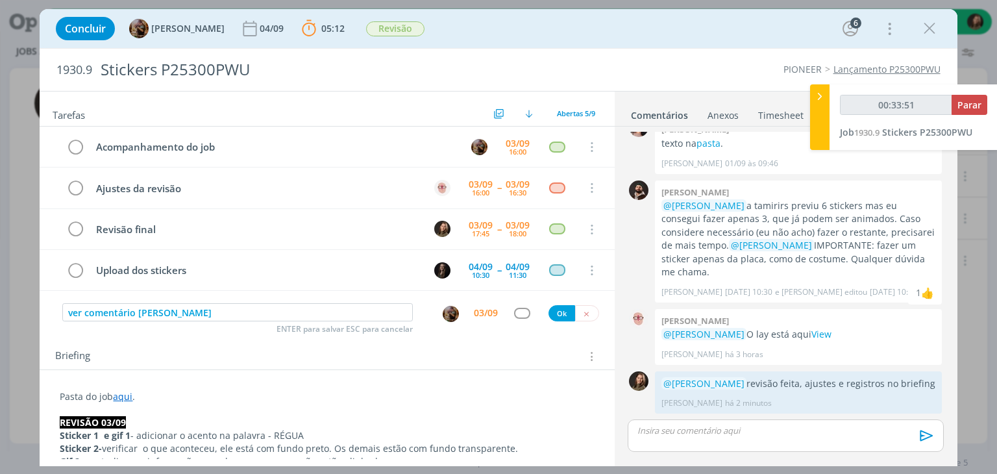
type input "00:33:52"
click at [519, 312] on div "dialog" at bounding box center [522, 313] width 16 height 11
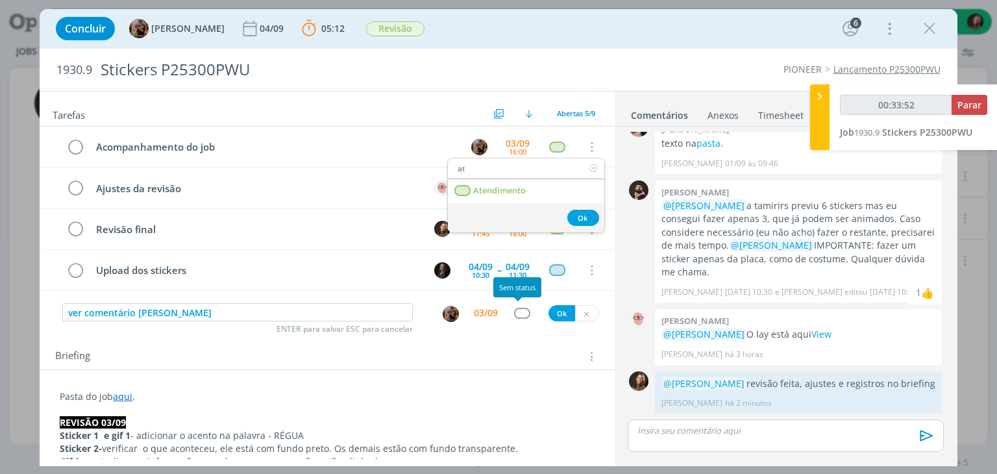
type input "ate"
type input "00:33:53"
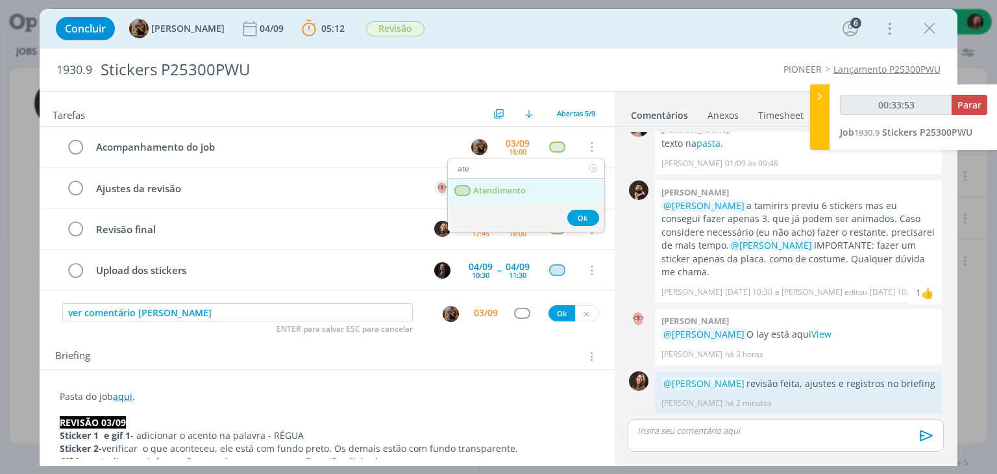
type input "ate"
click at [511, 190] on span "Atendimento" at bounding box center [500, 191] width 53 height 10
type input "00:33:54"
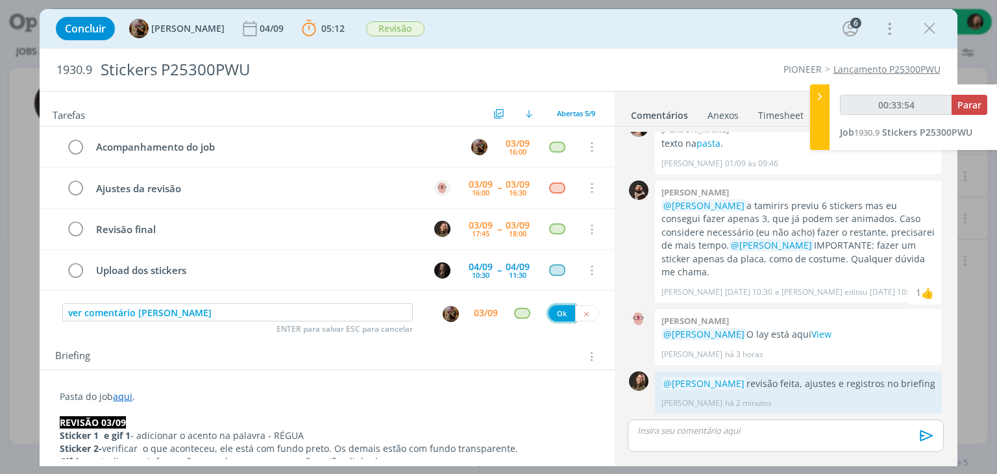
click at [550, 311] on button "Ok" at bounding box center [561, 313] width 27 height 16
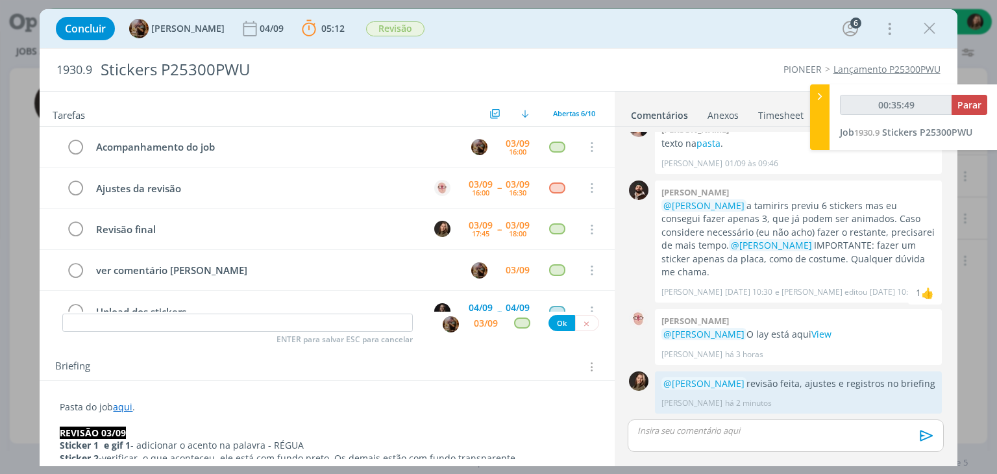
type input "00:35:50"
click at [968, 107] on span "Parar" at bounding box center [969, 105] width 24 height 12
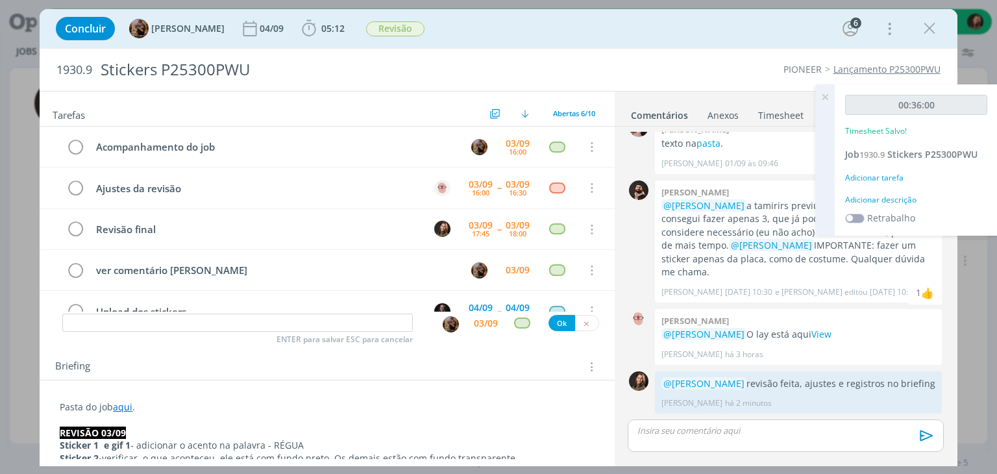
click at [904, 201] on div "Adicionar descrição" at bounding box center [916, 200] width 142 height 12
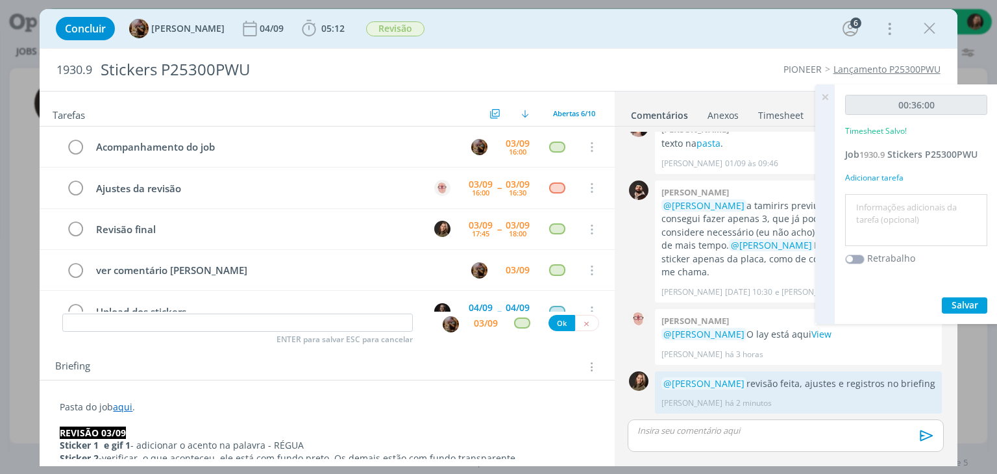
click at [903, 201] on textarea at bounding box center [916, 220] width 136 height 46
type textarea "revisão"
click at [962, 306] on span "Salvar" at bounding box center [965, 305] width 27 height 12
drag, startPoint x: 834, startPoint y: 102, endPoint x: 822, endPoint y: 101, distance: 11.7
click at [833, 101] on div "00:36:00 Timesheet Salvo! Job 1930.9 Stickers P25300PWU Adicionar tarefa revisã…" at bounding box center [906, 204] width 182 height 240
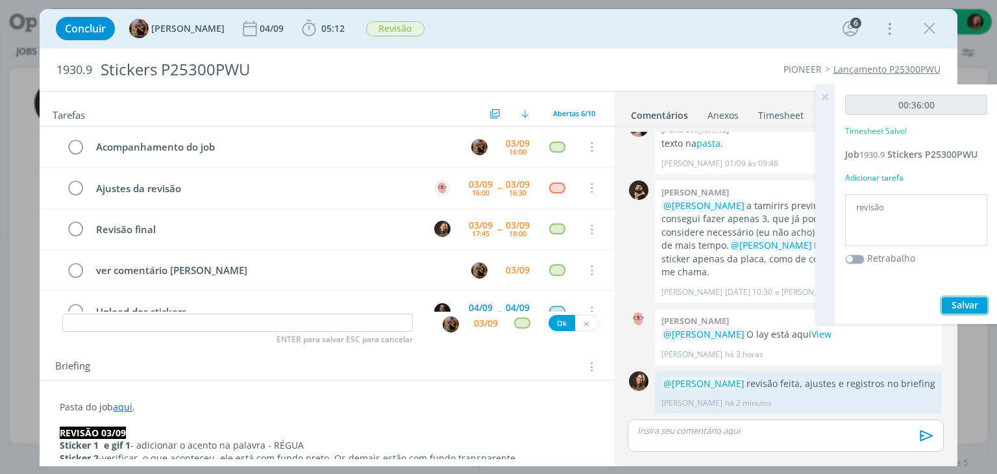
click at [958, 304] on span "Salvar" at bounding box center [965, 305] width 27 height 12
click at [826, 103] on icon at bounding box center [824, 96] width 23 height 25
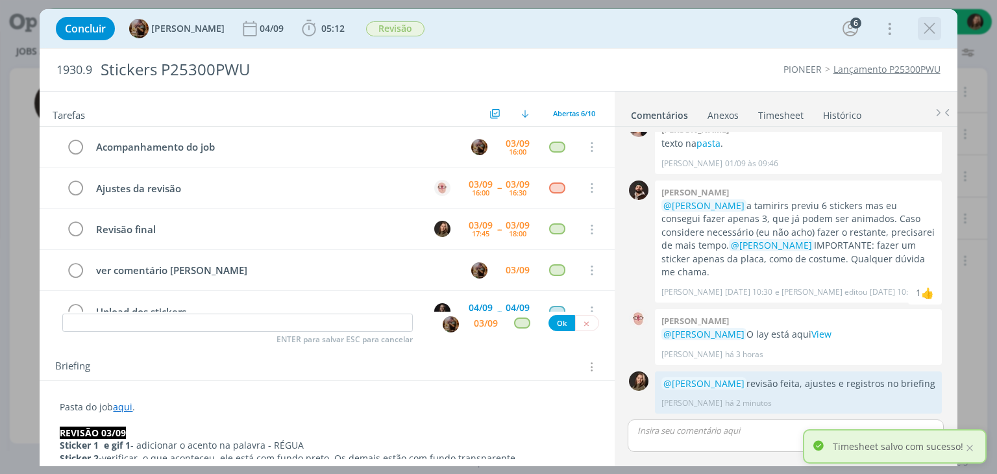
click at [933, 31] on icon "dialog" at bounding box center [929, 28] width 19 height 19
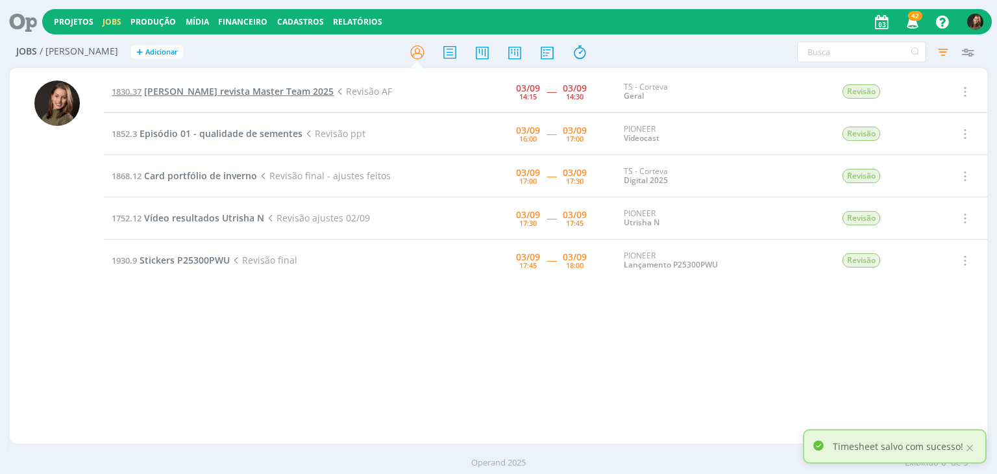
click at [195, 86] on span "[PERSON_NAME] revista Master Team 2025" at bounding box center [239, 91] width 190 height 12
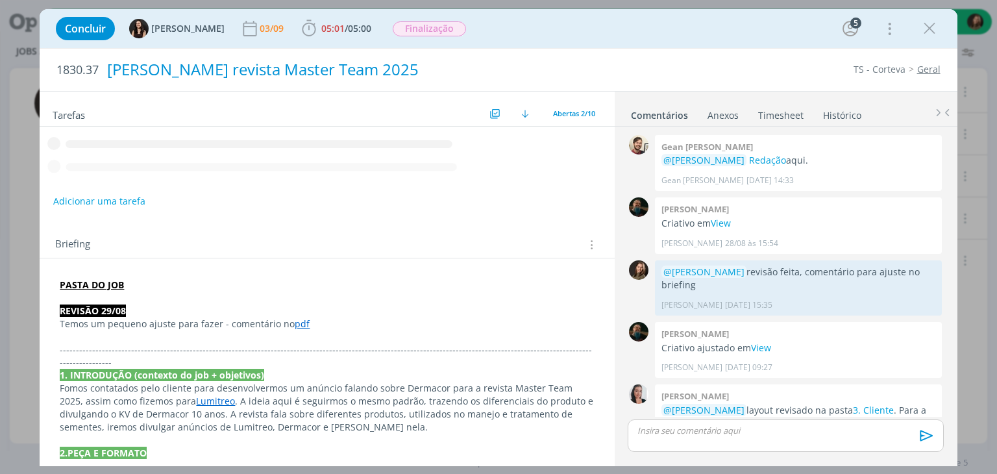
scroll to position [191, 0]
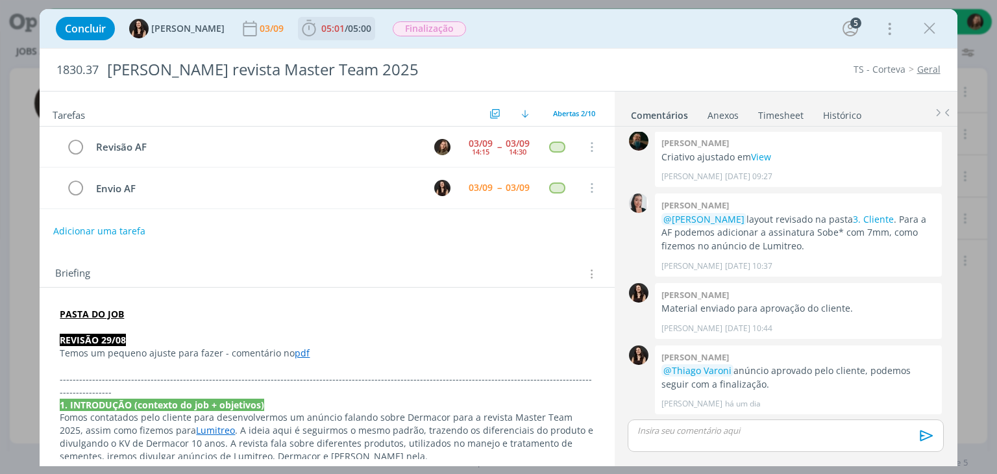
click at [351, 31] on span "05:00" at bounding box center [359, 28] width 23 height 12
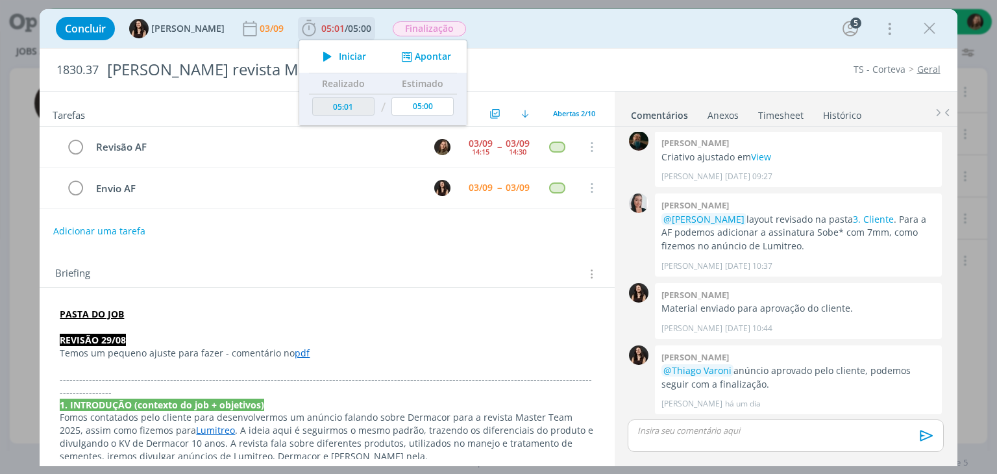
click at [345, 60] on span "Iniciar" at bounding box center [352, 56] width 27 height 9
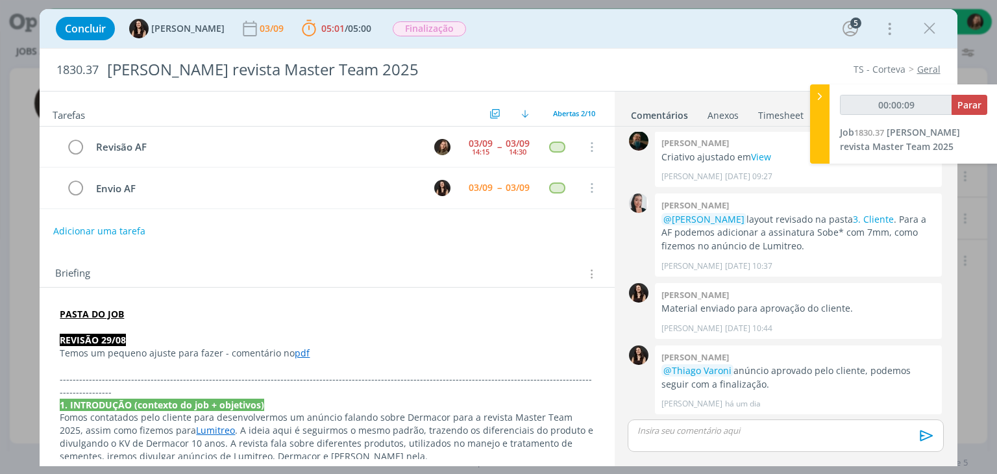
click at [101, 315] on strong "PASTA DO JOB" at bounding box center [92, 314] width 64 height 12
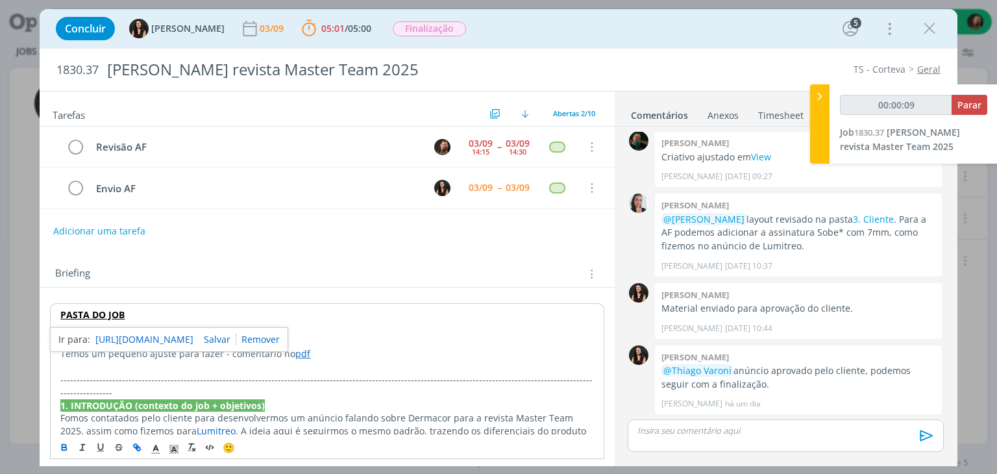
click at [119, 336] on link "https://sobeae.sharepoint.com/:f:/s/SOBEAE/EjzB9Pyvi-pAhAR2eZbViocB0PEDlT_yYRp4…" at bounding box center [144, 339] width 98 height 17
click at [282, 265] on div "Briefing Briefings Predefinidos Versões do Briefing Ver Briefing do Projeto" at bounding box center [328, 273] width 547 height 17
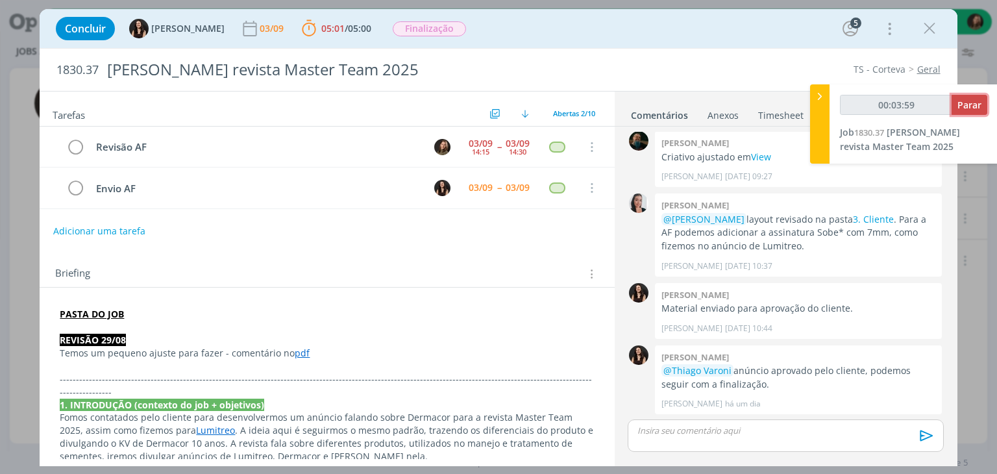
click at [970, 103] on span "Parar" at bounding box center [969, 105] width 24 height 12
click at [970, 101] on span "Parar" at bounding box center [969, 105] width 24 height 12
type input "00:04:00"
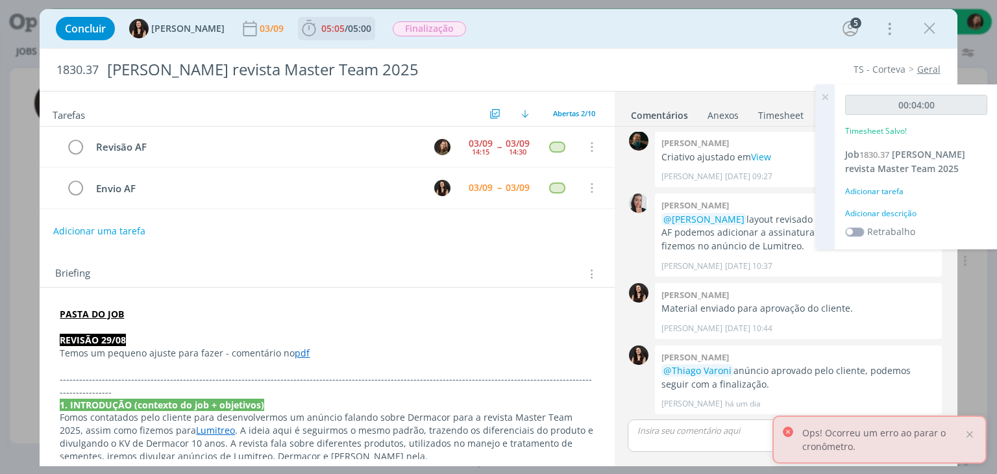
click at [325, 32] on span "05:05" at bounding box center [332, 28] width 23 height 12
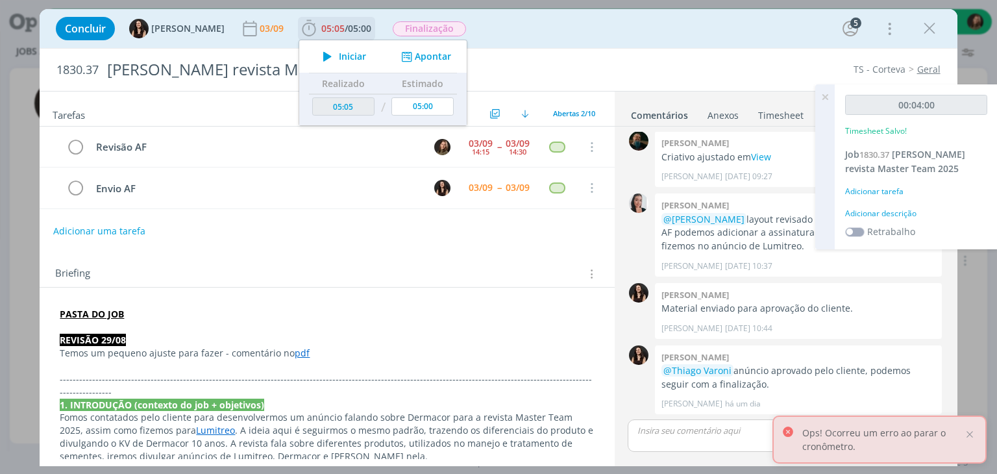
click at [339, 56] on span "Iniciar" at bounding box center [352, 56] width 27 height 9
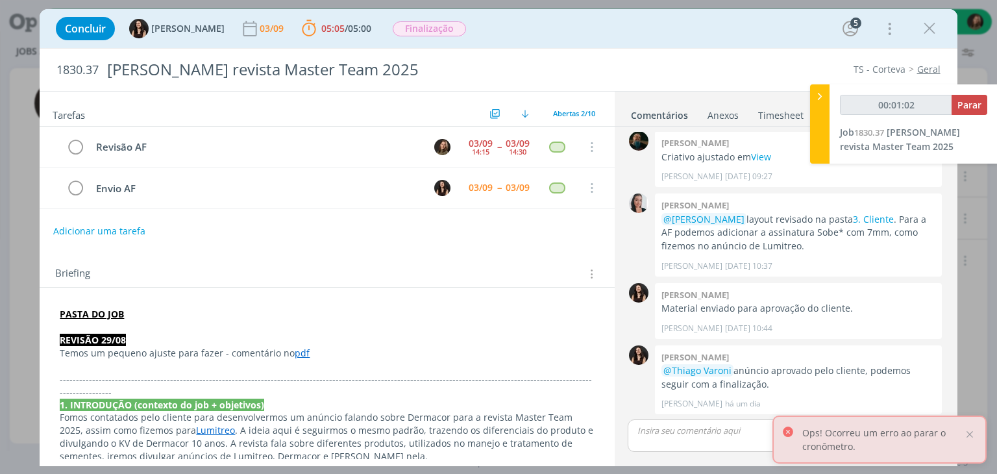
click at [301, 353] on link "pdf" at bounding box center [302, 353] width 15 height 12
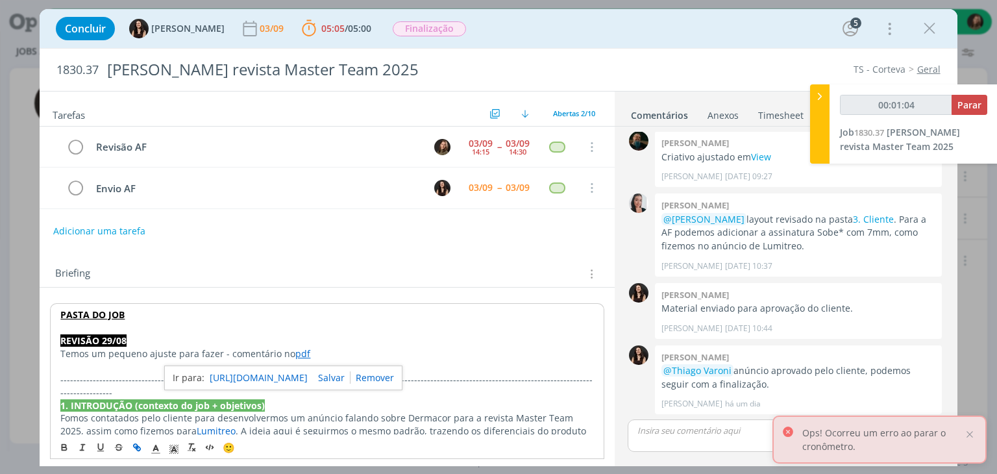
click at [298, 378] on link "https://sobeae.sharepoint.com/sites/SOBEAE/Documentos%20Compartilhados/Forms/Al…" at bounding box center [259, 377] width 98 height 17
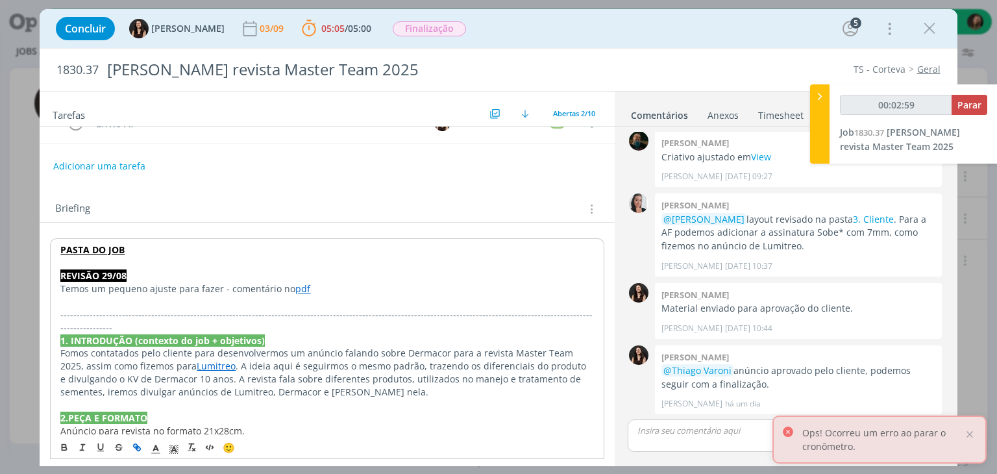
click at [382, 251] on p "PASTA DO JOB" at bounding box center [326, 249] width 533 height 13
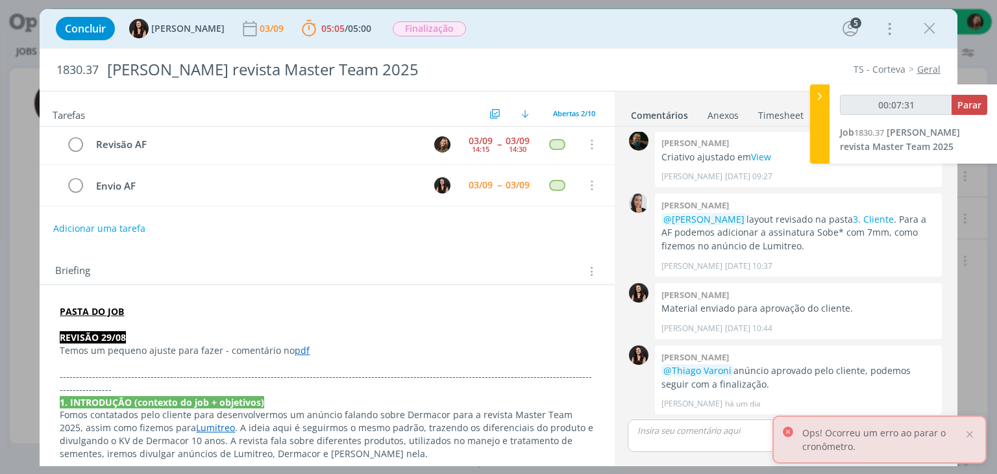
scroll to position [0, 0]
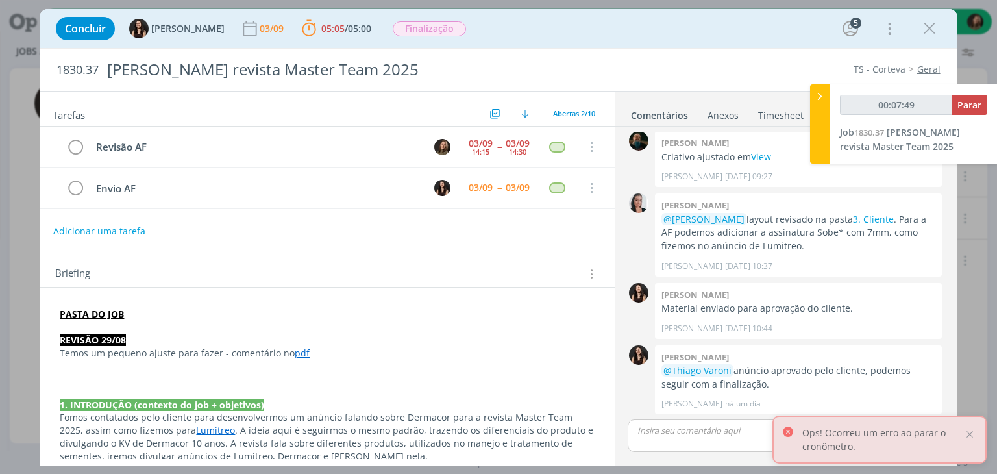
click at [702, 417] on div "🙂 Ctrl + ENTER para enviar" at bounding box center [785, 440] width 326 height 47
click at [697, 434] on p "dialog" at bounding box center [785, 430] width 295 height 12
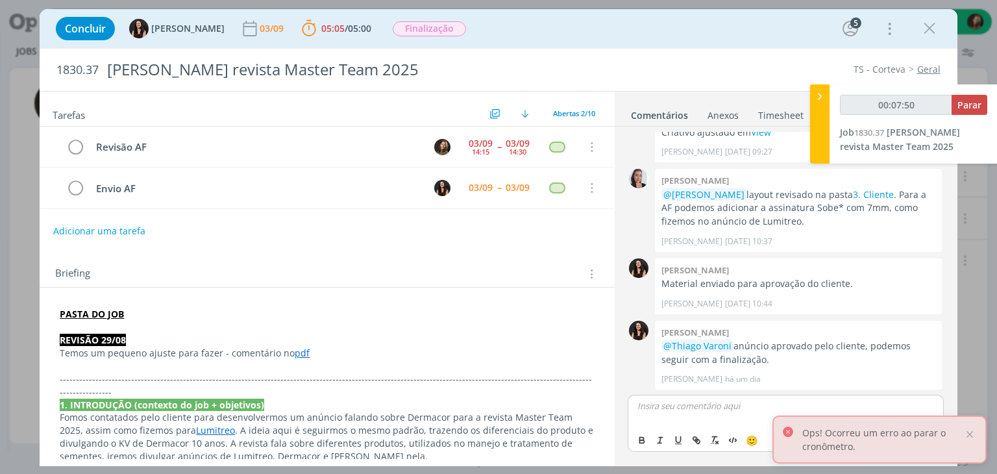
type input "00:07:51"
click at [698, 424] on span "[PERSON_NAME]" at bounding box center [708, 424] width 80 height 14
click at [966, 437] on div at bounding box center [970, 434] width 12 height 12
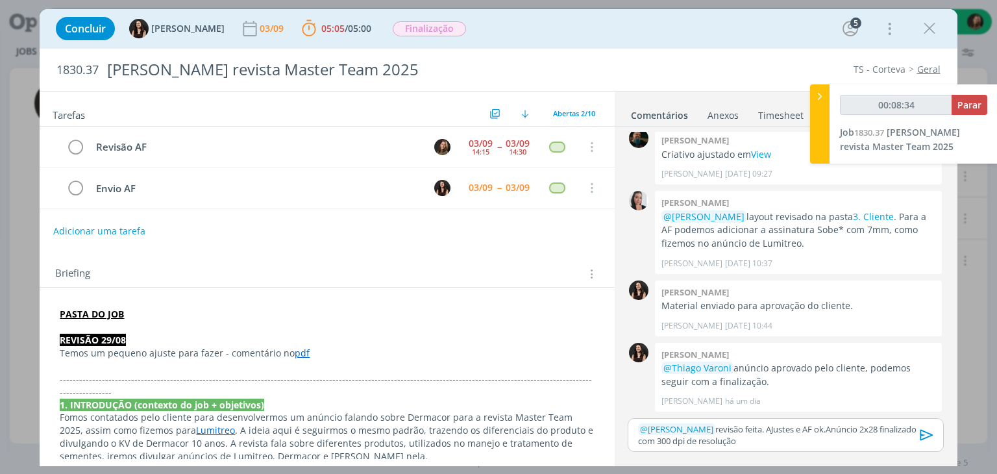
scroll to position [192, 0]
click at [743, 440] on p "﻿ @ Isabelle Silva ﻿ revisão feita. AJustes e AF ok.Anúncio 2x28 finalizado com…" at bounding box center [785, 435] width 295 height 24
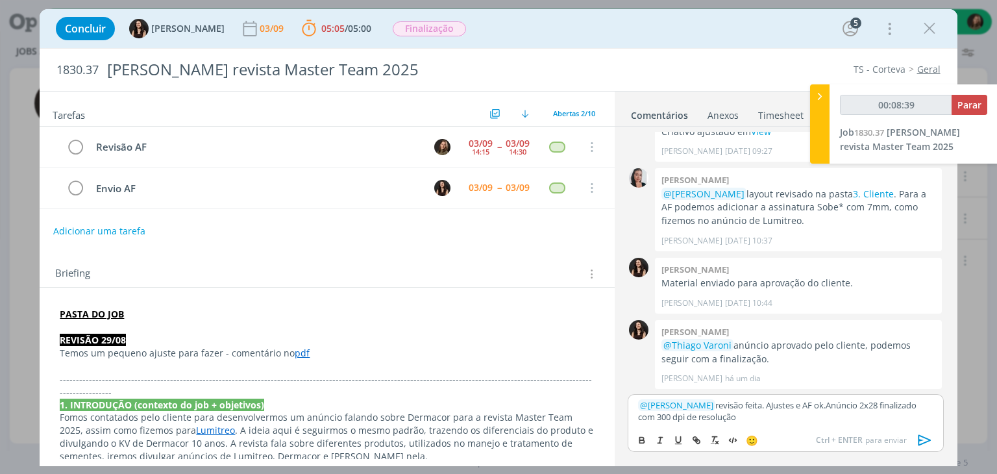
drag, startPoint x: 931, startPoint y: 441, endPoint x: 907, endPoint y: 445, distance: 24.3
click at [932, 442] on icon "dialog" at bounding box center [924, 439] width 19 height 19
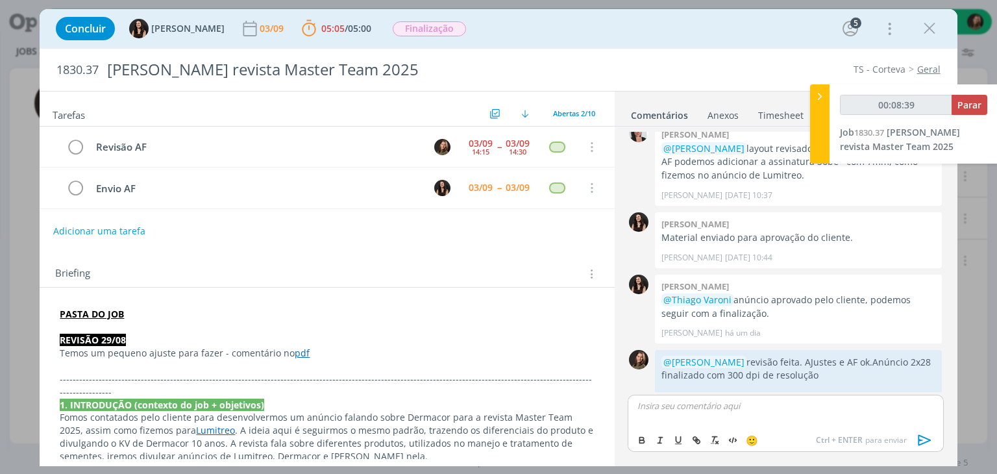
scroll to position [277, 0]
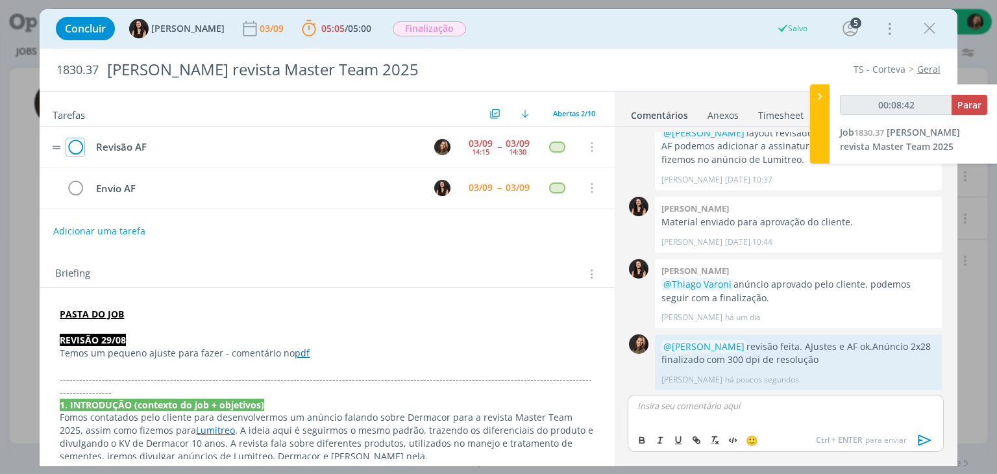
click at [82, 147] on icon "dialog" at bounding box center [75, 147] width 18 height 19
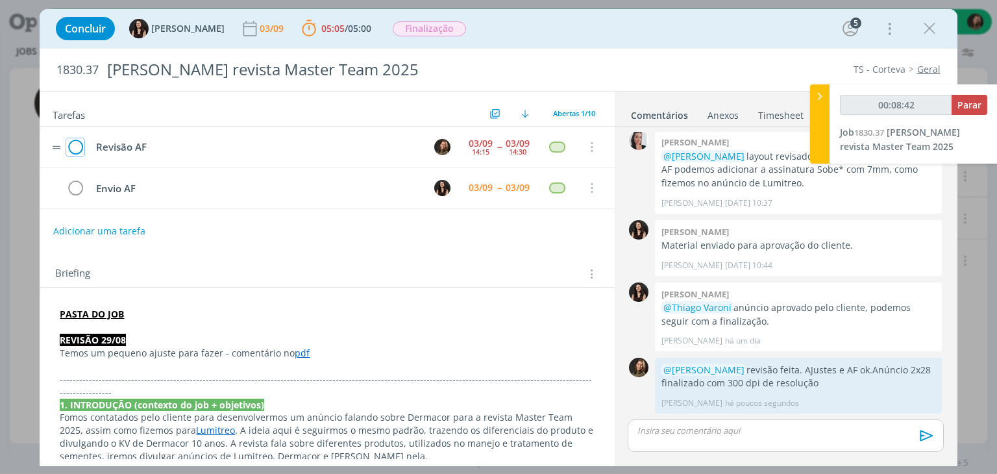
scroll to position [252, 0]
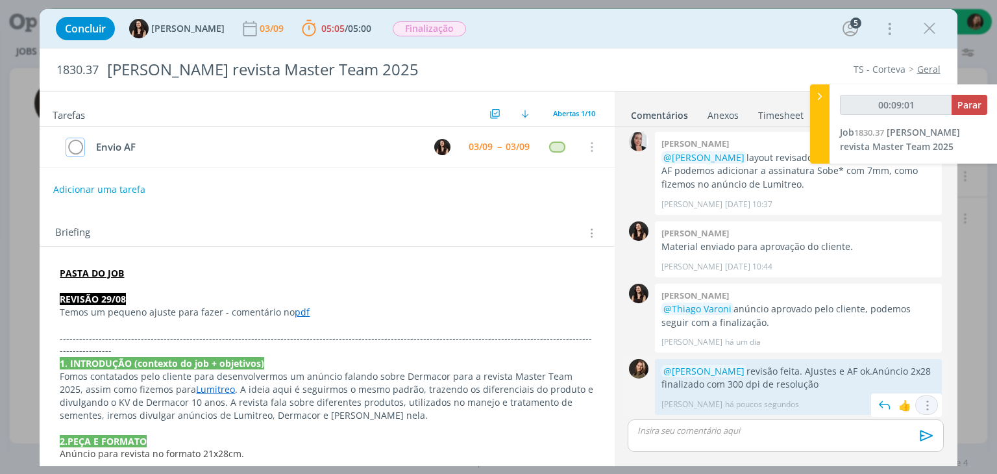
click at [920, 405] on icon "dialog" at bounding box center [927, 405] width 14 height 12
drag, startPoint x: 893, startPoint y: 370, endPoint x: 872, endPoint y: 376, distance: 22.2
click at [893, 370] on link "Editar" at bounding box center [882, 366] width 103 height 21
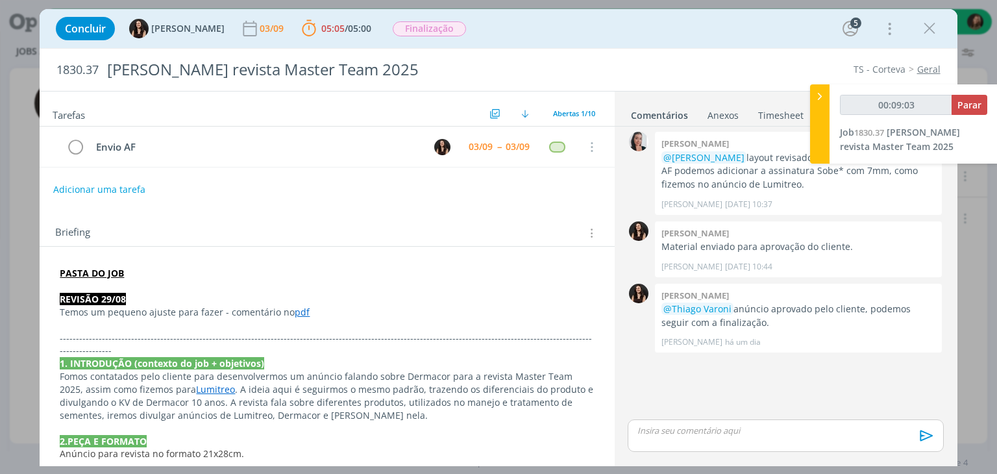
scroll to position [243, 0]
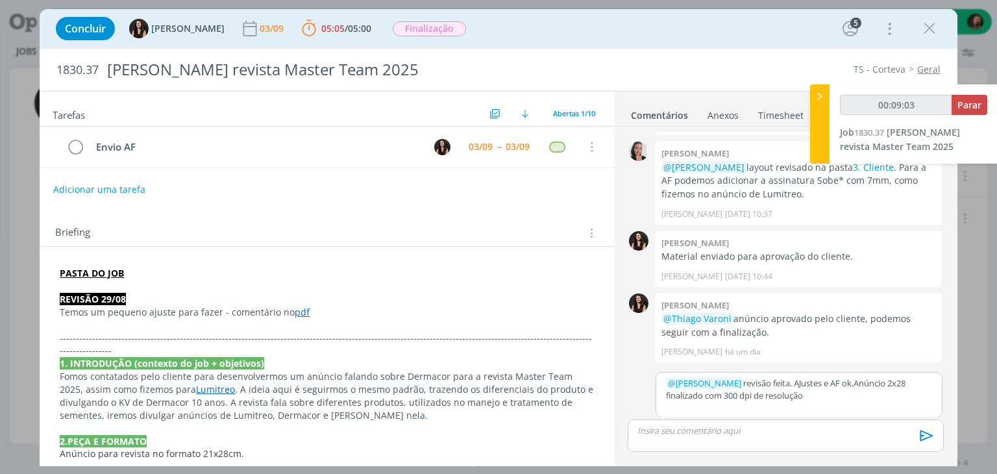
type input "00:09:04"
click at [827, 400] on p "﻿ @ Isabelle Silva ﻿ revisão feita. AJustes e AF ok.Anúncio 2x28 finalizado com…" at bounding box center [799, 389] width 266 height 24
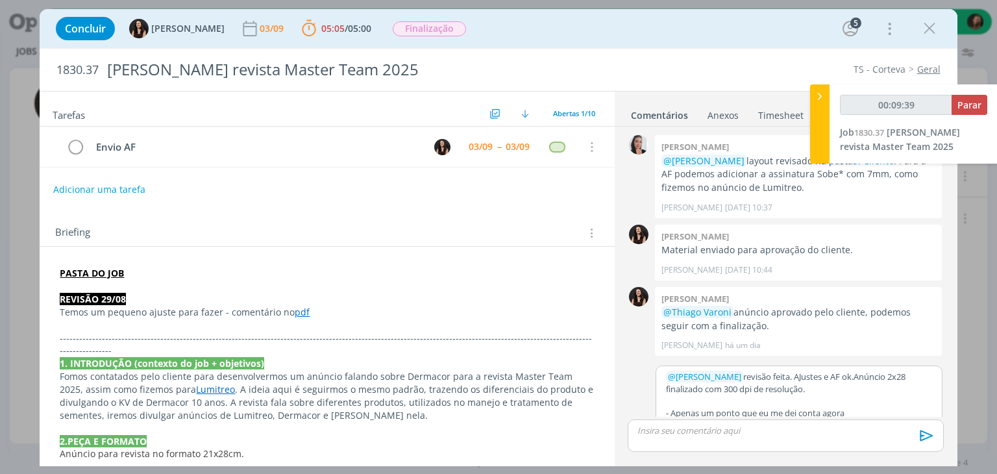
scroll to position [12, 0]
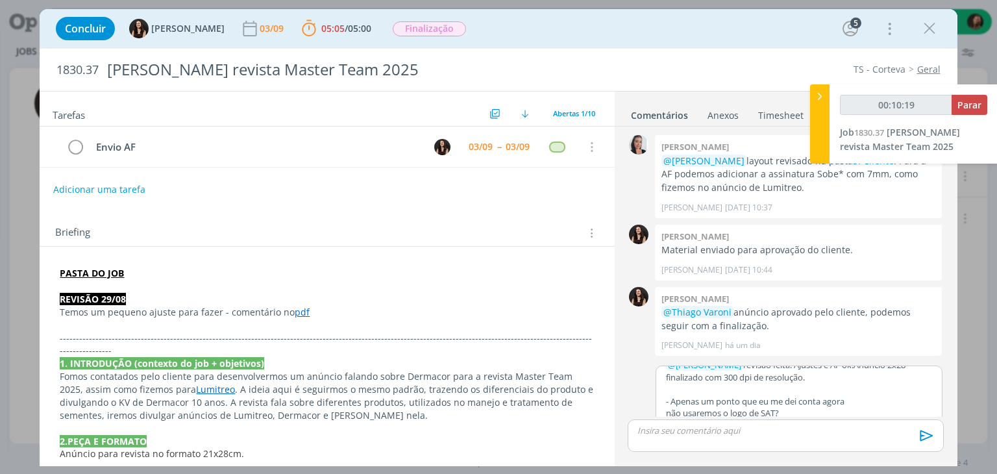
click at [856, 396] on p "- Apenas um ponto que eu me dei conta agora" at bounding box center [799, 401] width 266 height 12
click at [920, 439] on icon "dialog" at bounding box center [926, 435] width 19 height 19
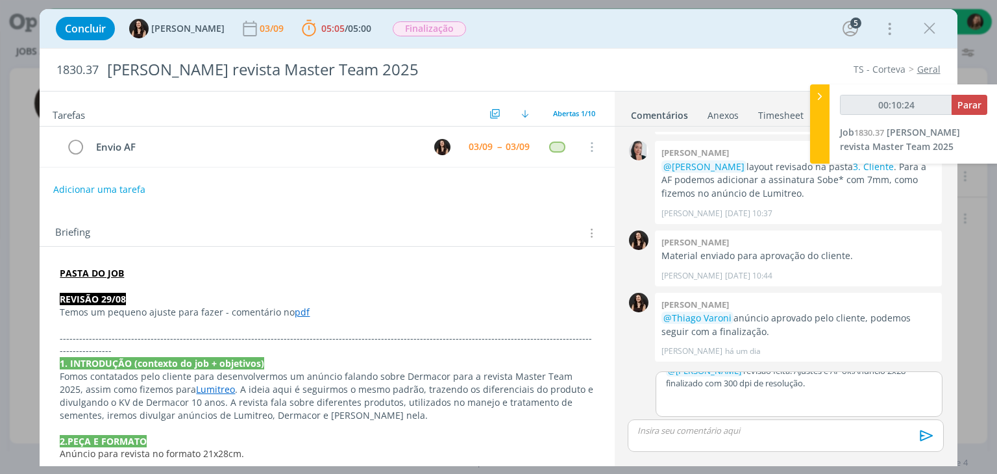
scroll to position [243, 0]
click at [864, 400] on div "﻿ @ Isabelle Silva ﻿ revisão feita. AJustes e AF ok.Anúncio 2x28 finalizado com…" at bounding box center [799, 394] width 287 height 45
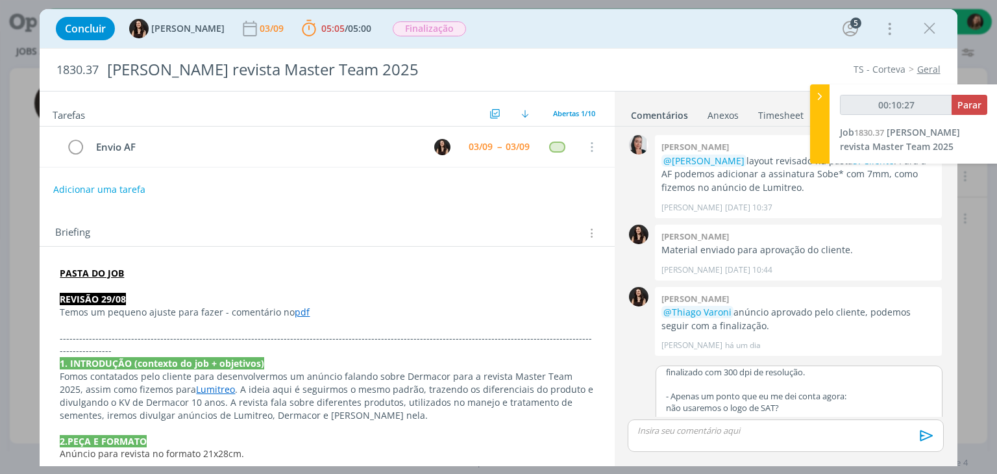
scroll to position [275, 0]
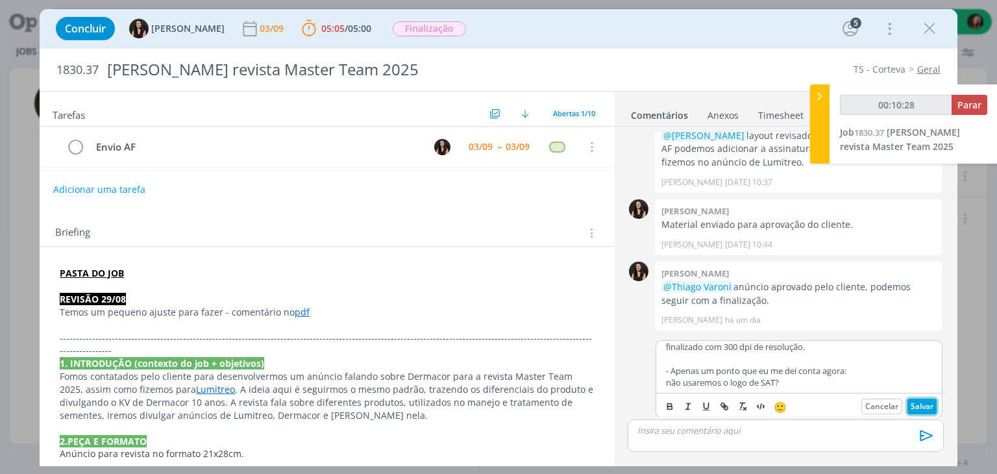
click at [913, 407] on button "Salvar" at bounding box center [921, 407] width 29 height 16
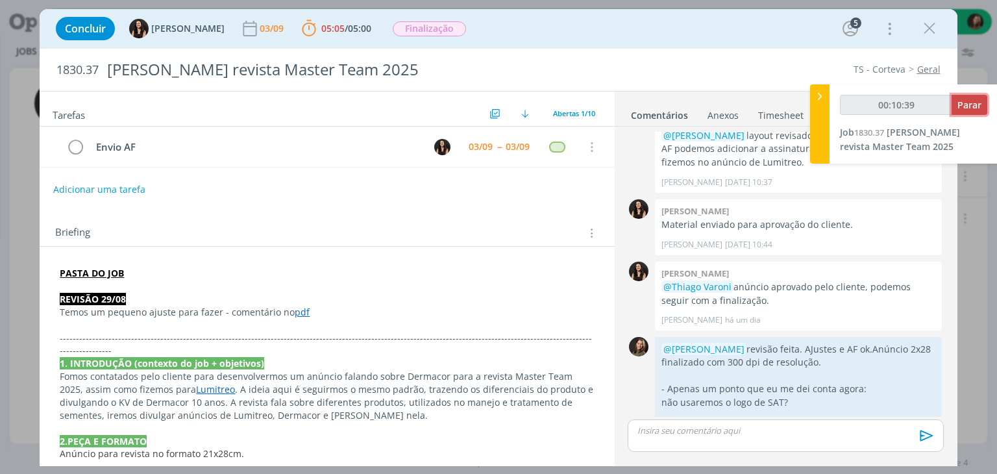
click at [967, 108] on span "Parar" at bounding box center [969, 105] width 24 height 12
click at [966, 103] on span "Parar" at bounding box center [969, 105] width 24 height 12
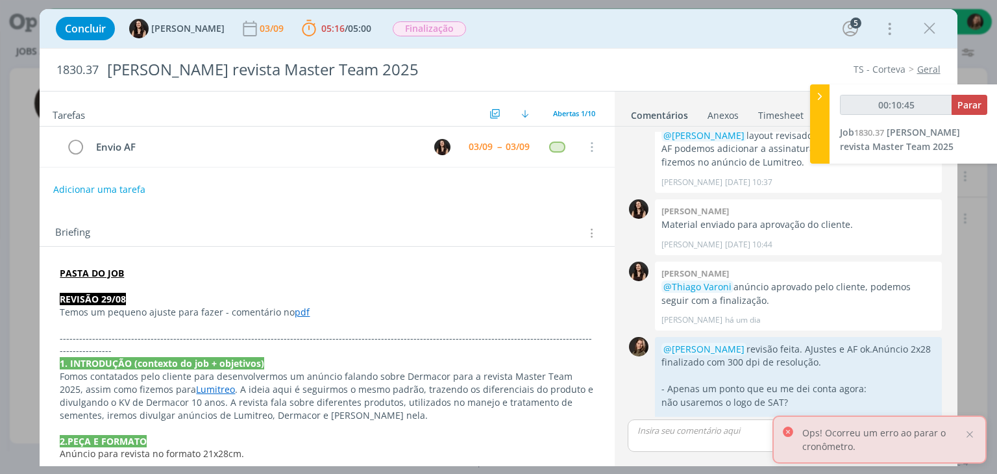
type input "00:11:00"
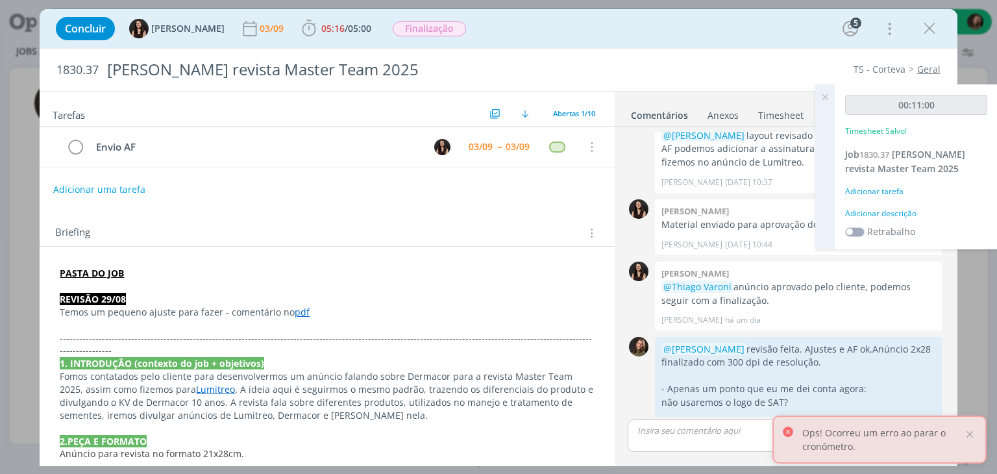
click at [873, 208] on div "Adicionar descrição" at bounding box center [916, 214] width 142 height 12
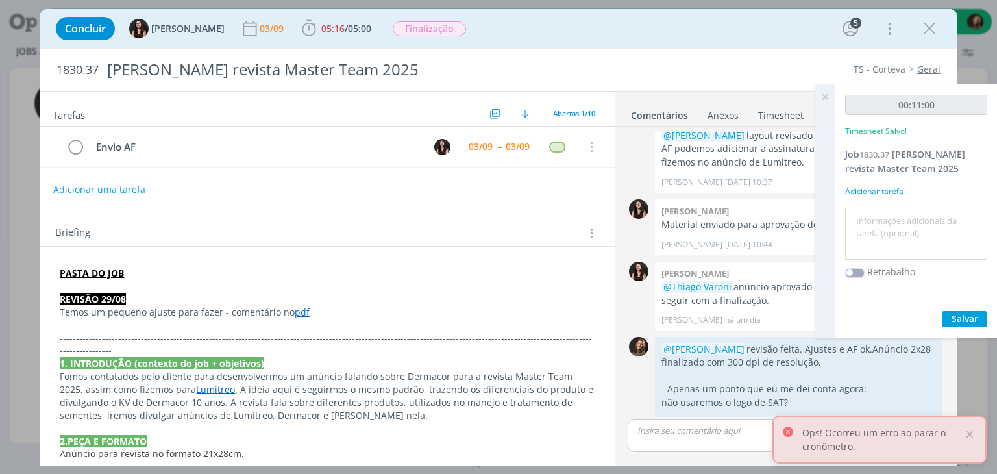
click at [874, 221] on textarea at bounding box center [916, 234] width 136 height 46
type textarea "Revisão de AF"
drag, startPoint x: 955, startPoint y: 304, endPoint x: 955, endPoint y: 320, distance: 15.6
click at [955, 309] on div "00:11:00 Timesheet Salvo! Job 1830.37 Anúncio Dermacor revista Master Team 2025…" at bounding box center [916, 210] width 163 height 253
click at [956, 320] on span "Salvar" at bounding box center [965, 318] width 27 height 12
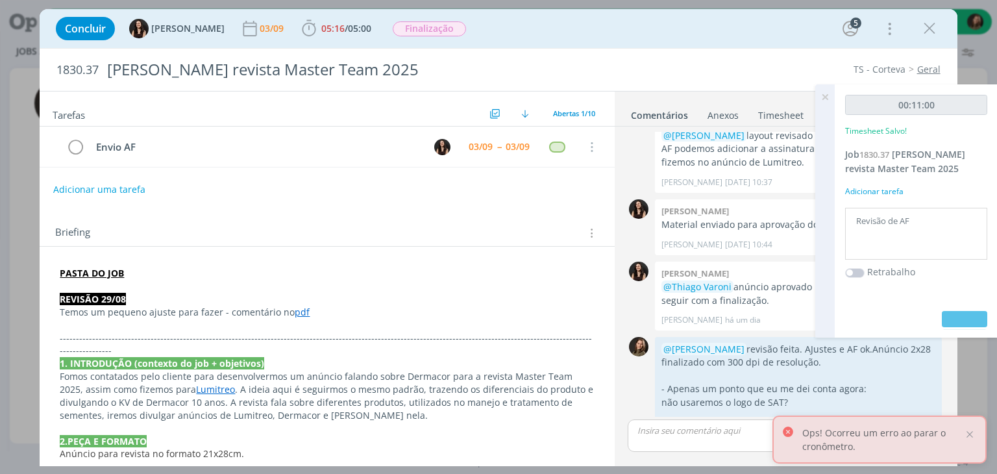
click at [829, 99] on icon at bounding box center [824, 96] width 23 height 25
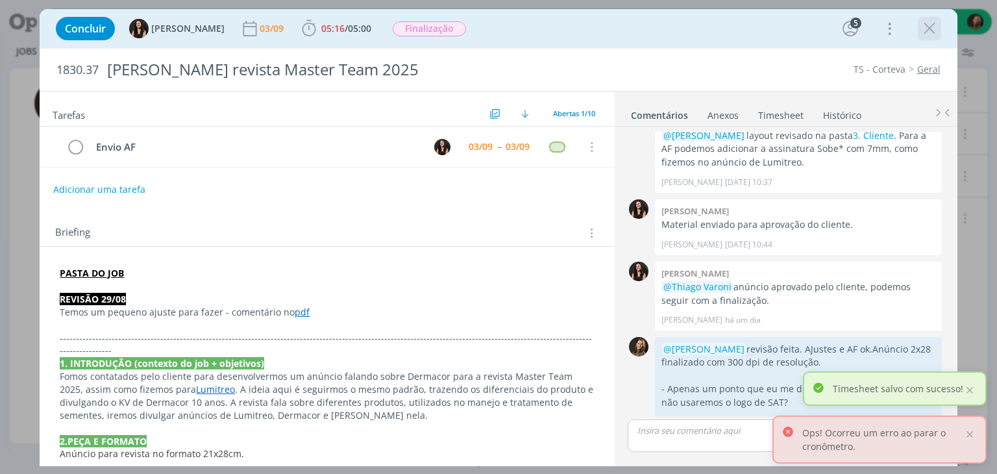
click at [924, 37] on icon "dialog" at bounding box center [929, 28] width 19 height 19
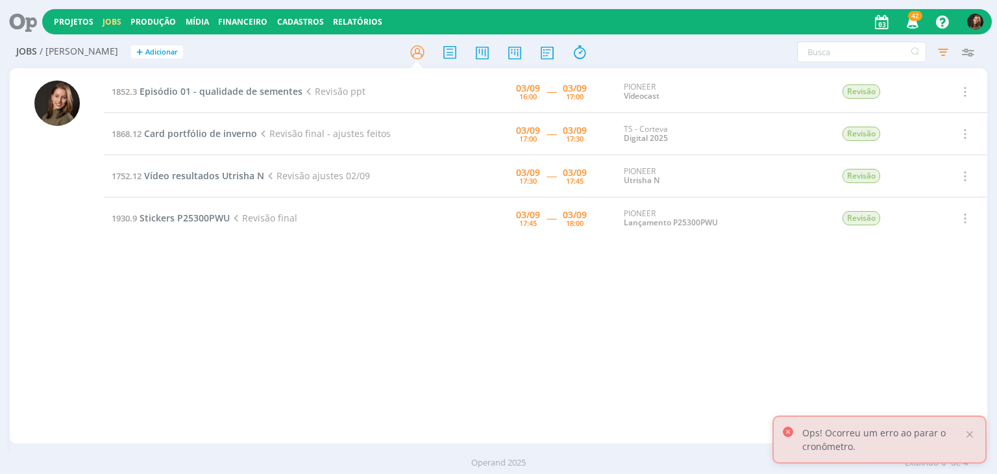
click at [190, 93] on td "1852.3 Episódio 01 - qualidade de sementes Revisão ppt" at bounding box center [256, 92] width 304 height 42
click at [213, 95] on span "Episódio 01 - qualidade de sementes" at bounding box center [221, 91] width 163 height 12
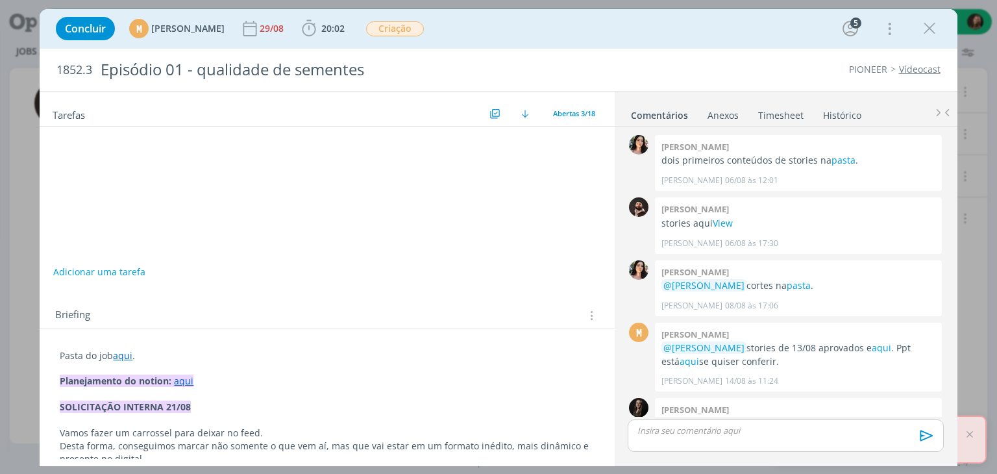
scroll to position [780, 0]
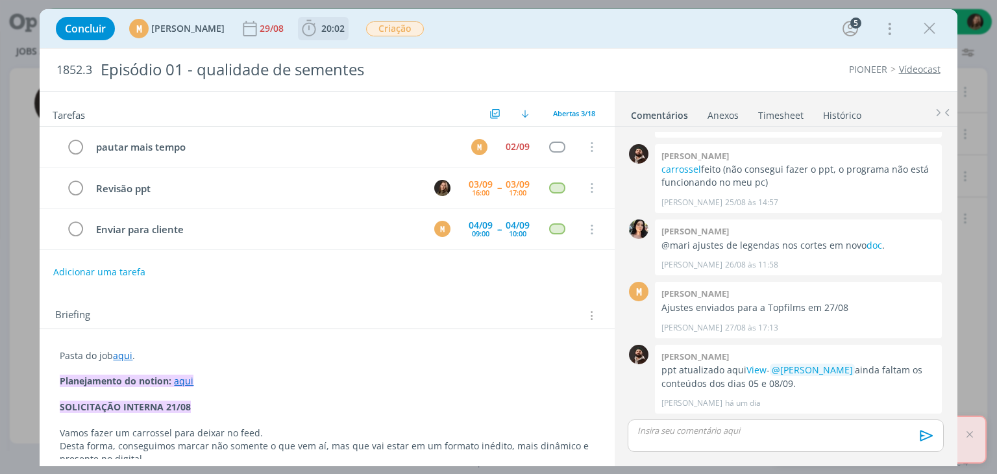
click at [319, 35] on icon "dialog" at bounding box center [308, 28] width 19 height 19
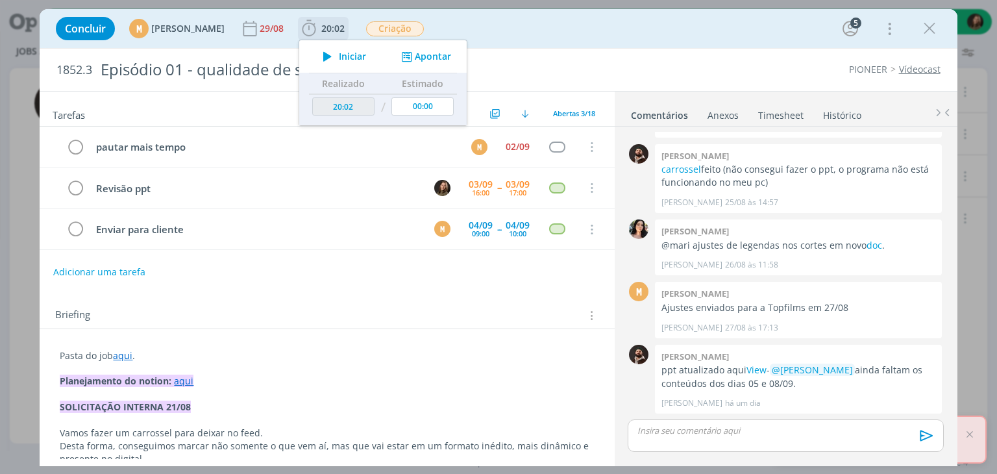
click at [339, 60] on icon "dialog" at bounding box center [327, 56] width 23 height 17
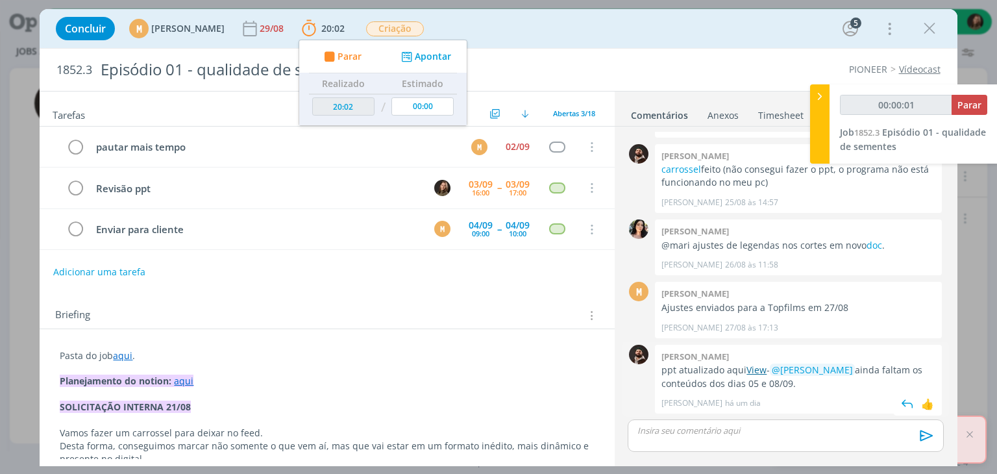
click at [748, 373] on link "View" at bounding box center [756, 369] width 20 height 12
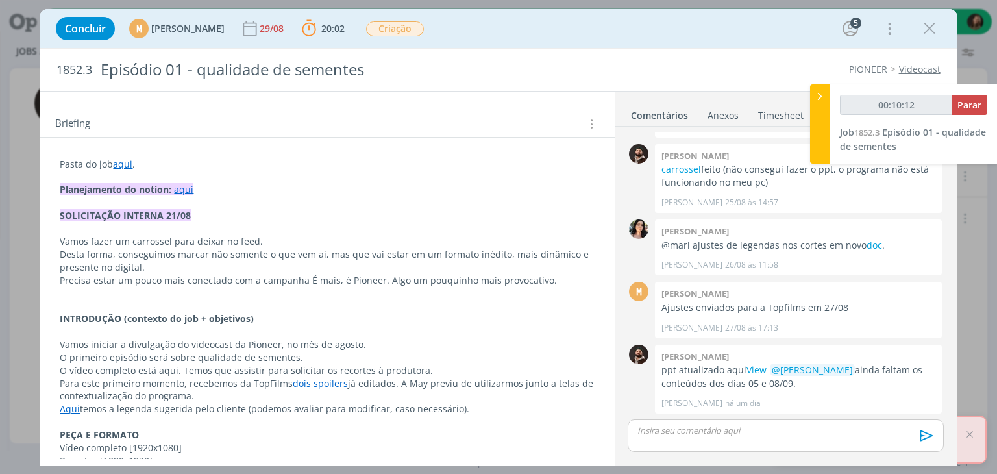
scroll to position [195, 0]
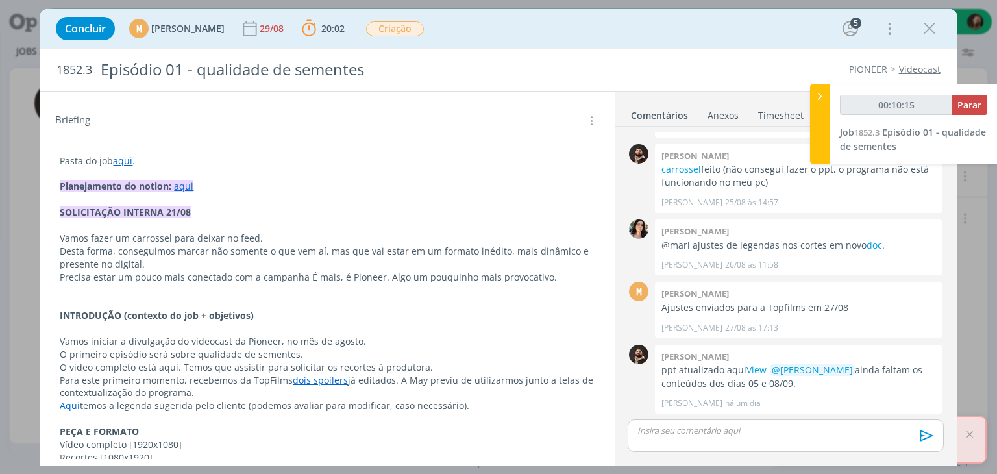
click at [188, 184] on link "aqui" at bounding box center [183, 186] width 19 height 12
click at [193, 210] on link "https://sobe-ae.notion.site/PIONEER-SEMENTES-cd3f958f69604ffeb1e9fe63cd360ea9" at bounding box center [144, 211] width 98 height 17
click at [296, 299] on p "dialog" at bounding box center [326, 303] width 533 height 13
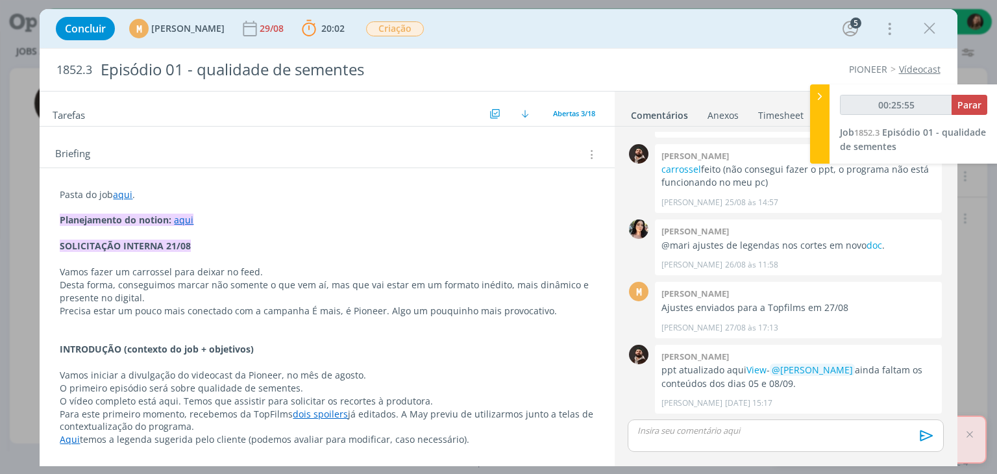
scroll to position [65, 0]
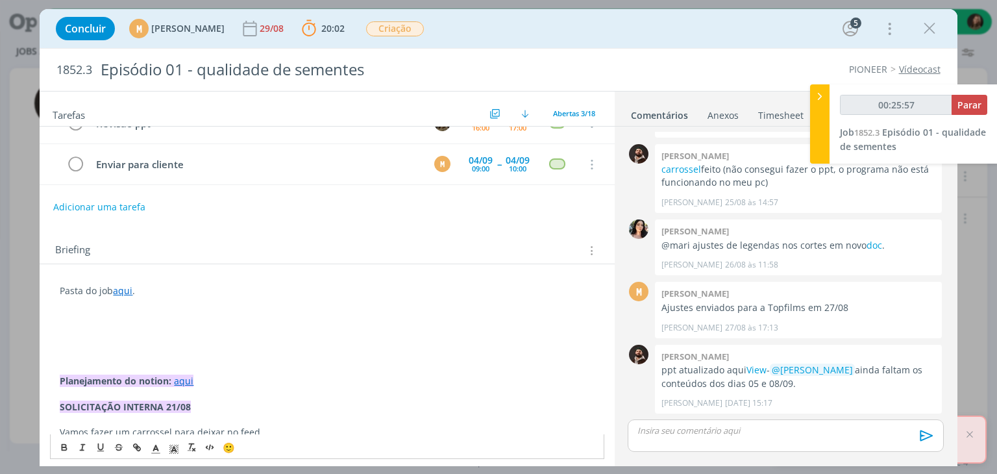
type input "00:25:58"
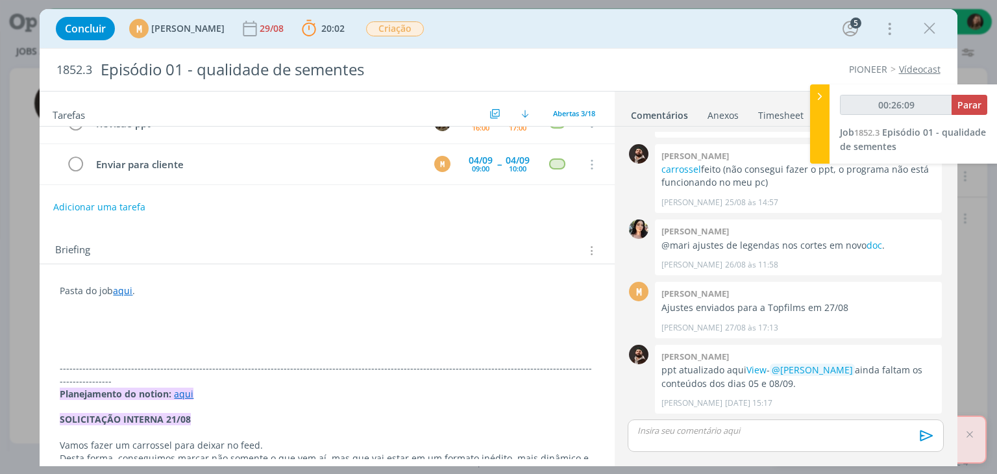
drag, startPoint x: 92, startPoint y: 317, endPoint x: 92, endPoint y: 330, distance: 12.3
click at [92, 318] on p "dialog" at bounding box center [327, 316] width 534 height 13
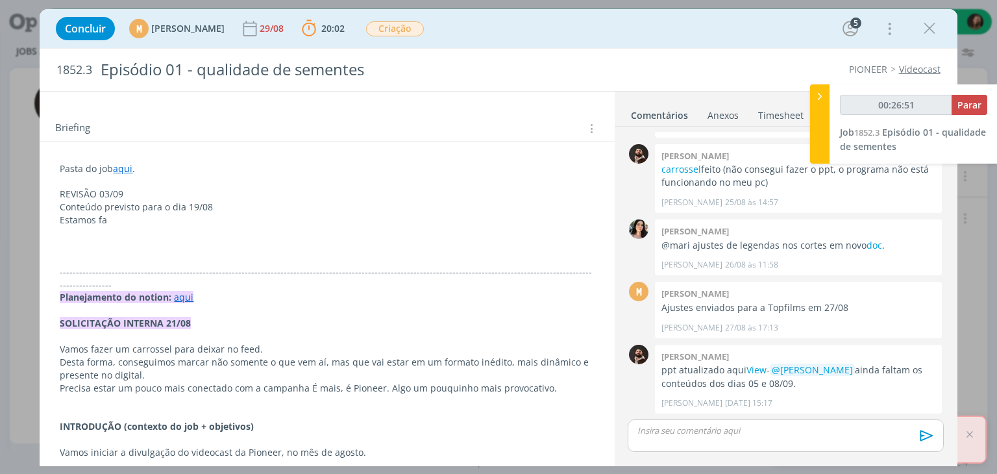
scroll to position [195, 0]
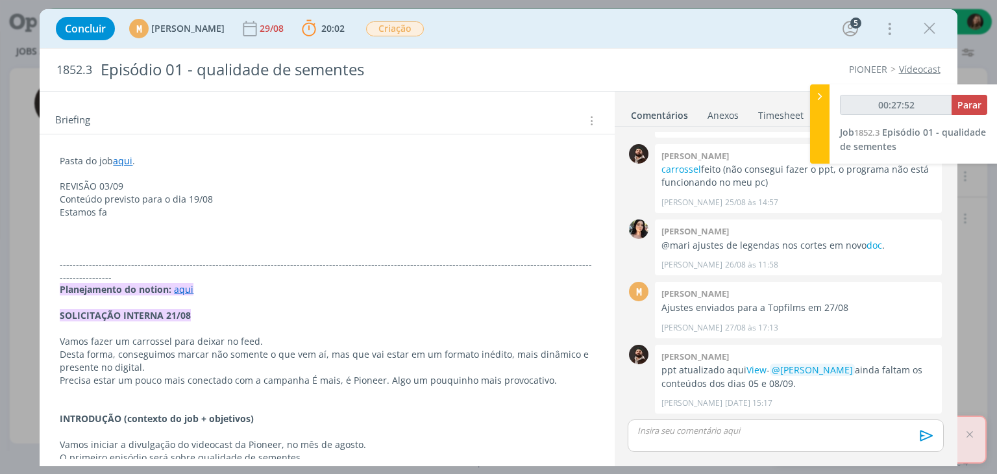
click at [141, 214] on p "Estamos fa" at bounding box center [327, 212] width 534 height 13
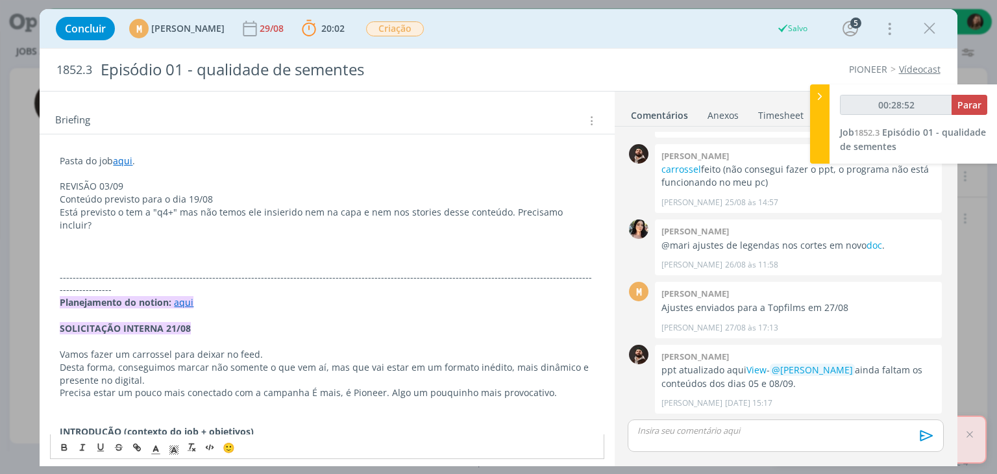
click at [166, 193] on p "Conteúdo previsto para o dia 19/08" at bounding box center [327, 199] width 534 height 13
click at [167, 193] on p "Conteúdo previsto para o dia 19/08" at bounding box center [327, 199] width 534 height 13
click at [187, 197] on p "Conteúdo previsto para o dia 19/08" at bounding box center [327, 199] width 534 height 13
click at [186, 195] on p "Conteúdo previsto para o dia 19/08" at bounding box center [327, 199] width 534 height 13
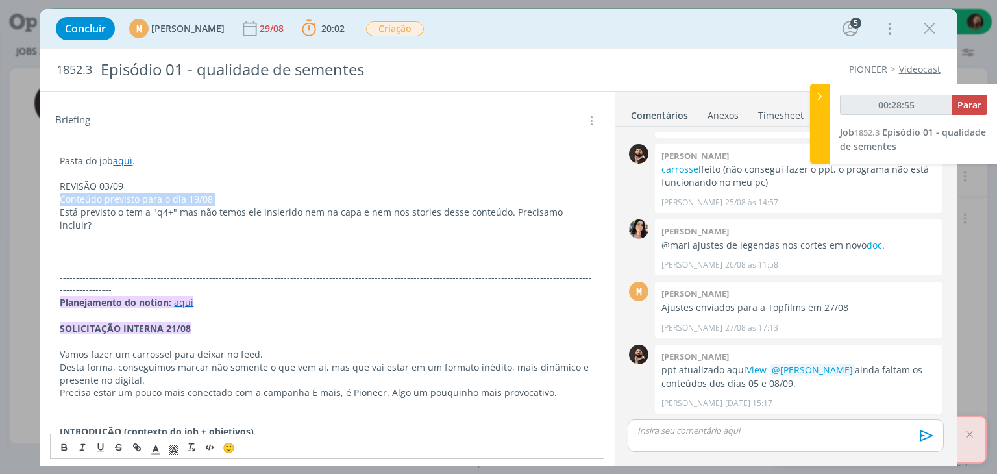
click at [186, 195] on p "Conteúdo previsto para o dia 19/08" at bounding box center [327, 199] width 534 height 13
click at [62, 449] on icon "dialog" at bounding box center [64, 448] width 5 height 3
click at [101, 185] on p "REVISÃO 03/09" at bounding box center [327, 186] width 534 height 13
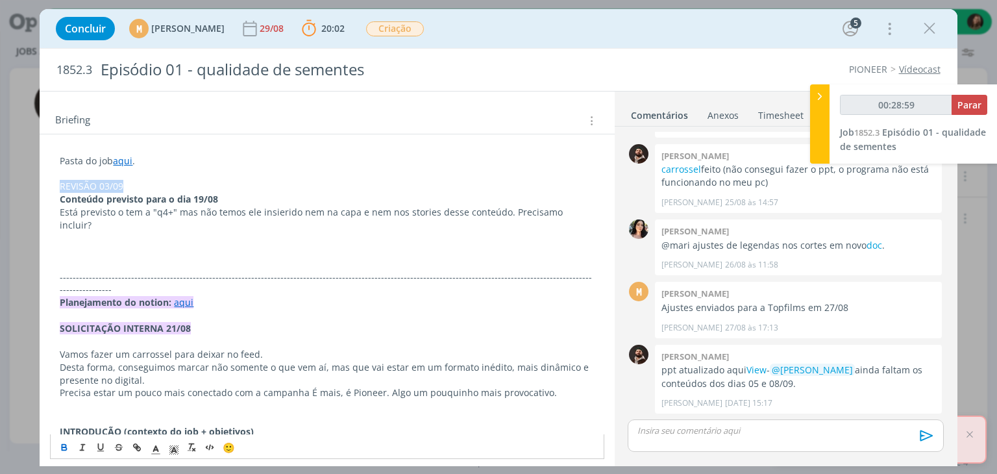
click at [65, 453] on button "dialog" at bounding box center [65, 447] width 18 height 16
click at [173, 447] on icon "dialog" at bounding box center [174, 449] width 12 height 12
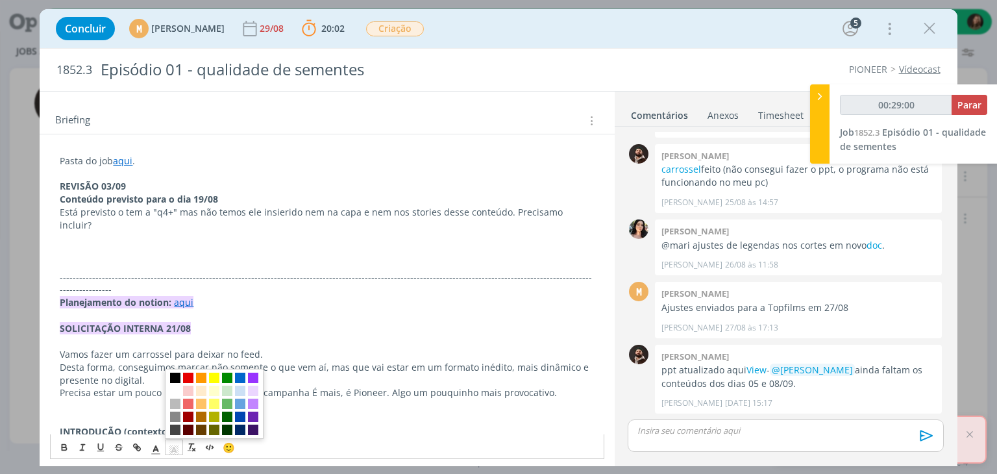
click at [176, 379] on span "dialog" at bounding box center [175, 378] width 10 height 10
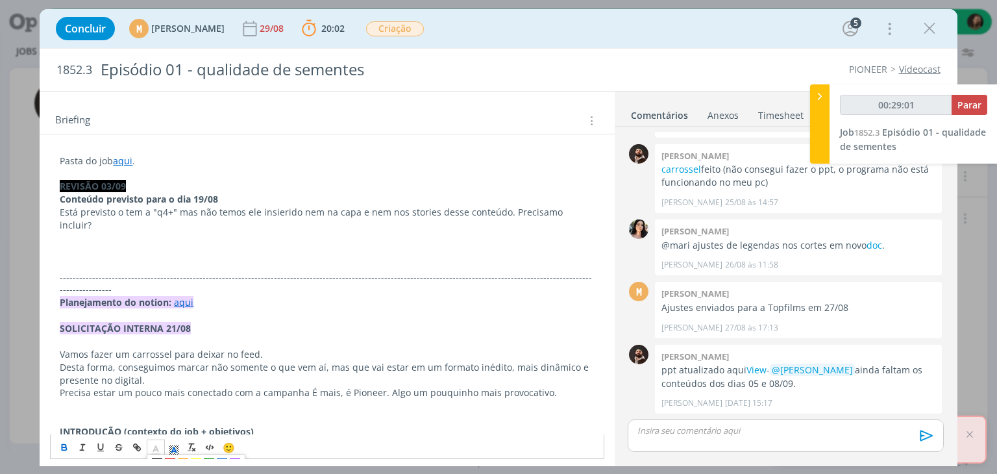
click at [153, 453] on line "dialog" at bounding box center [156, 453] width 8 height 0
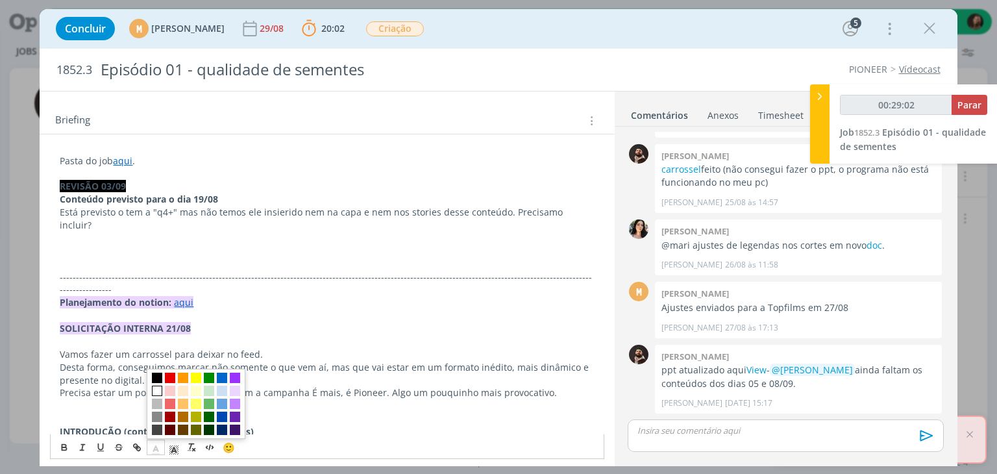
click at [159, 387] on span "dialog" at bounding box center [157, 391] width 10 height 10
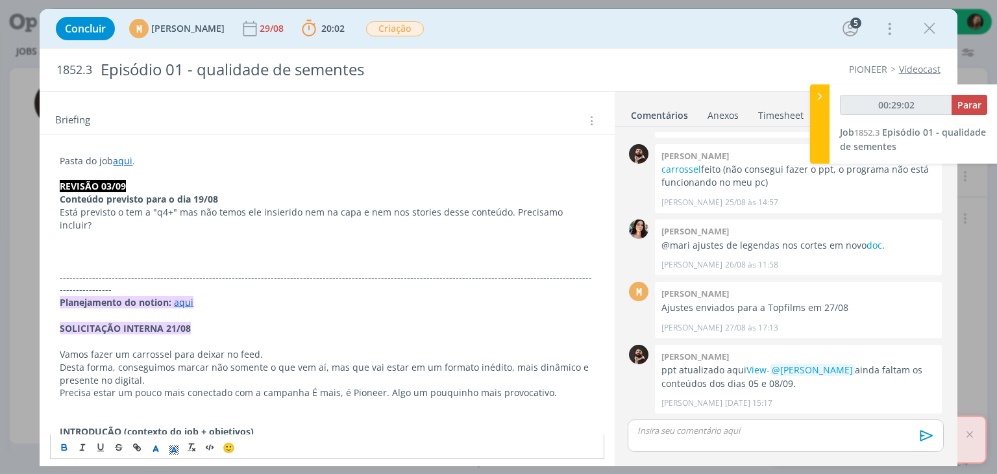
drag, startPoint x: 156, startPoint y: 298, endPoint x: 145, endPoint y: 279, distance: 21.5
click at [156, 322] on strong "SOLICITAÇÃO INTERNA 21/08" at bounding box center [125, 328] width 131 height 12
click at [174, 181] on p "REVISÃO 03/09" at bounding box center [327, 186] width 534 height 13
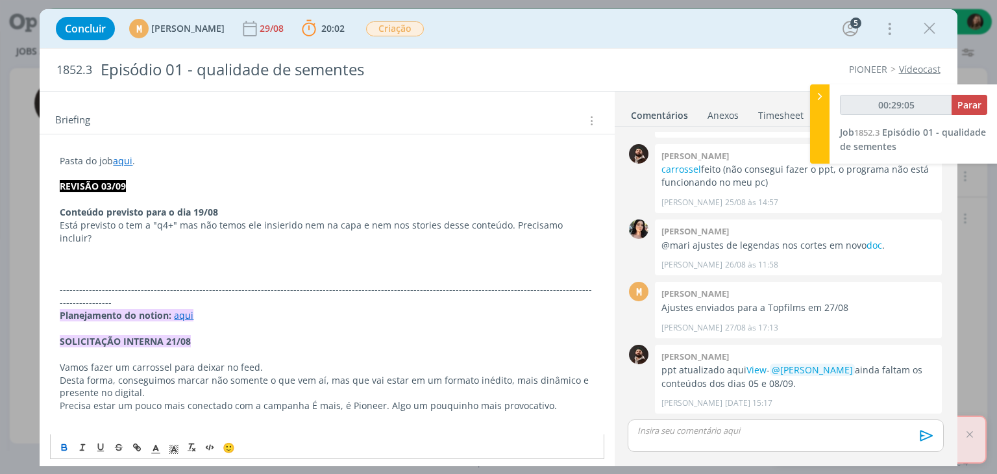
click at [78, 200] on p "﻿" at bounding box center [327, 199] width 534 height 13
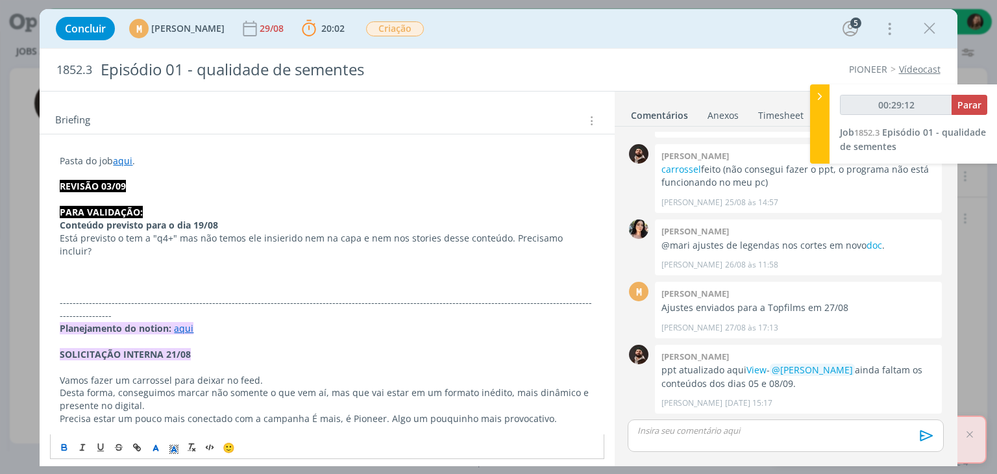
drag, startPoint x: 145, startPoint y: 207, endPoint x: 62, endPoint y: 208, distance: 83.1
click at [62, 208] on p "PARA VALIDAÇÃO:" at bounding box center [327, 212] width 534 height 13
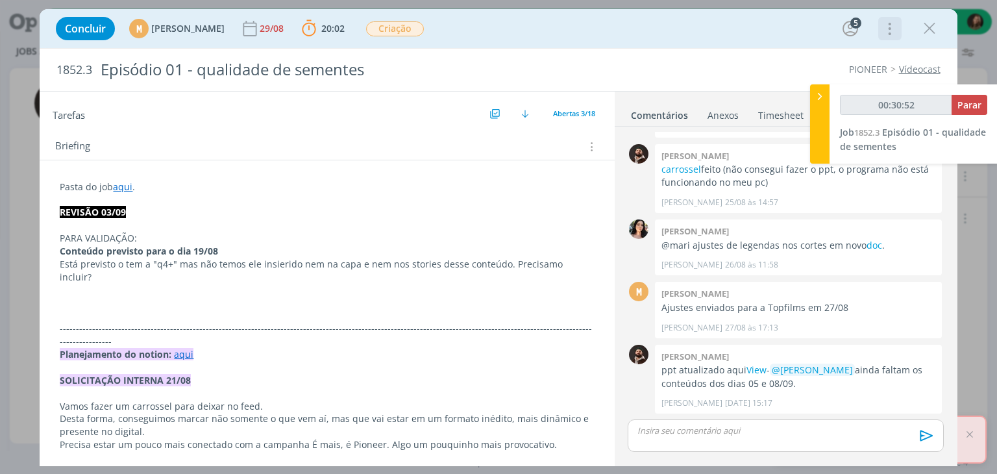
type input "00:30:53"
click at [974, 110] on span "Parar" at bounding box center [969, 105] width 24 height 12
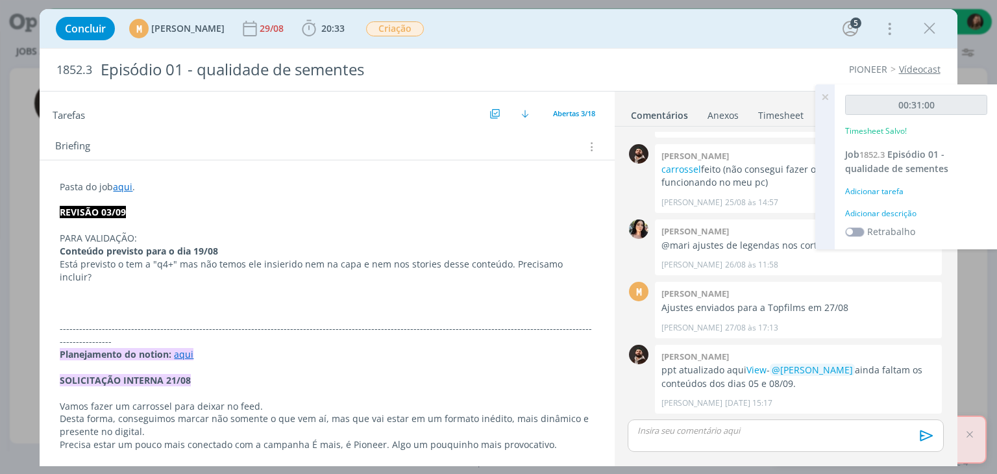
drag, startPoint x: 916, startPoint y: 206, endPoint x: 900, endPoint y: 212, distance: 16.9
click at [915, 206] on div "00:31:00 Timesheet Salvo! Job 1852.3 Episódio 01 - qualidade de sementes Adicio…" at bounding box center [916, 166] width 163 height 165
click at [901, 214] on div "Adicionar descrição" at bounding box center [916, 214] width 142 height 12
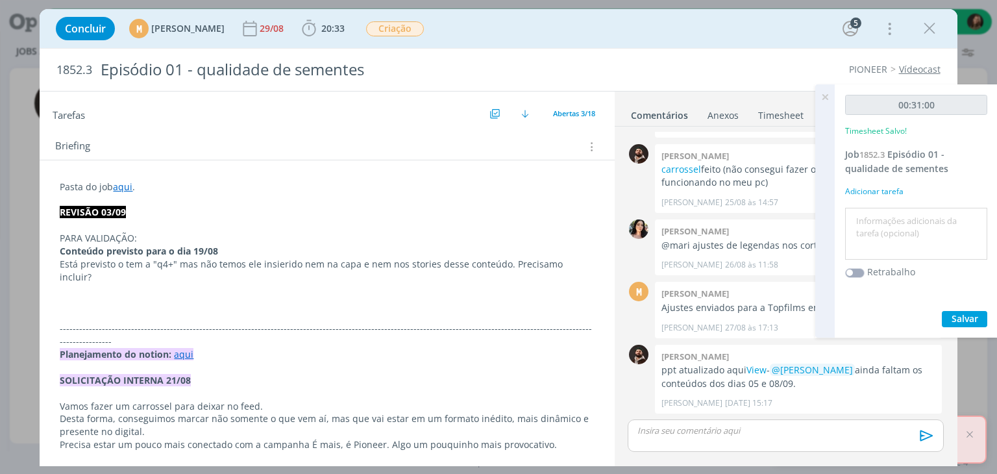
click at [901, 215] on textarea at bounding box center [916, 234] width 136 height 46
type textarea "revisão"
click at [958, 312] on span "Salvar" at bounding box center [965, 318] width 27 height 12
